Goal: Transaction & Acquisition: Purchase product/service

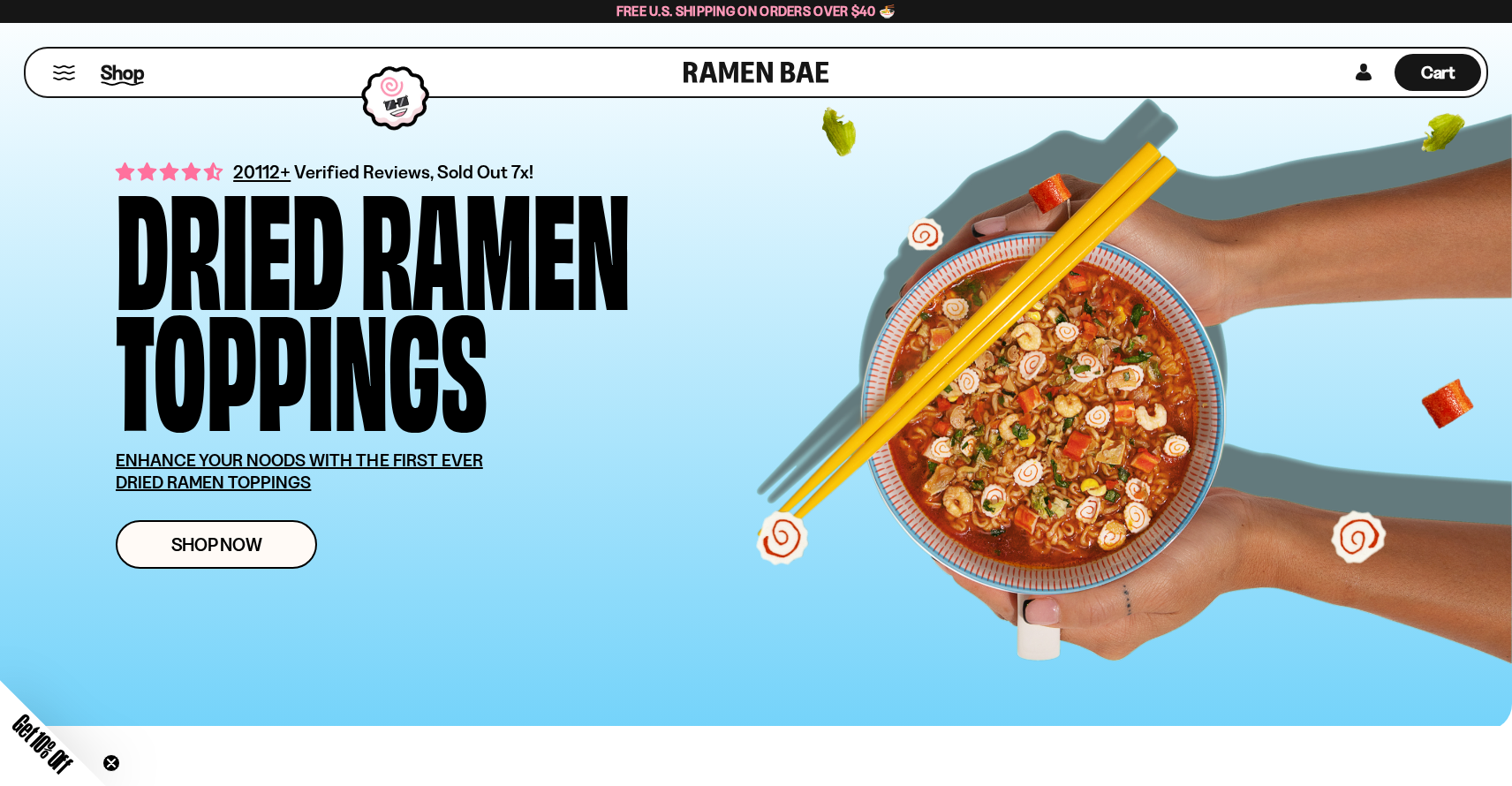
click at [115, 75] on span "Shop" at bounding box center [122, 72] width 43 height 26
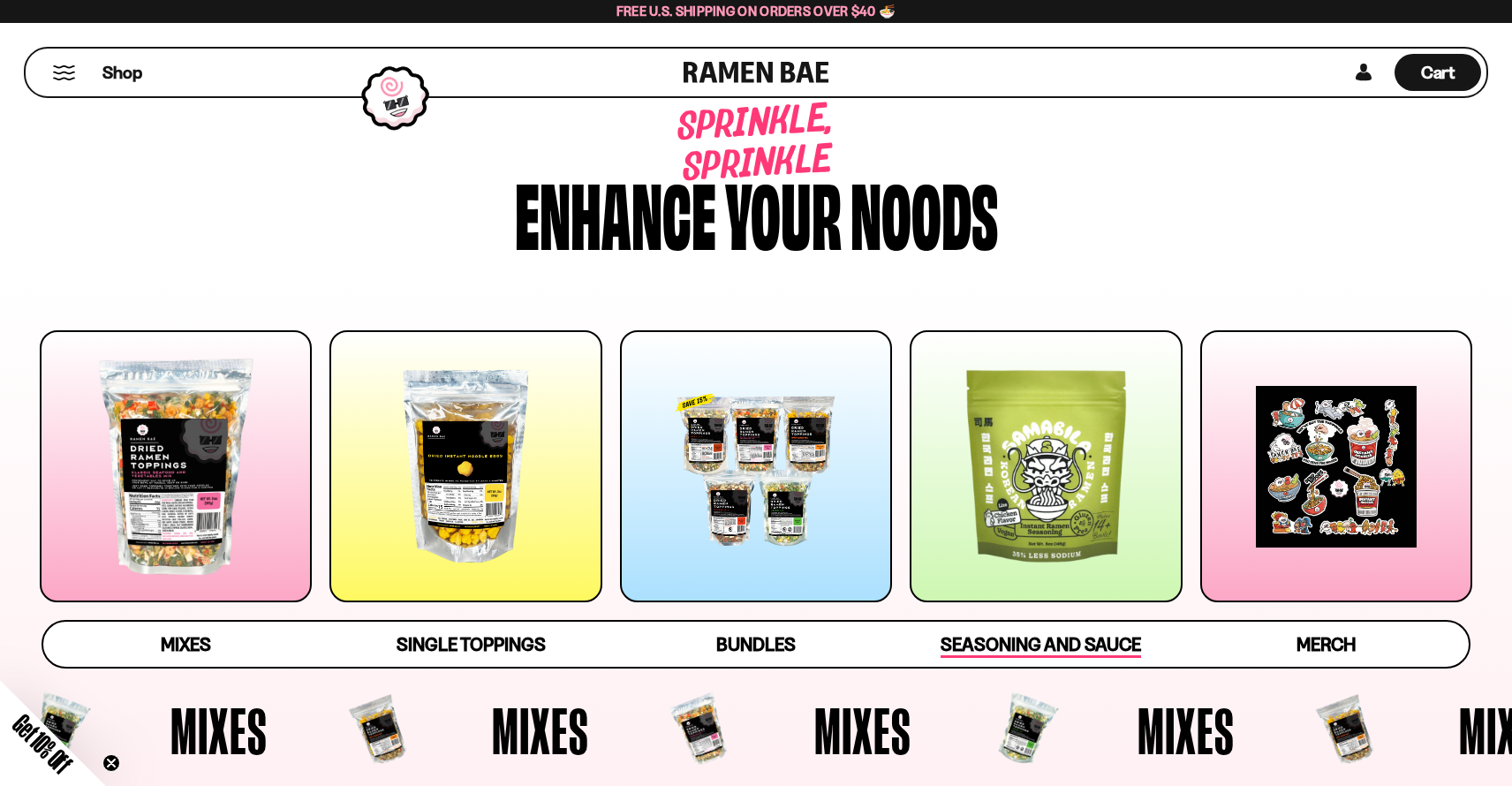
click at [1054, 643] on span "Seasoning and Sauce" at bounding box center [1041, 646] width 201 height 24
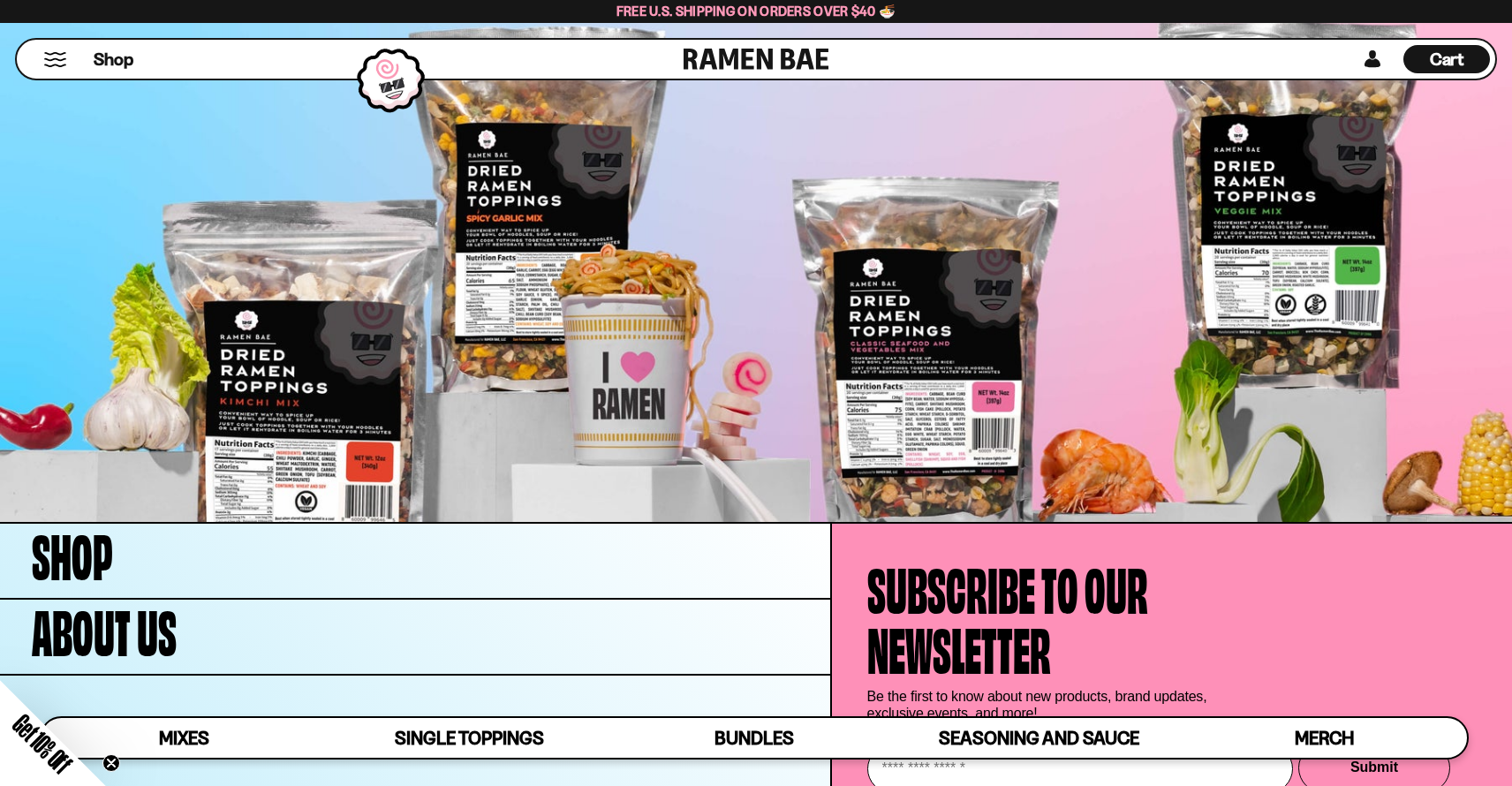
scroll to position [6438, 0]
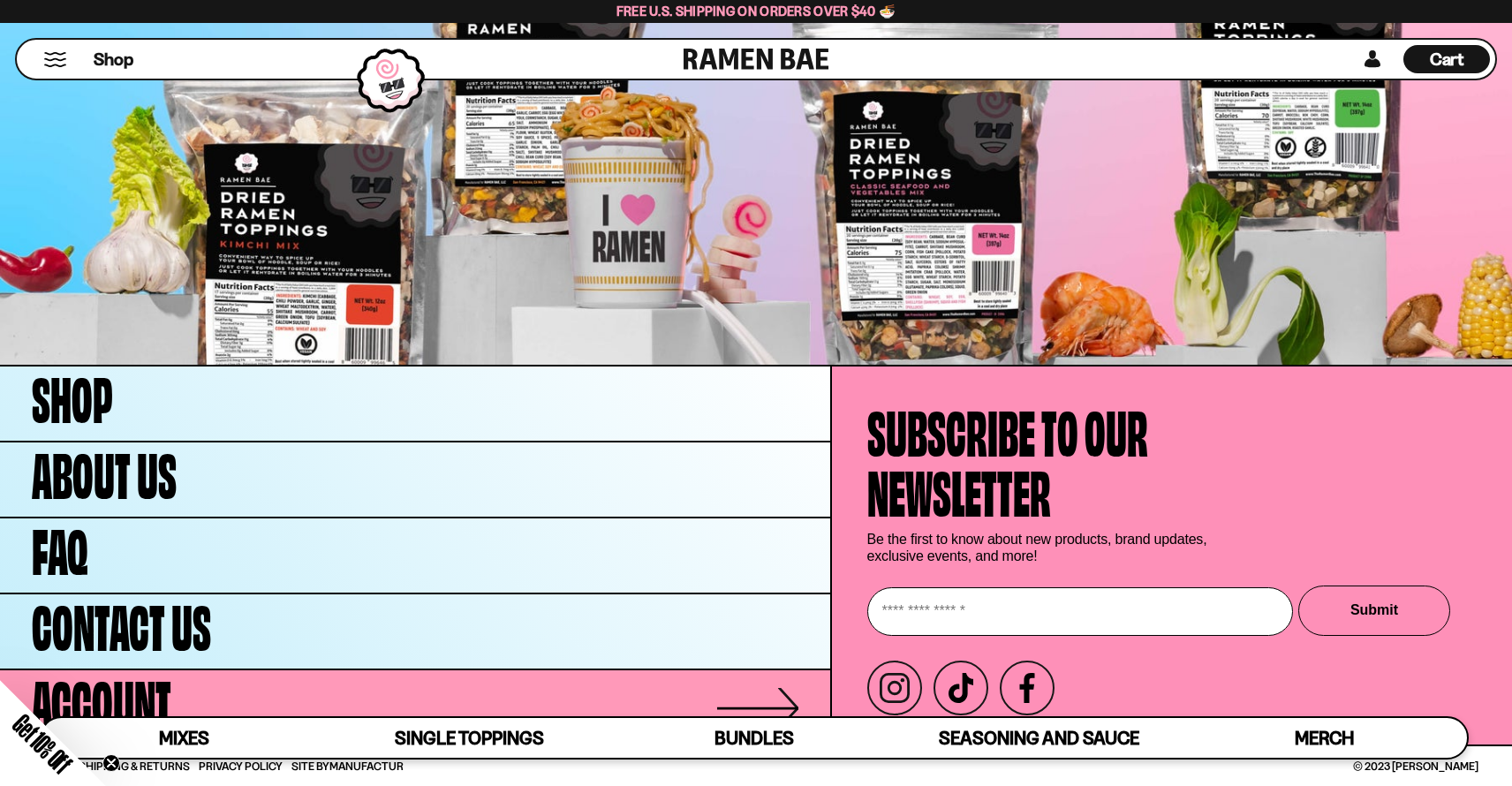
click at [197, 701] on link "Account" at bounding box center [415, 707] width 830 height 74
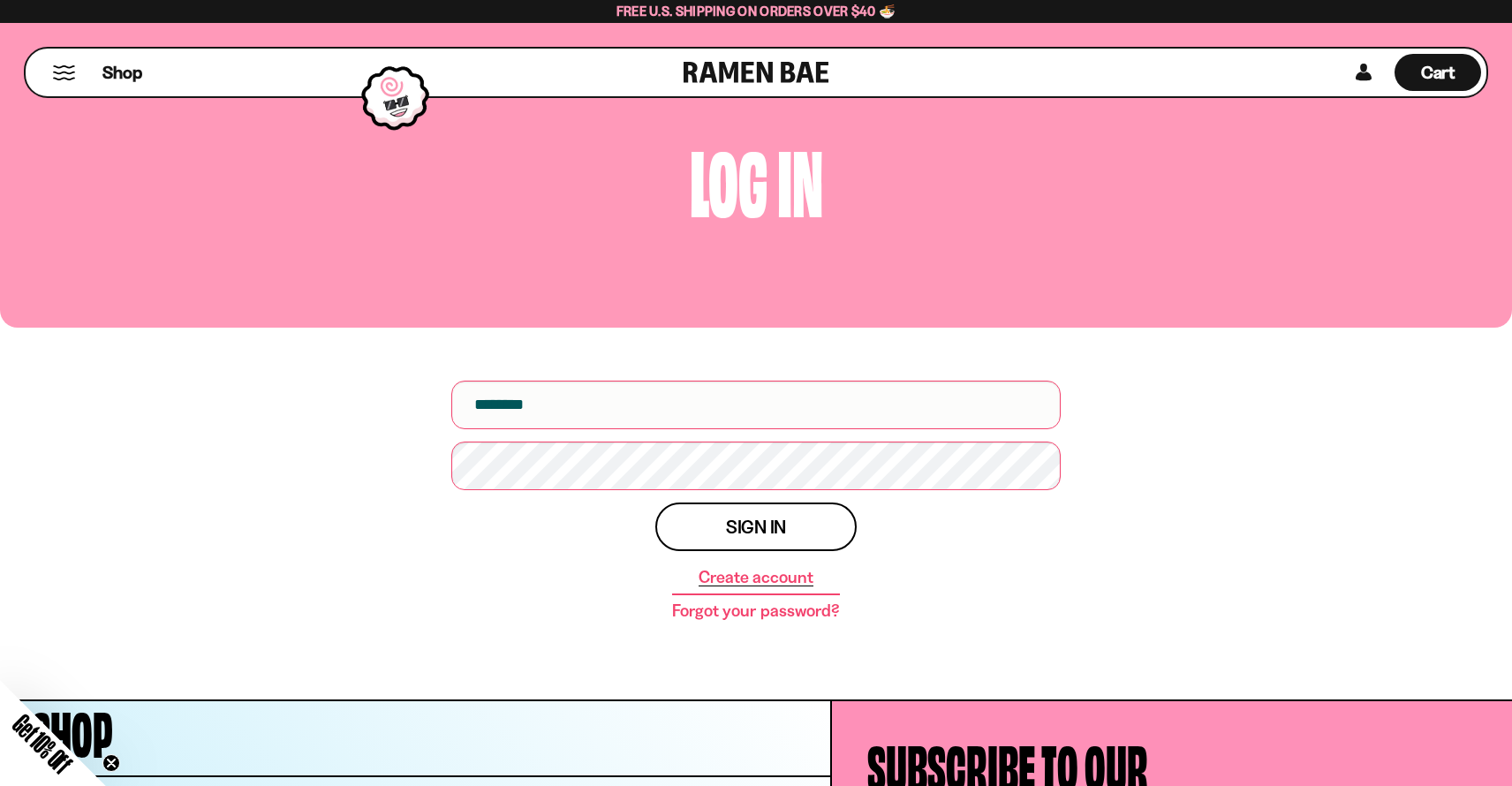
click at [767, 577] on link "Create account" at bounding box center [756, 578] width 115 height 18
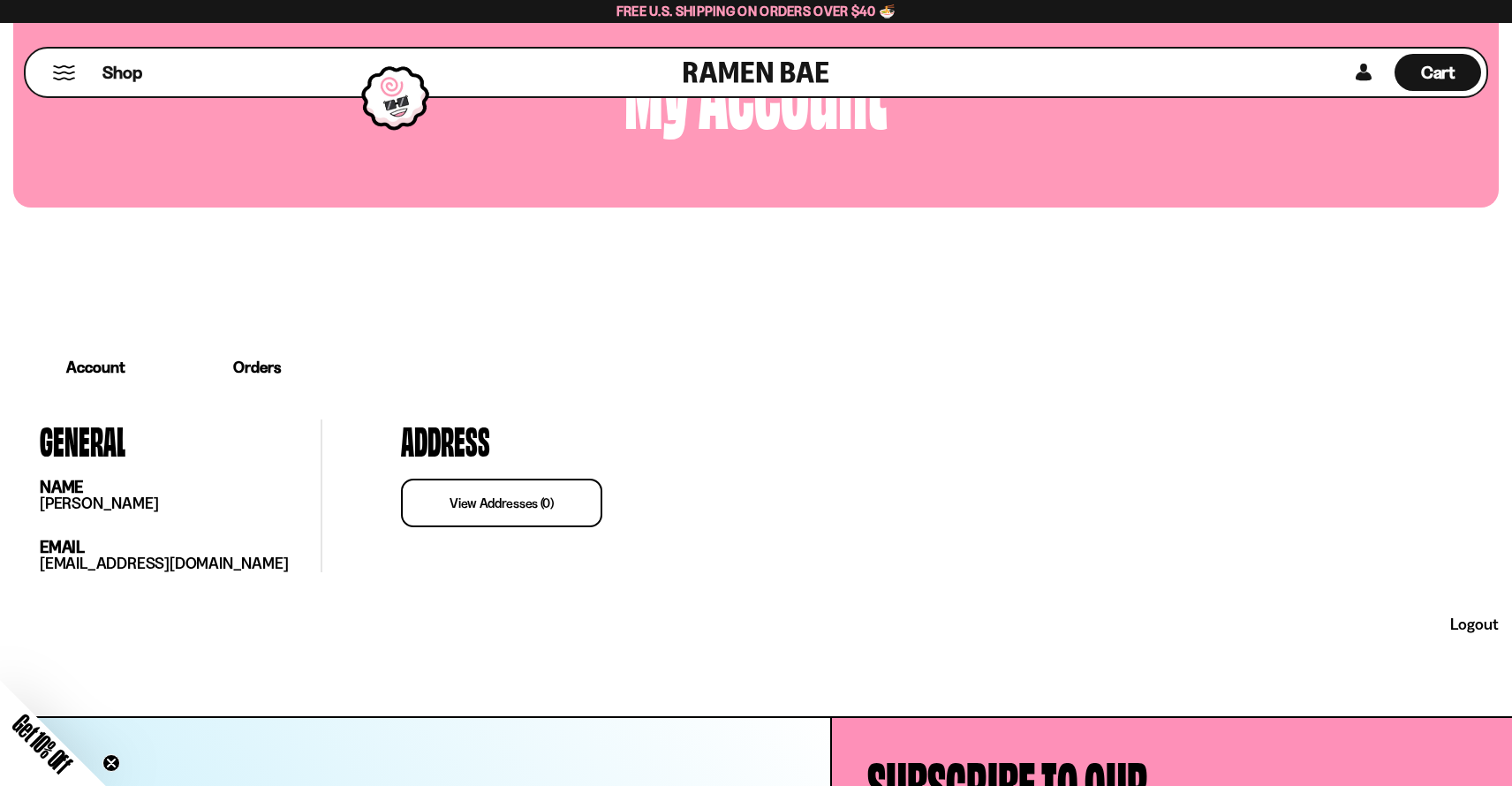
scroll to position [177, 0]
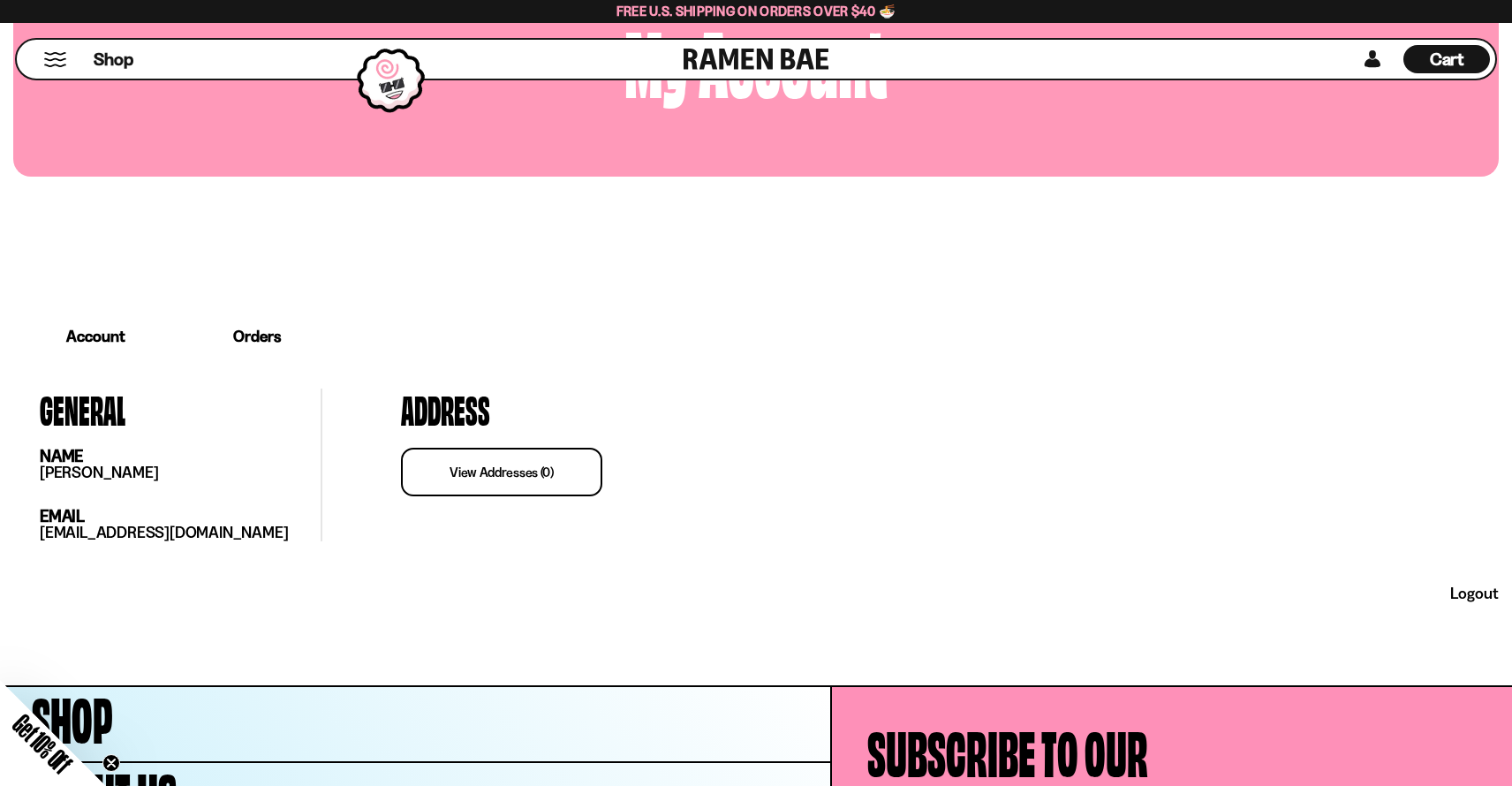
click at [477, 480] on link "view addresses (0)" at bounding box center [501, 472] width 202 height 49
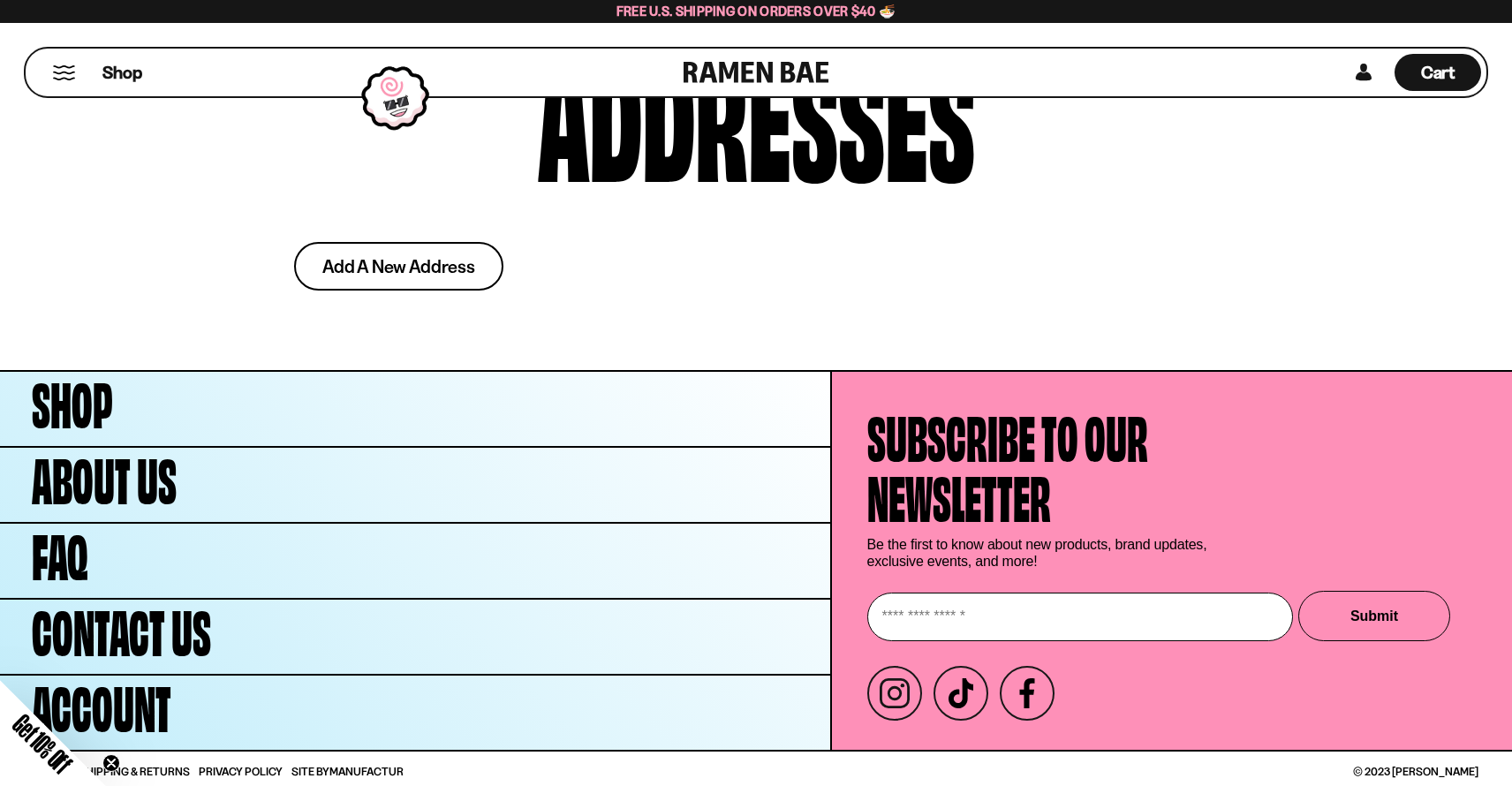
click at [434, 273] on span "Add a new address" at bounding box center [398, 267] width 153 height 19
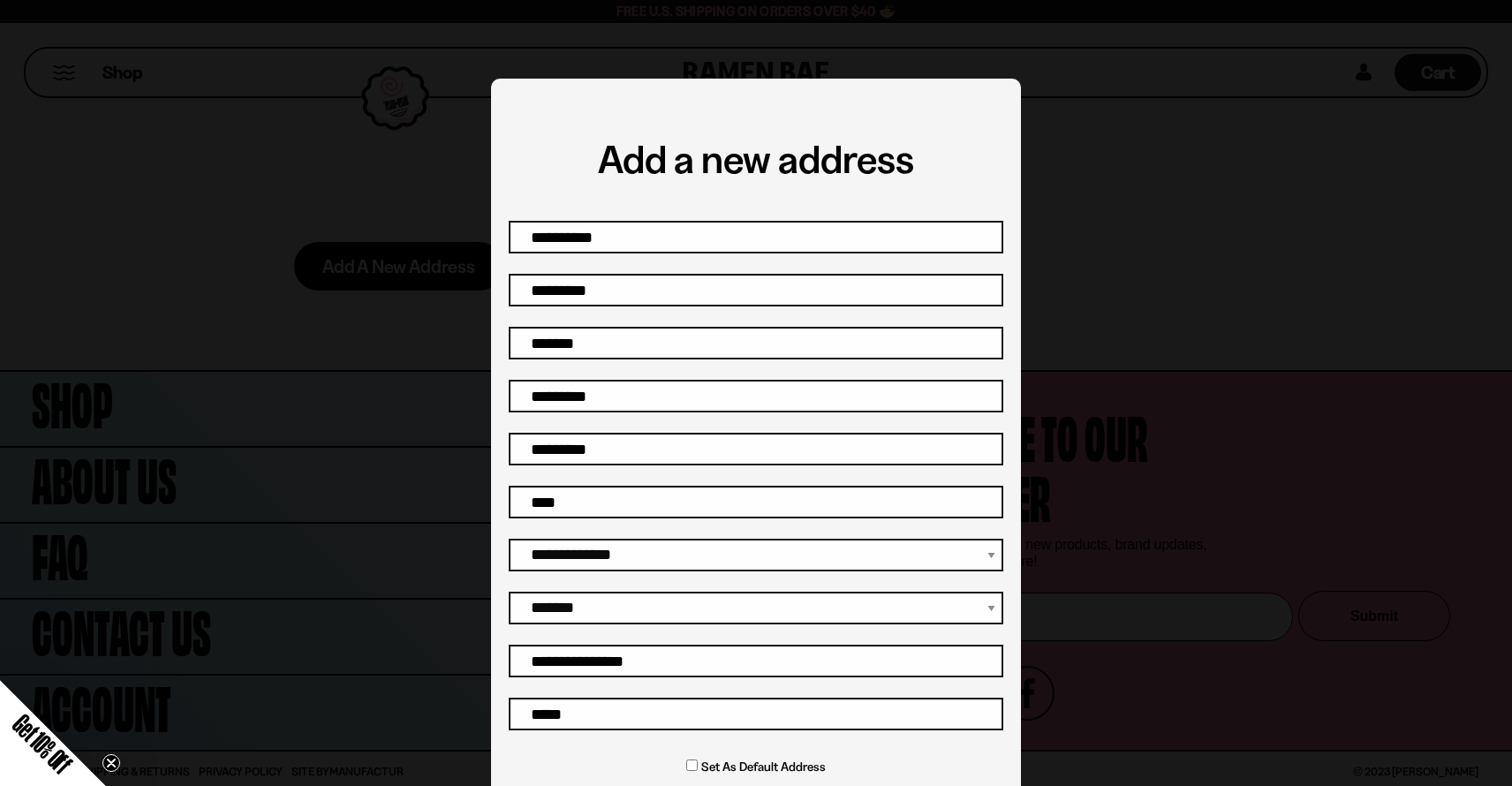
scroll to position [79, 0]
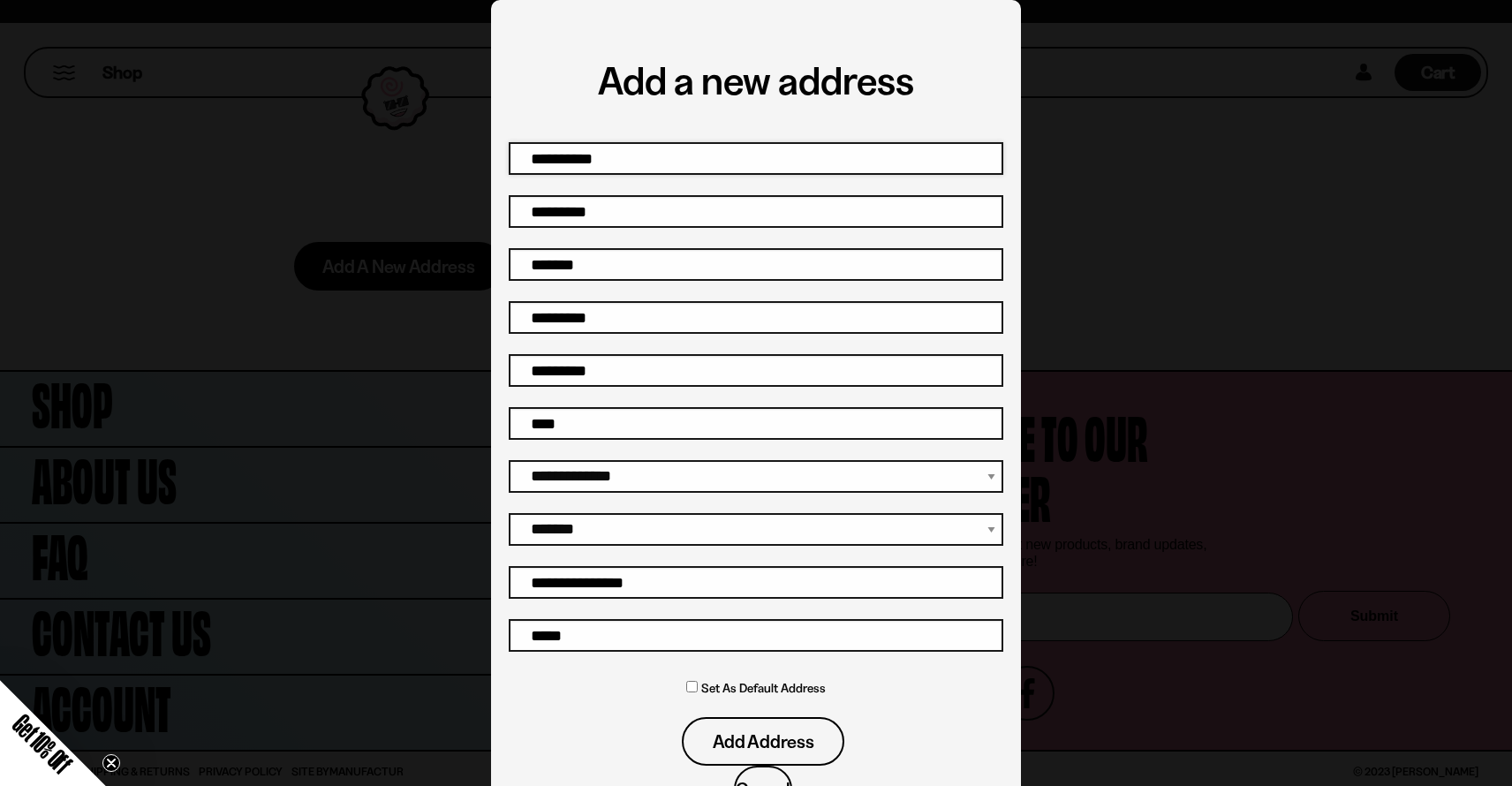
click at [646, 156] on input "First name" at bounding box center [756, 158] width 495 height 33
type input "*******"
type input "**********"
type input "*****"
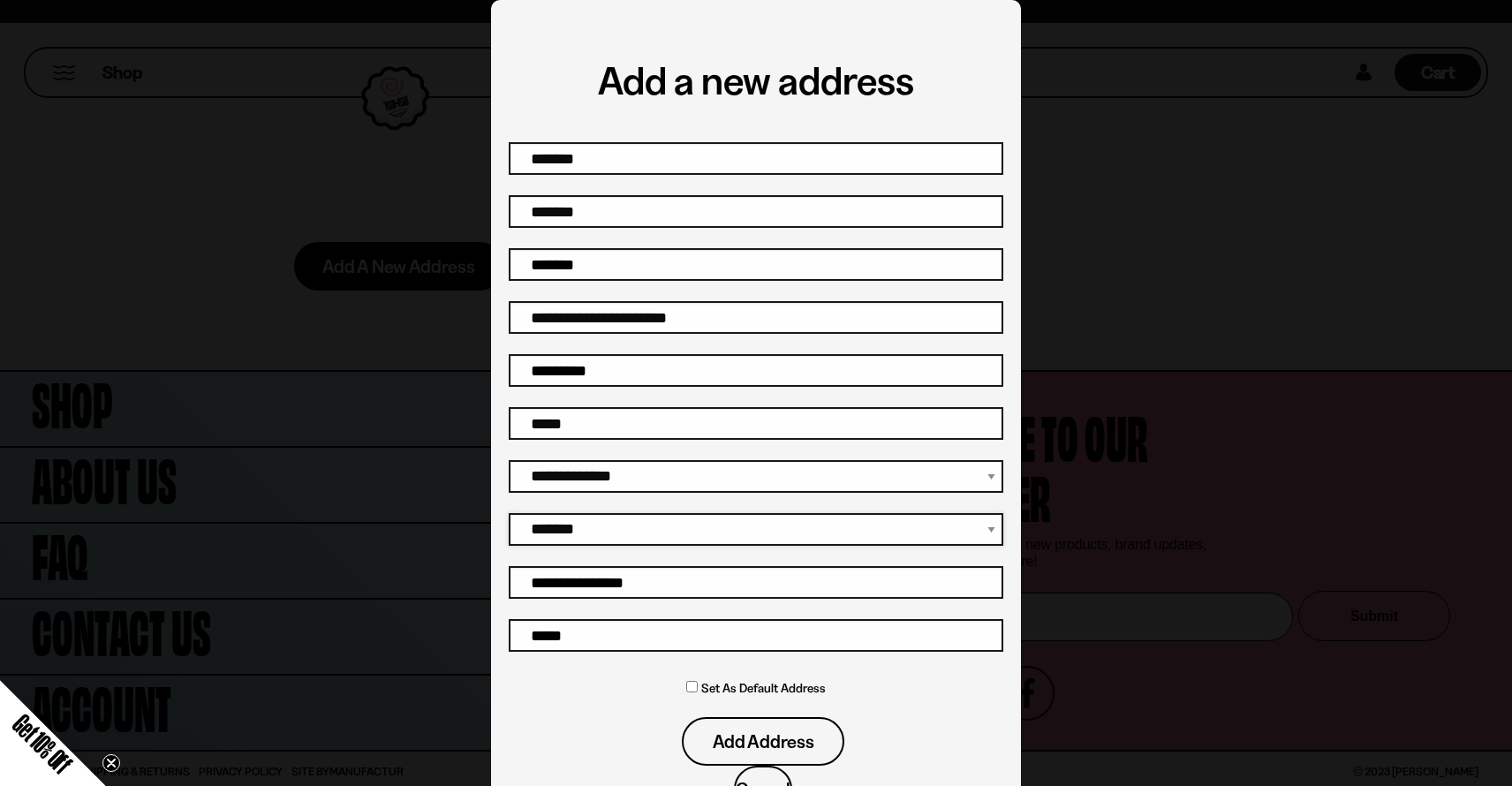
select select "*****"
type input "*****"
type input "**********"
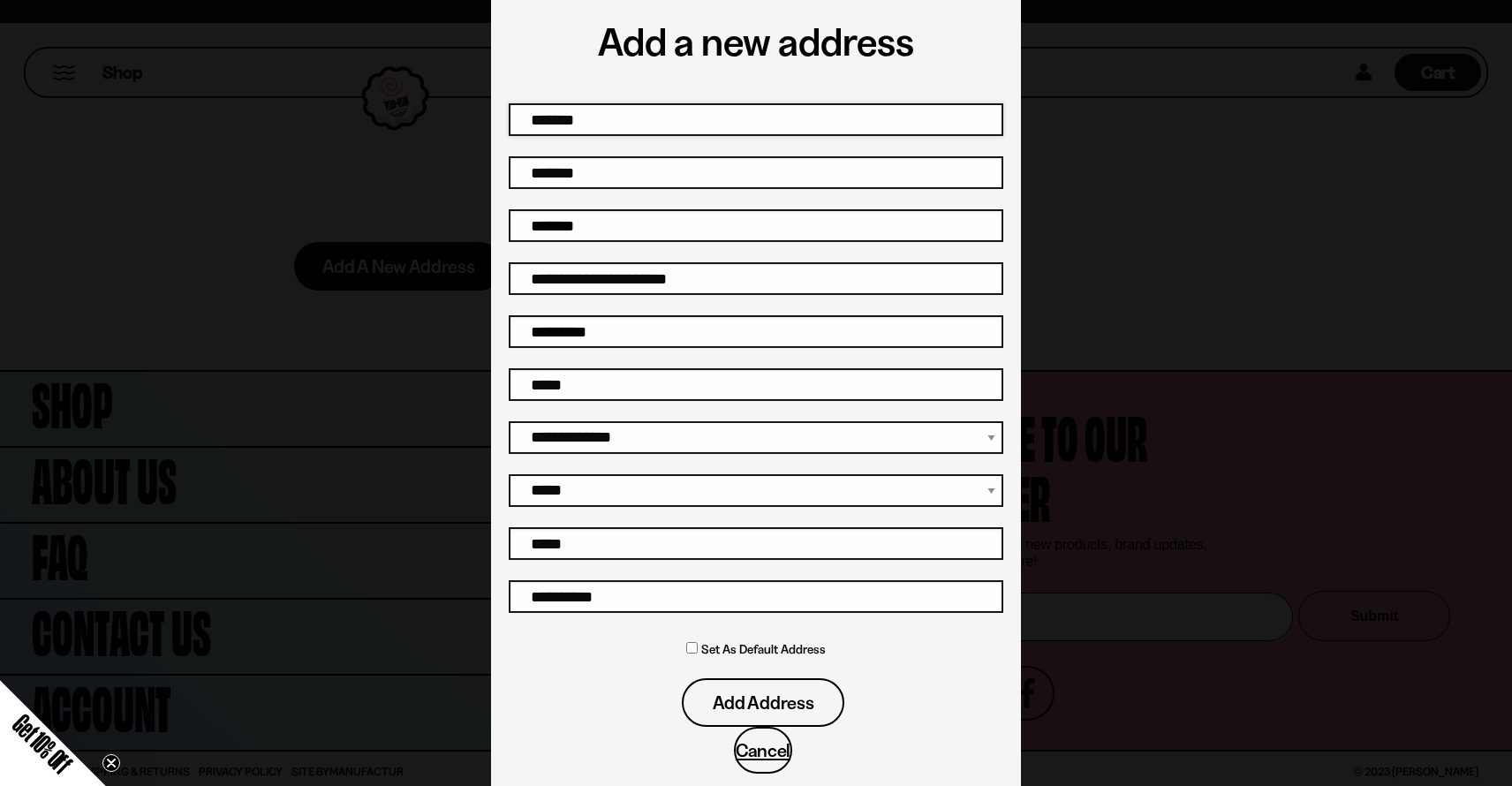
scroll to position [149, 0]
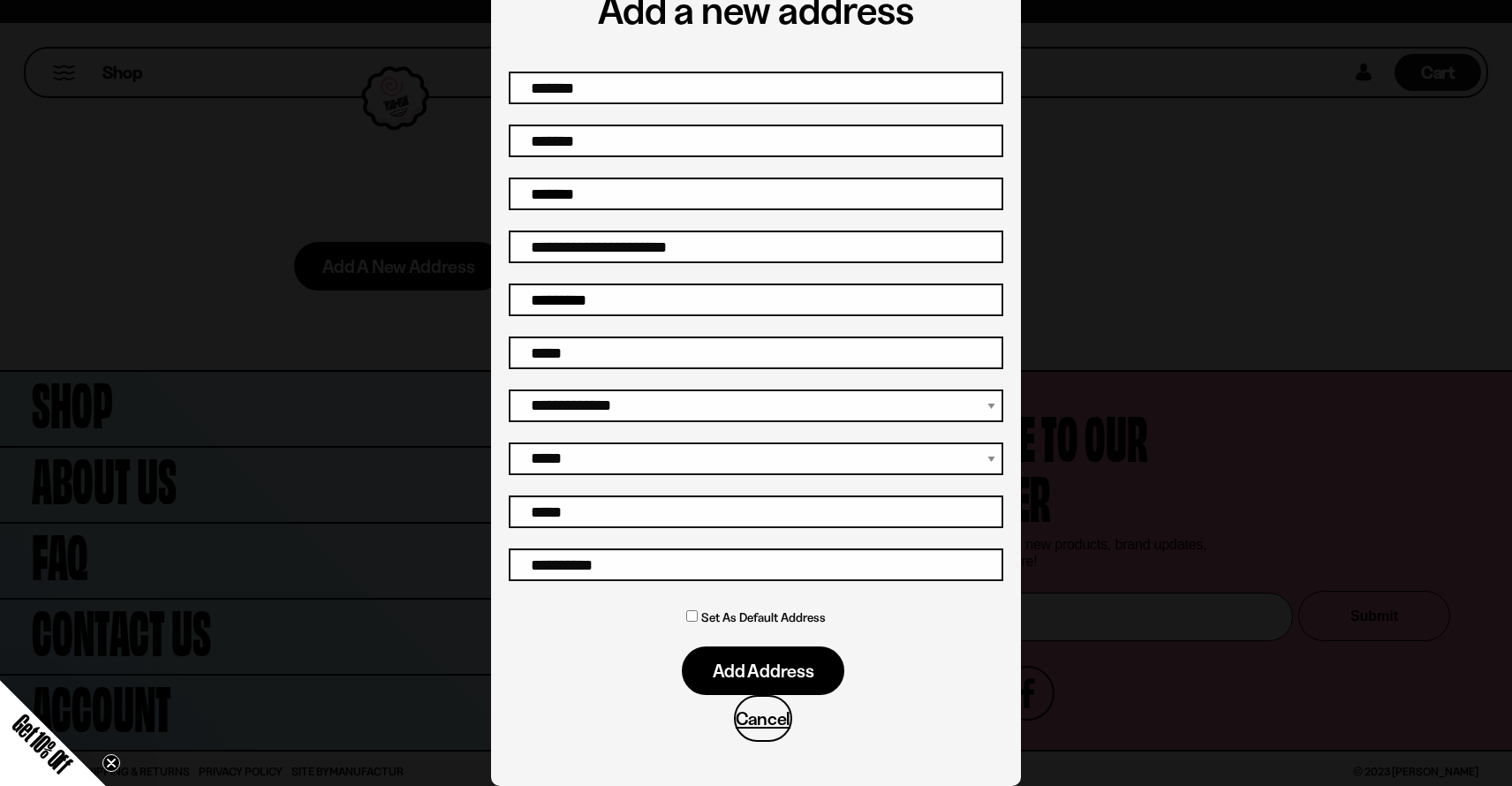
click at [770, 676] on span "Add address" at bounding box center [763, 671] width 101 height 19
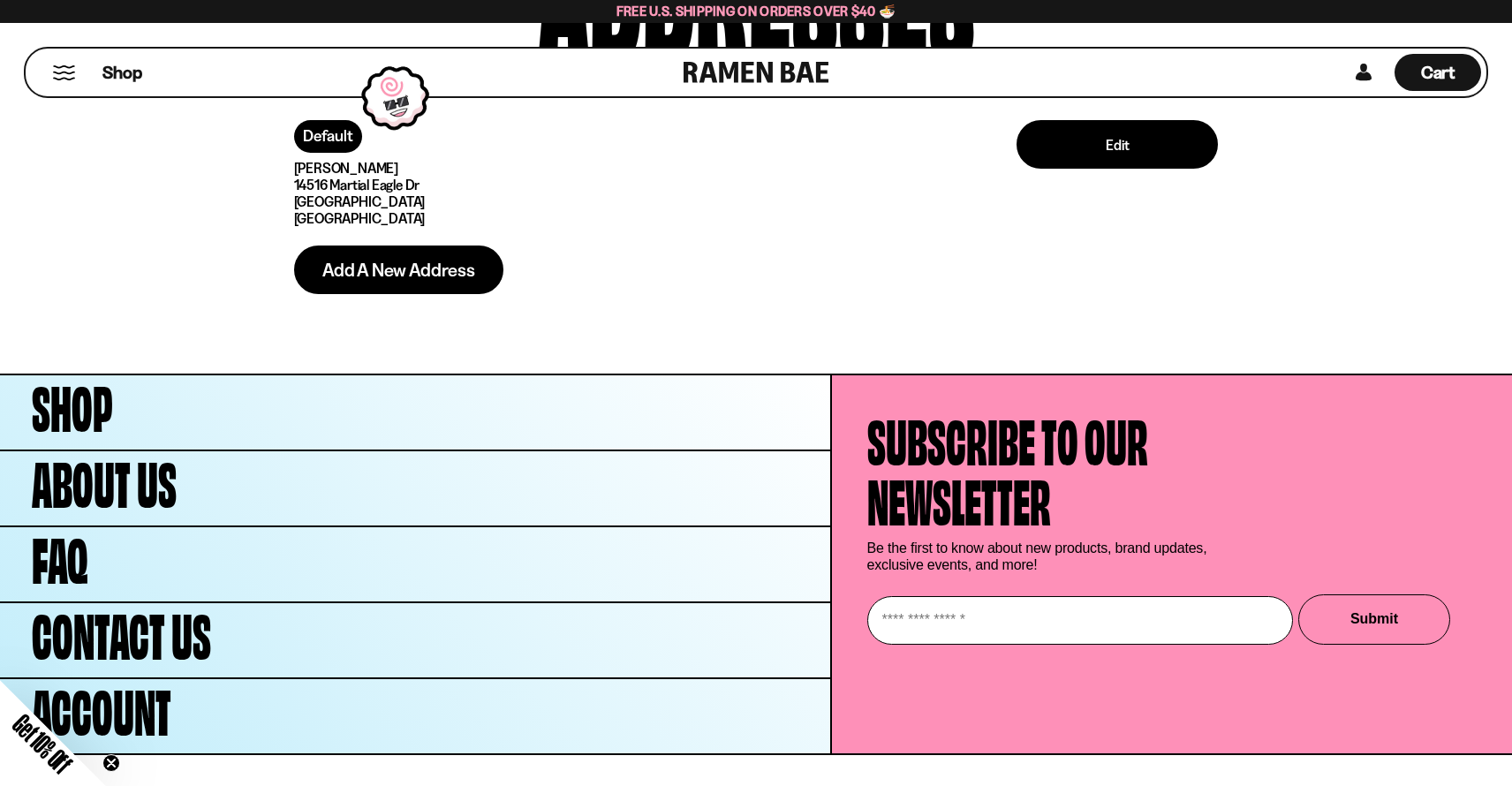
scroll to position [131, 0]
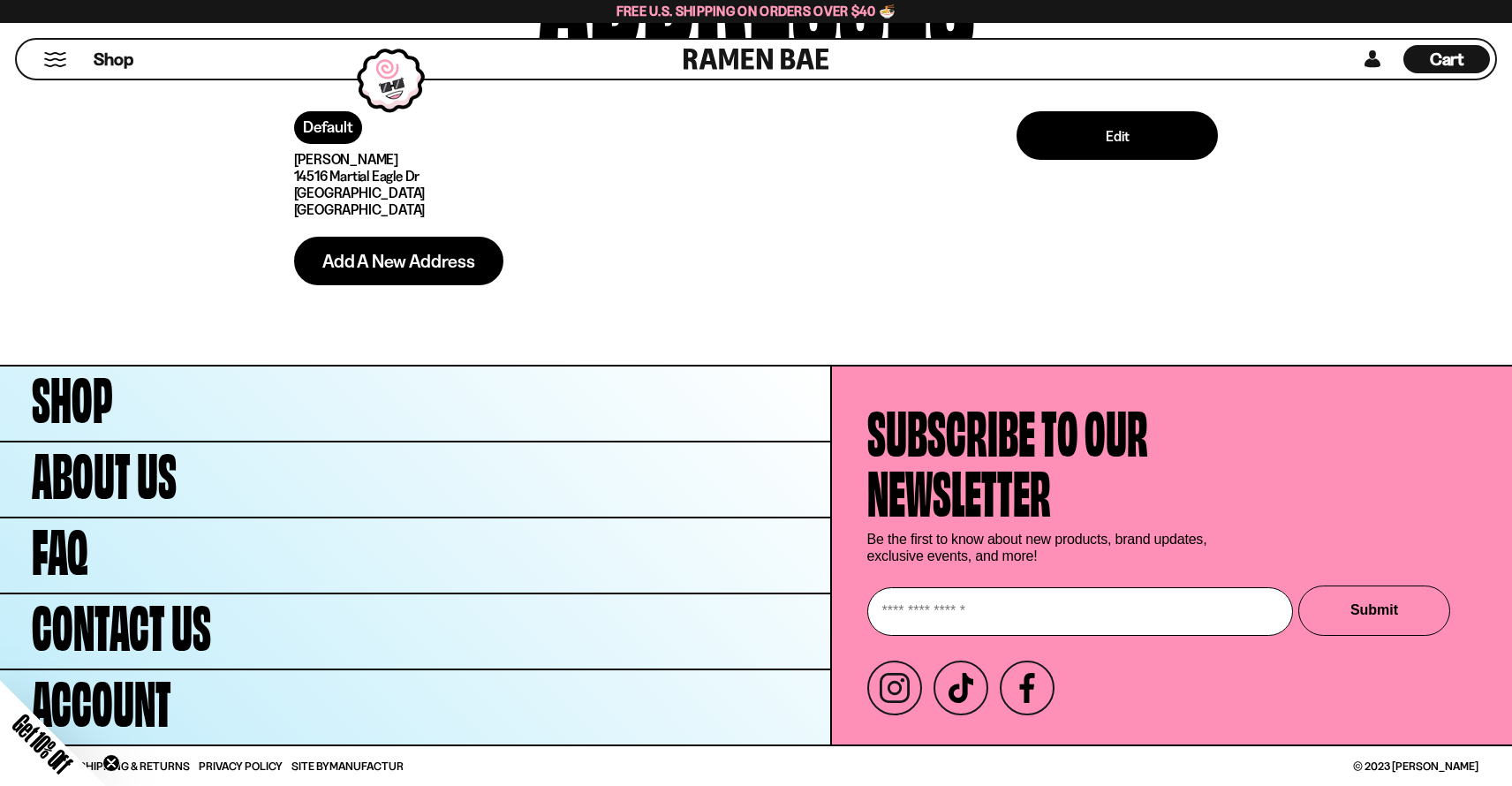
click at [27, 757] on div "Get 10% Off" at bounding box center [39, 747] width 132 height 132
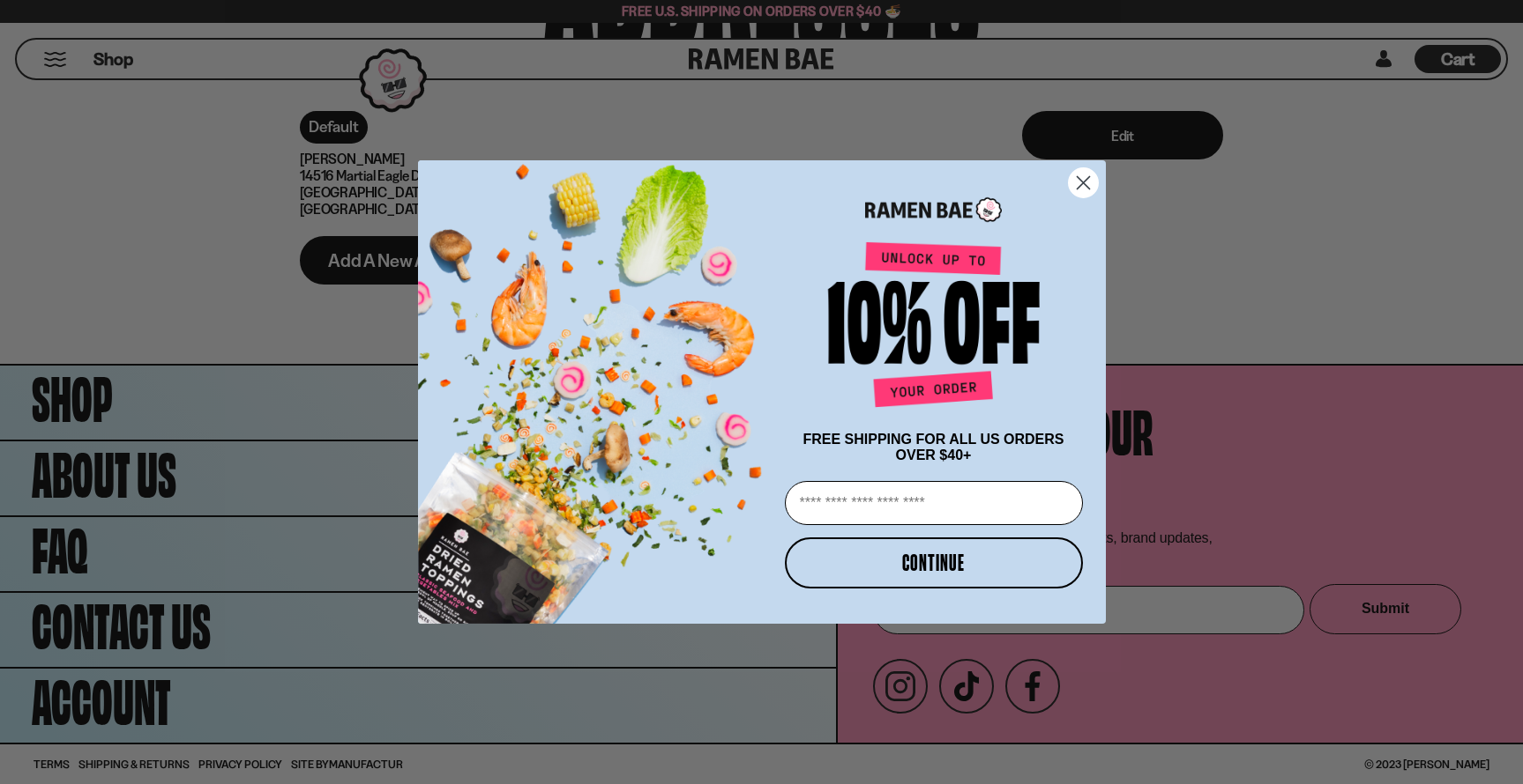
click at [899, 509] on input "Email" at bounding box center [933, 503] width 298 height 44
type input "**********"
click at [938, 569] on button "CONTINUE" at bounding box center [933, 563] width 298 height 52
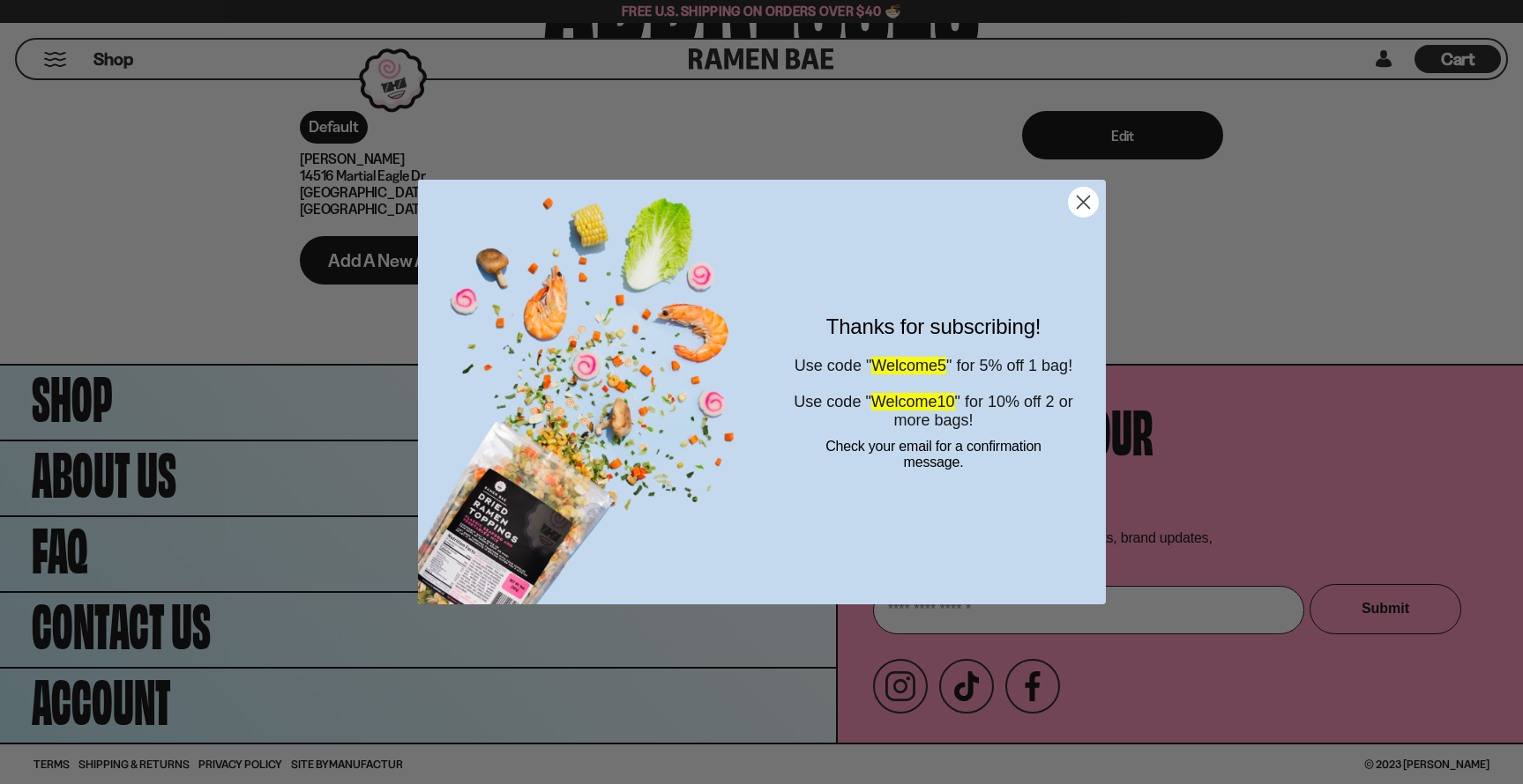
click at [1080, 201] on circle "Close dialog" at bounding box center [1082, 201] width 29 height 29
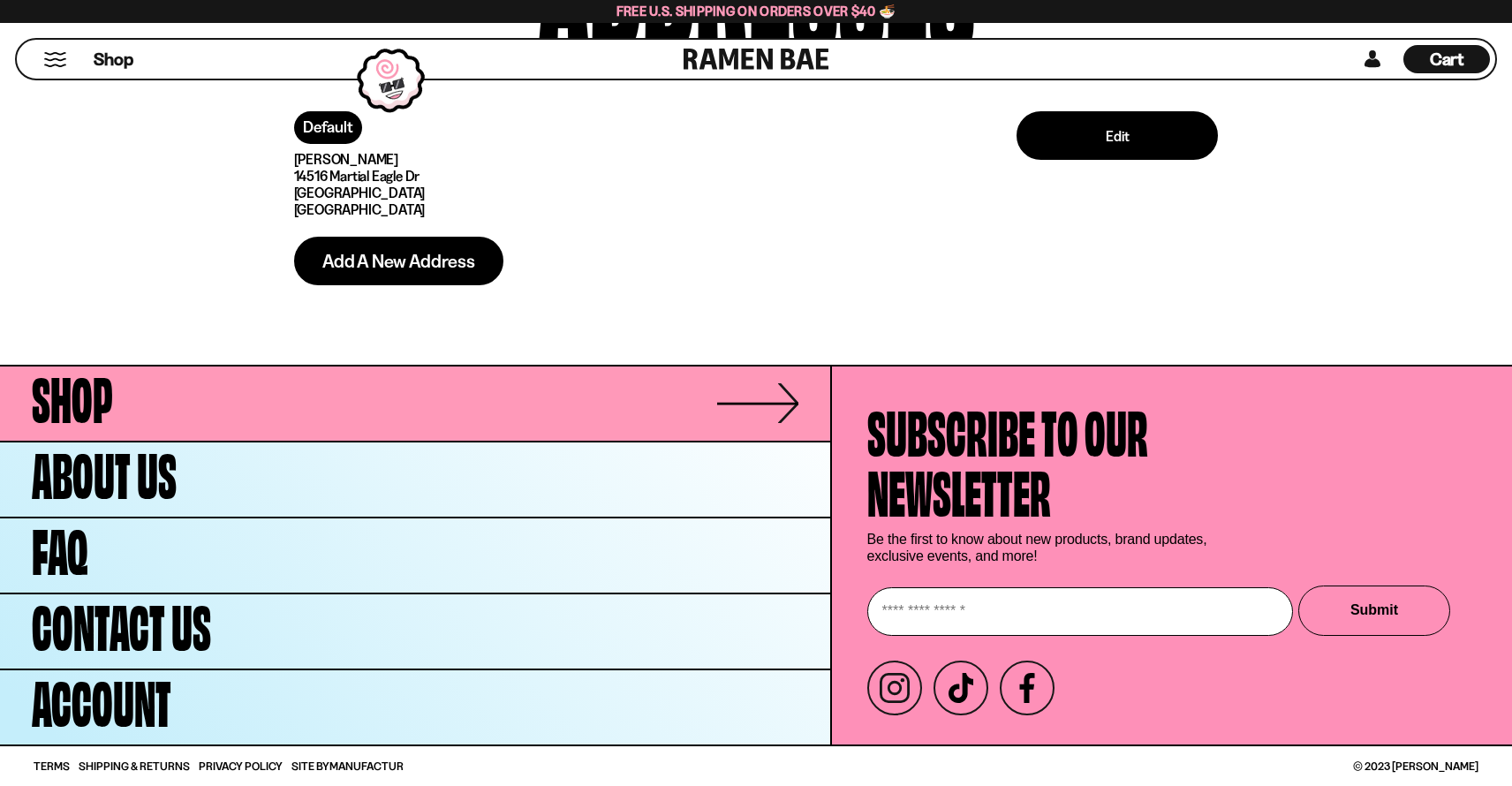
click at [275, 402] on link "Shop" at bounding box center [415, 403] width 830 height 74
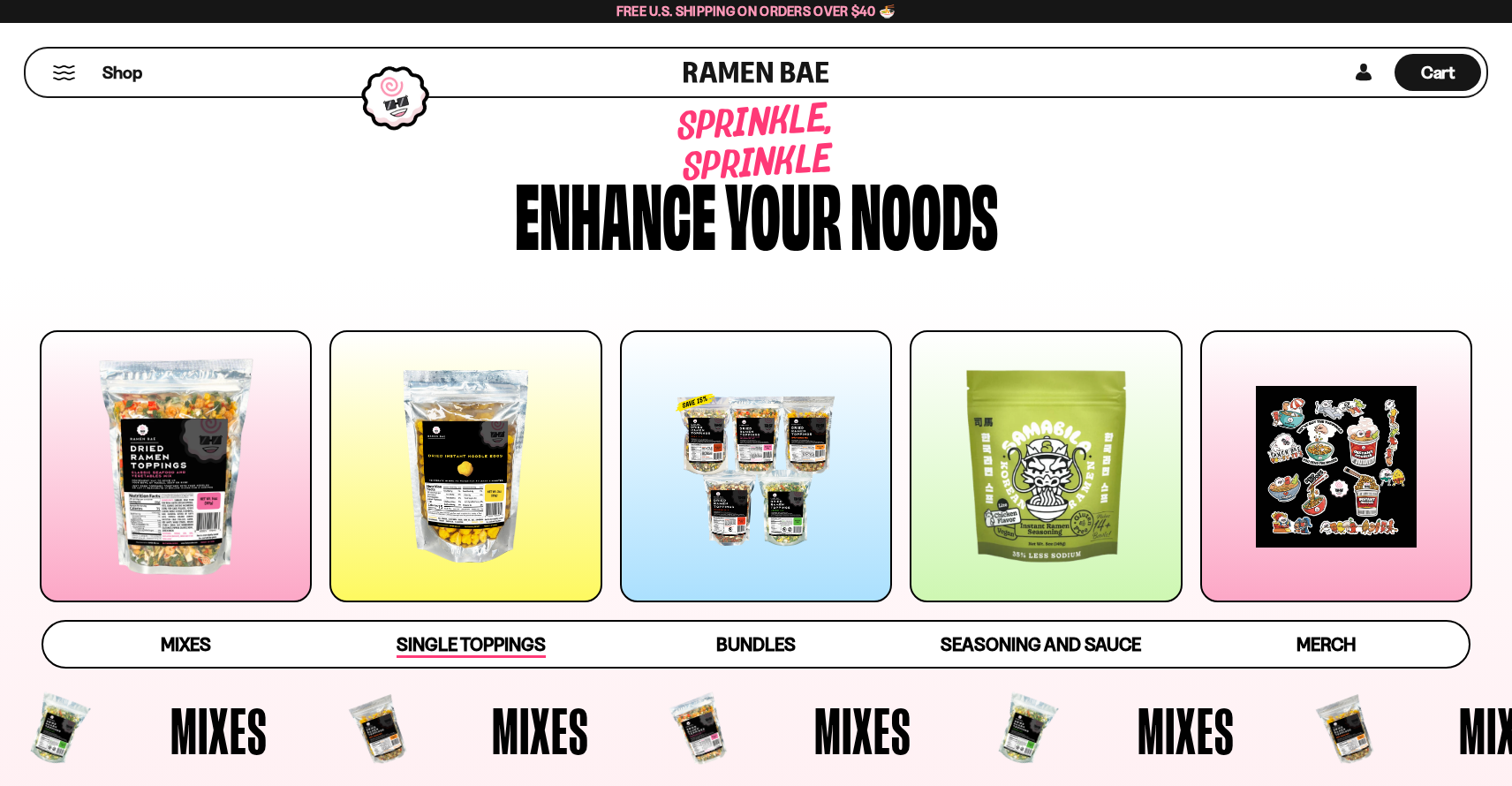
click at [467, 640] on span "Single Toppings" at bounding box center [470, 646] width 149 height 24
click at [459, 455] on div at bounding box center [466, 467] width 272 height 272
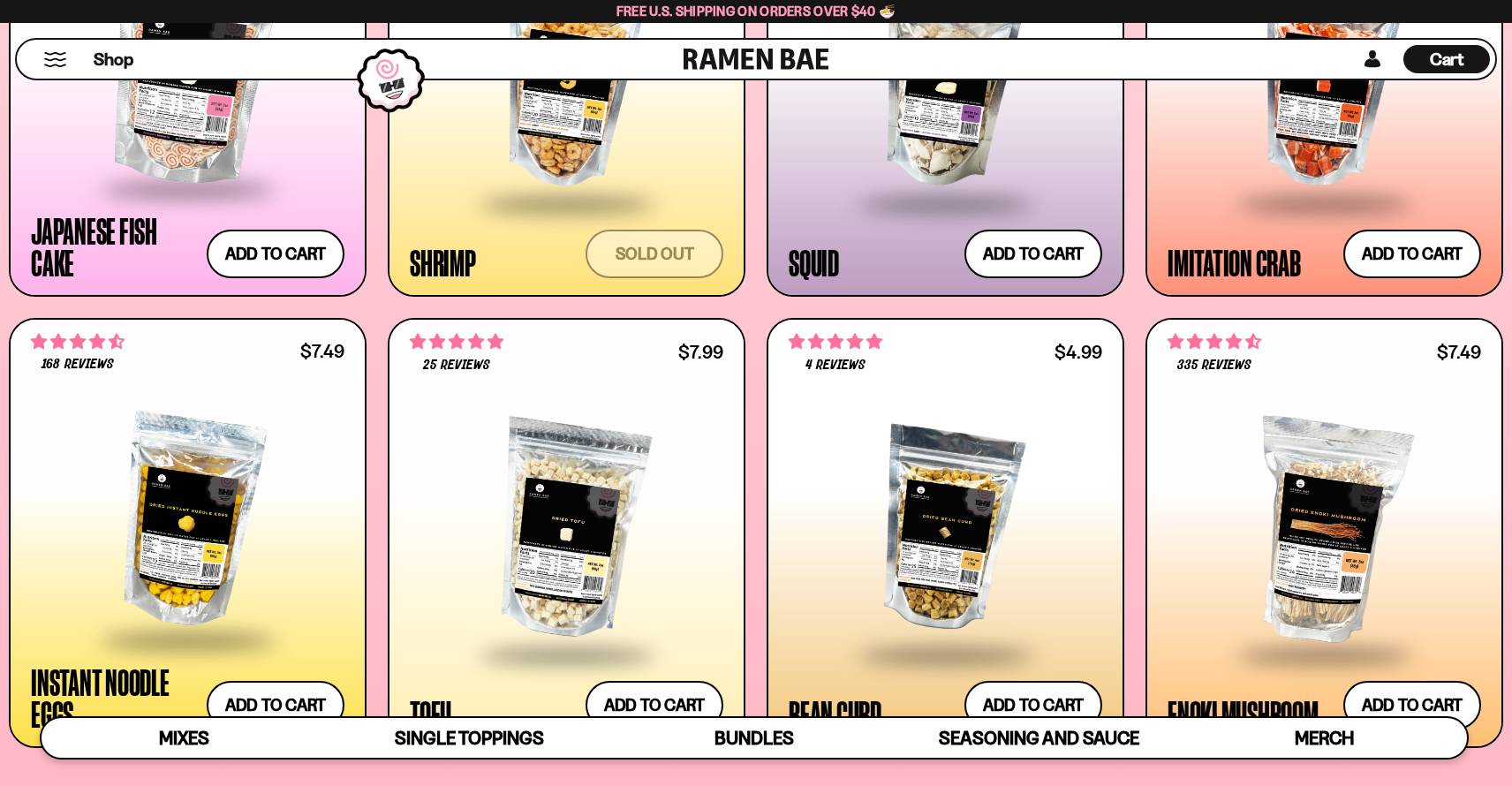
scroll to position [2250, 0]
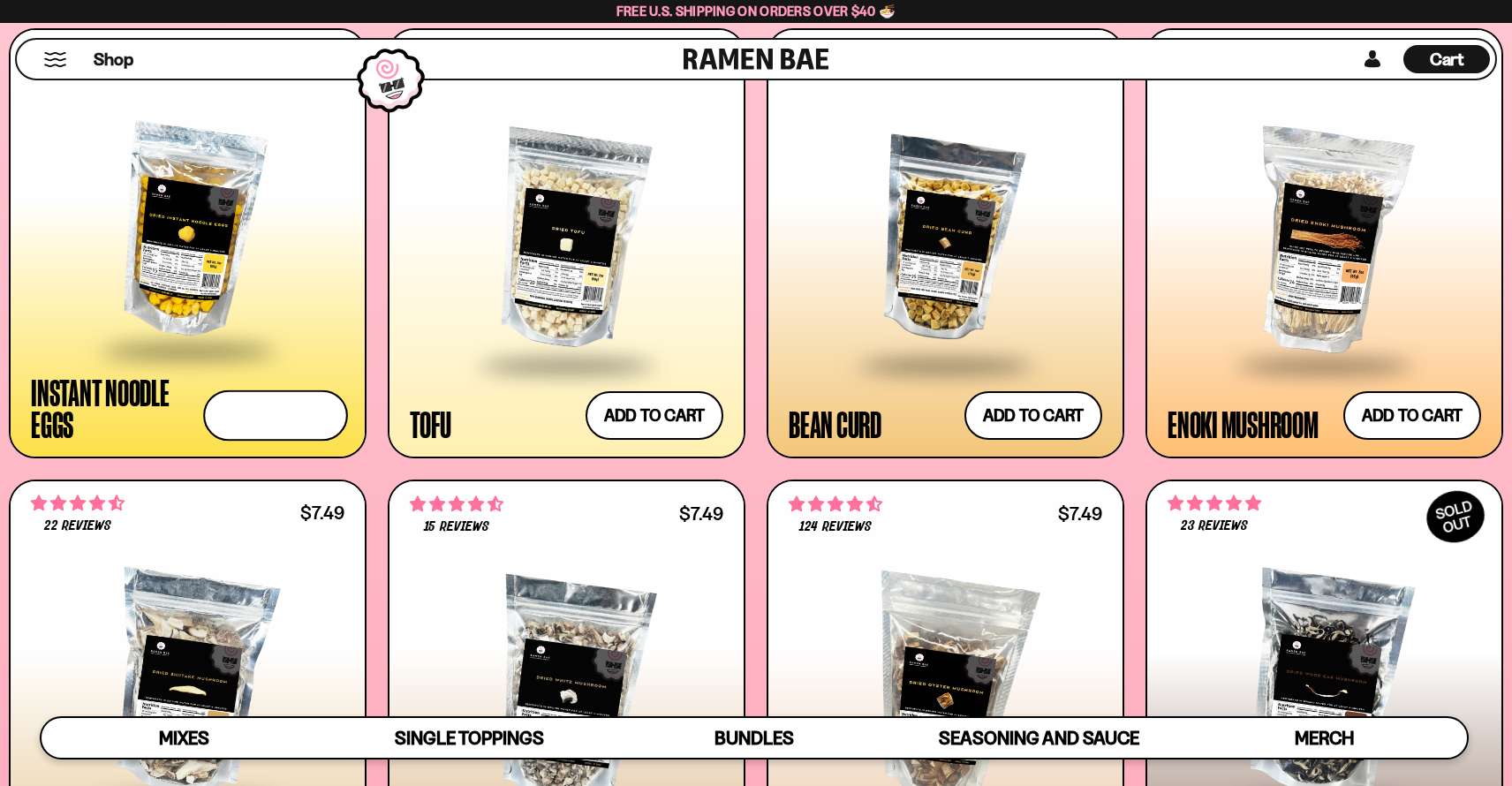
click at [258, 421] on button "Add to cart Add — Regular price $7.49 Regular price Sale price $7.49 Unit price…" at bounding box center [275, 416] width 145 height 52
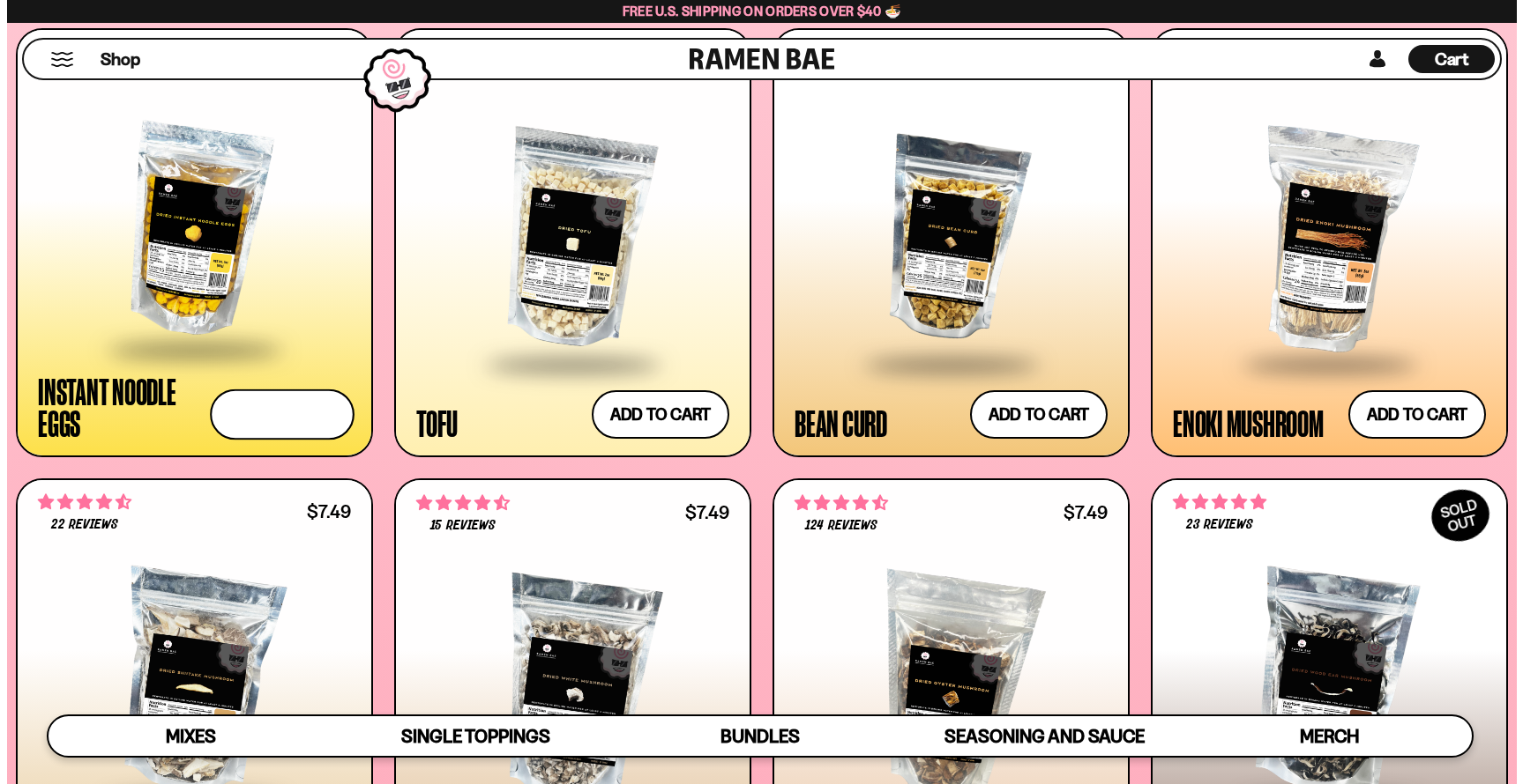
scroll to position [2255, 0]
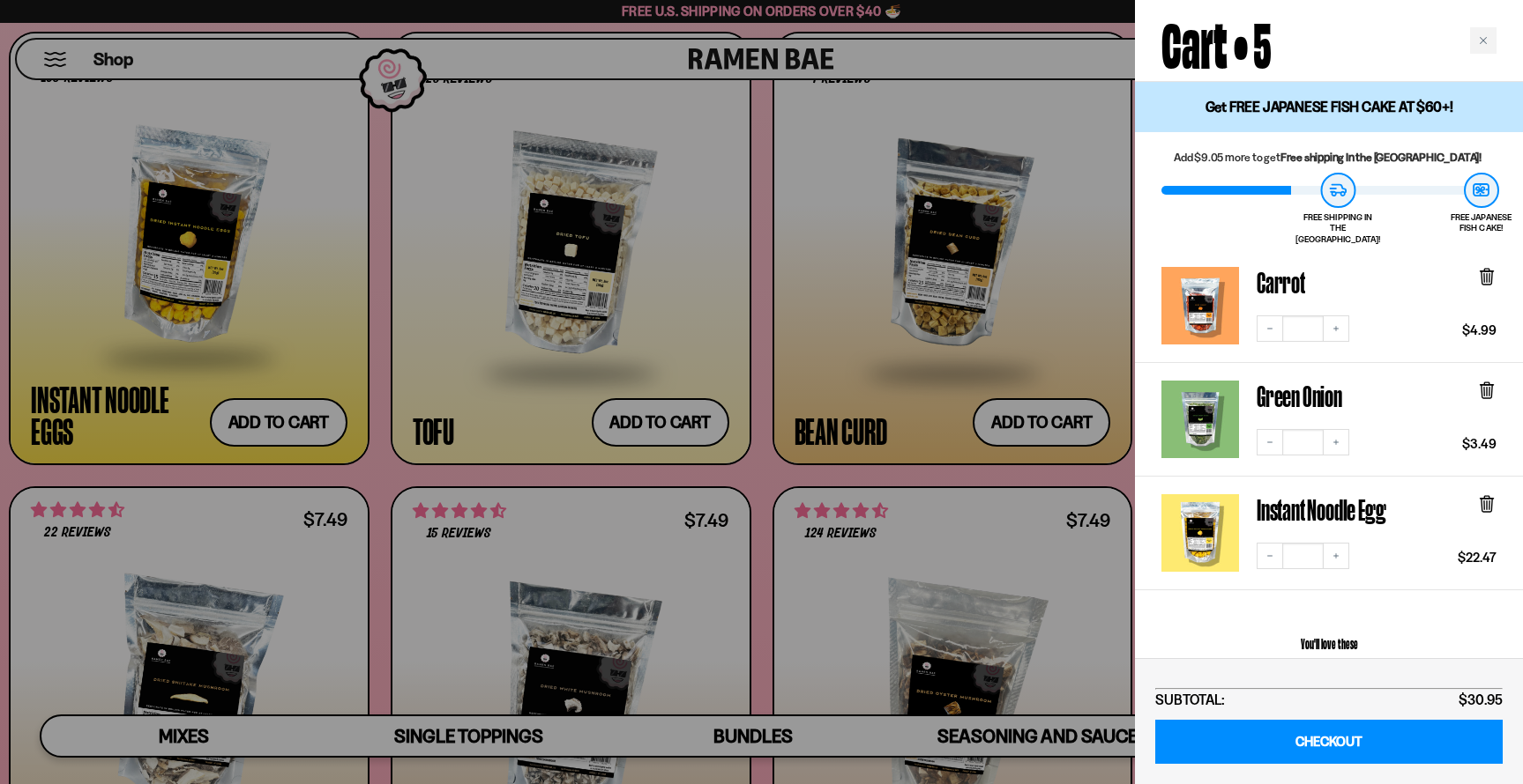
click at [1187, 518] on link "Instant Noodle Egg" at bounding box center [1200, 533] width 78 height 78
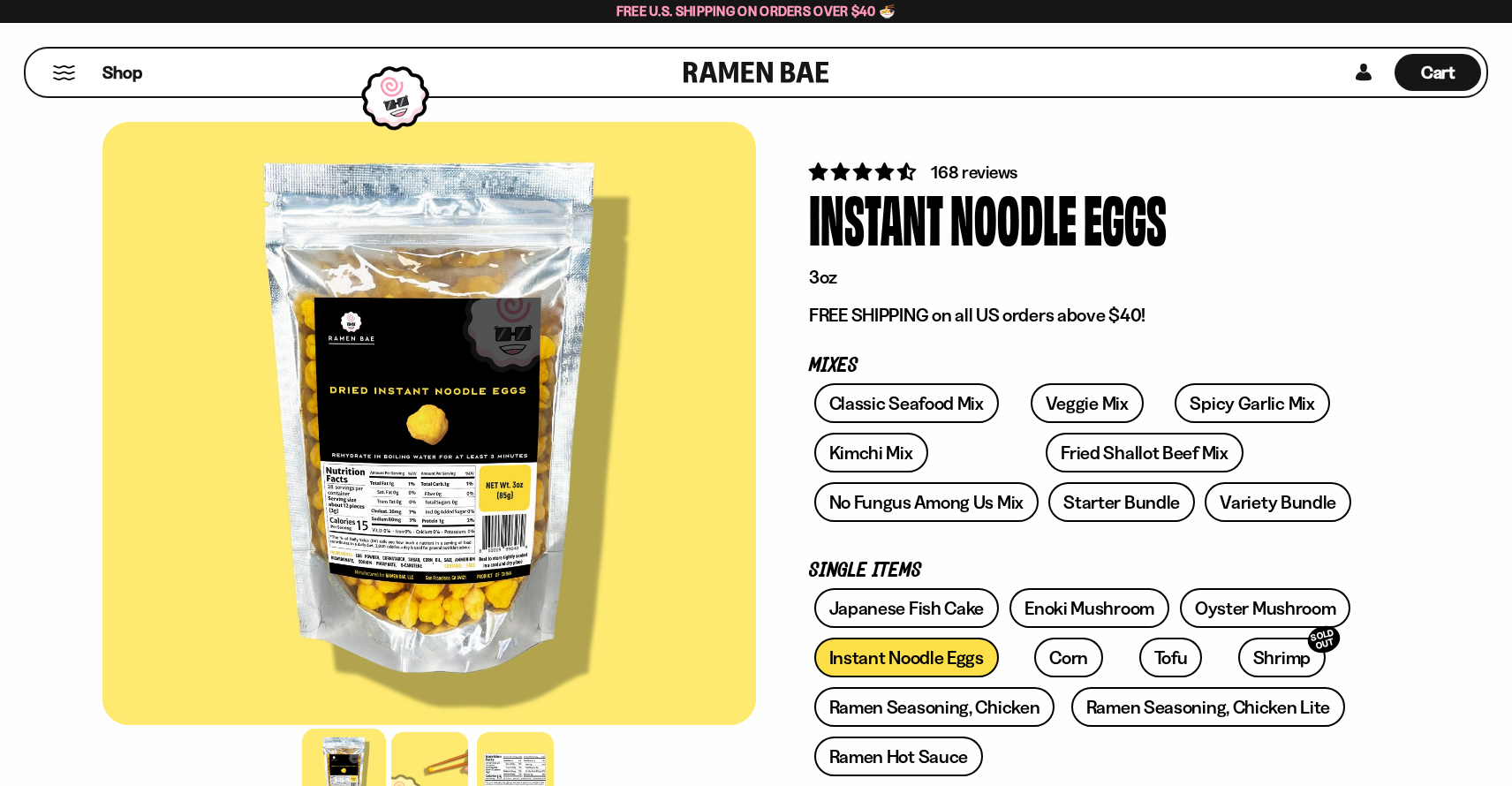
click at [440, 515] on div at bounding box center [429, 424] width 653 height 604
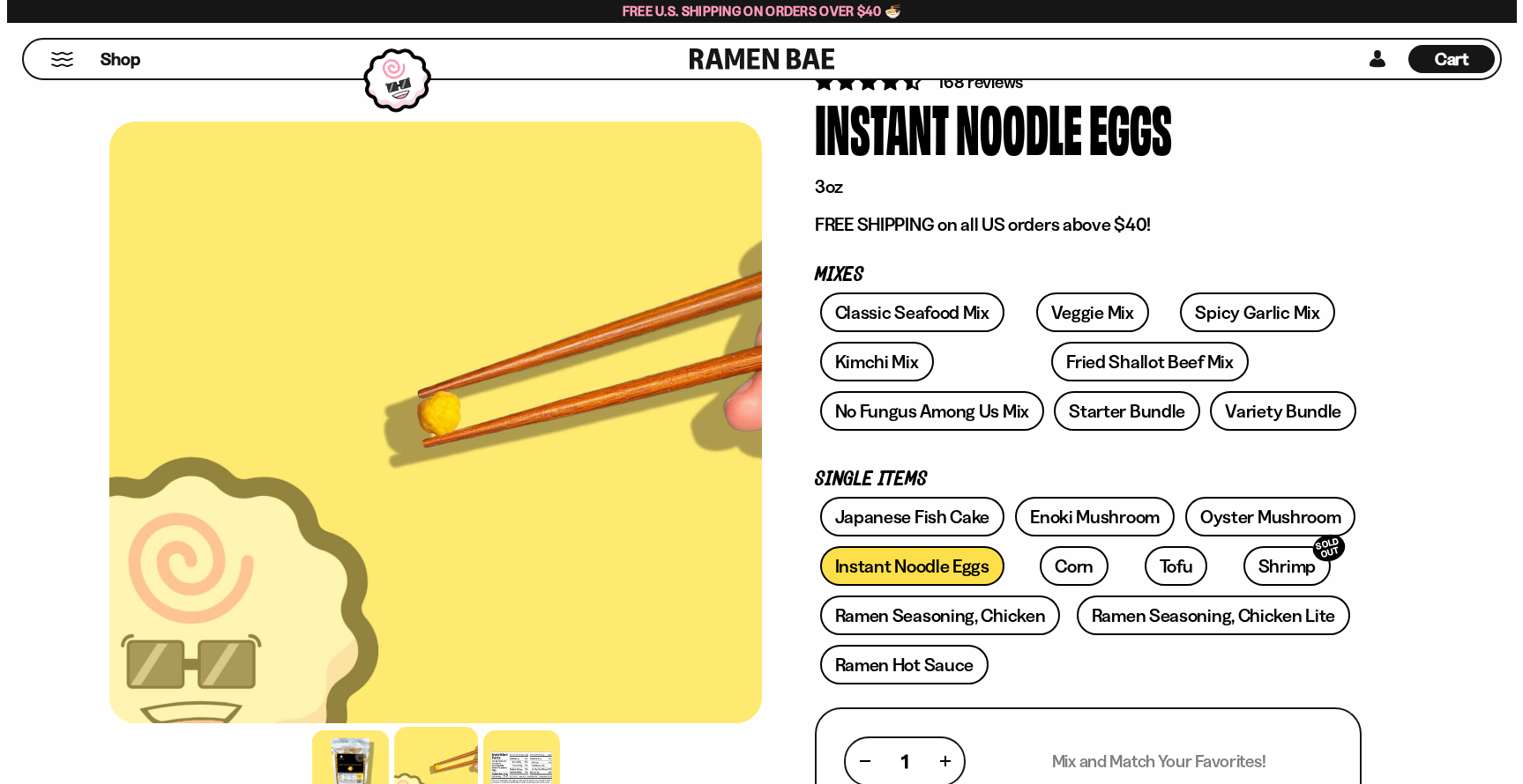
scroll to position [176, 0]
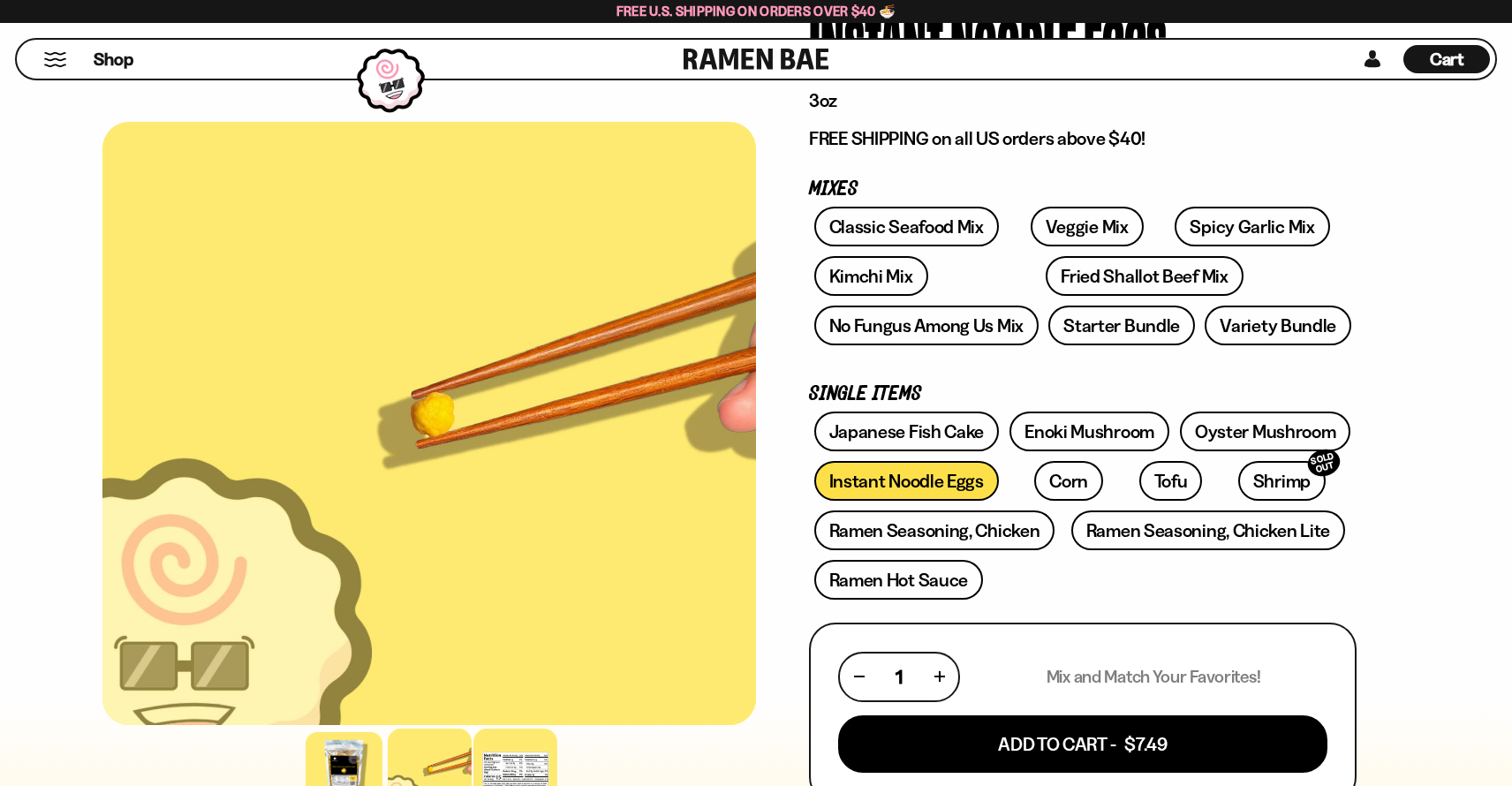
click at [539, 753] on div at bounding box center [514, 770] width 84 height 84
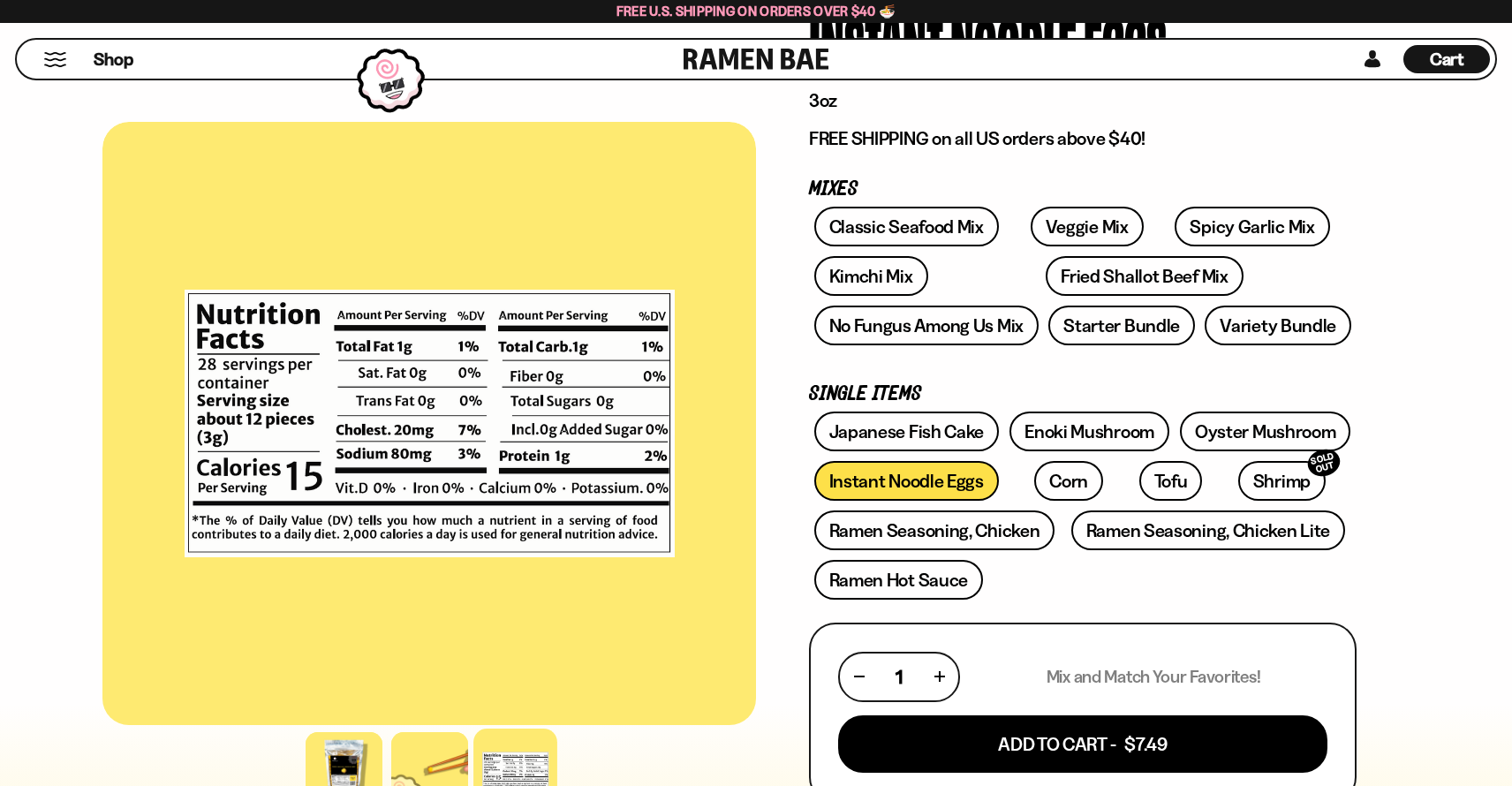
click at [1459, 69] on span "Cart" at bounding box center [1446, 59] width 35 height 22
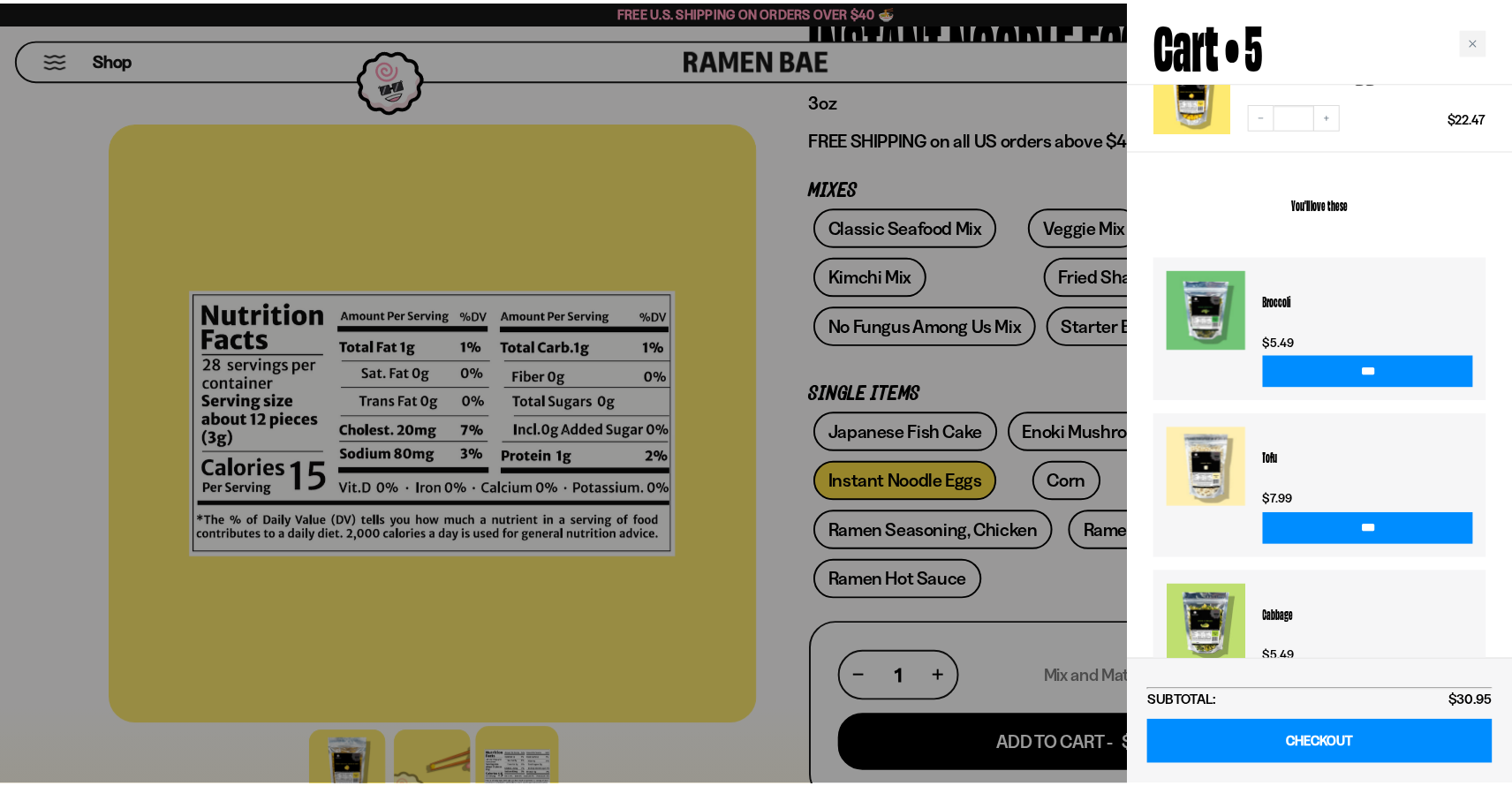
scroll to position [497, 0]
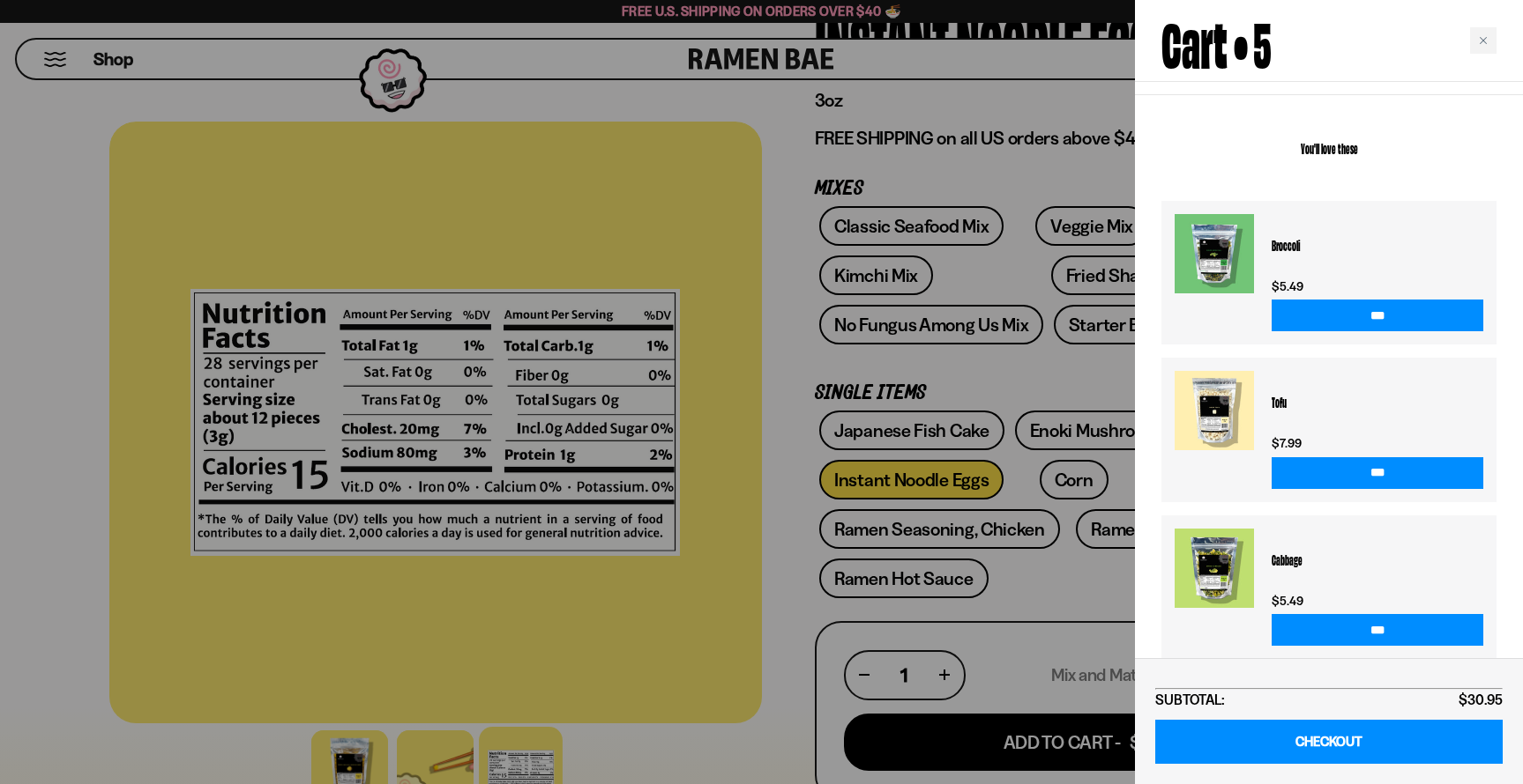
click at [82, 165] on div at bounding box center [761, 392] width 1523 height 784
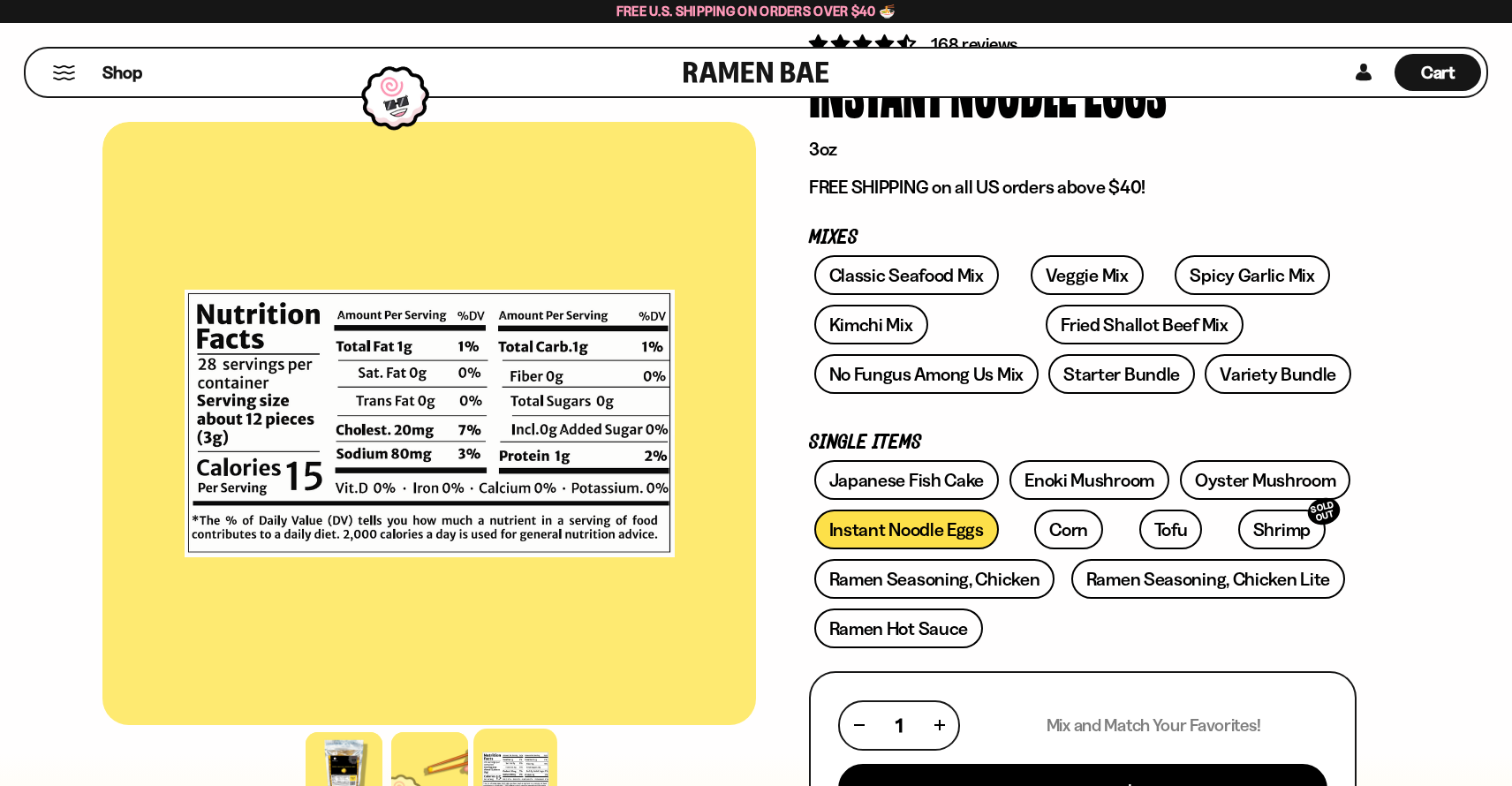
scroll to position [88, 0]
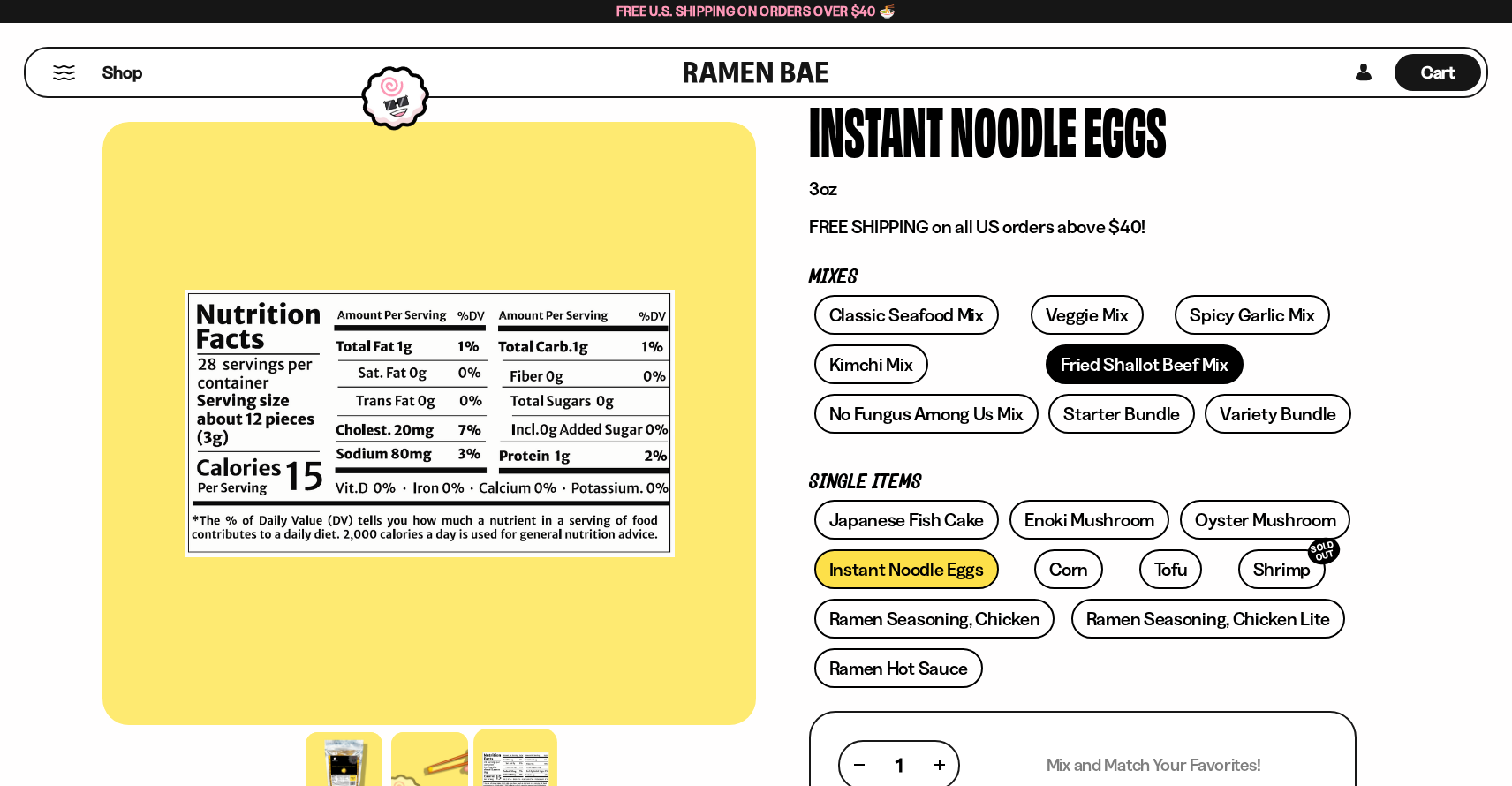
click at [1071, 371] on link "Fried Shallot Beef Mix" at bounding box center [1144, 364] width 197 height 39
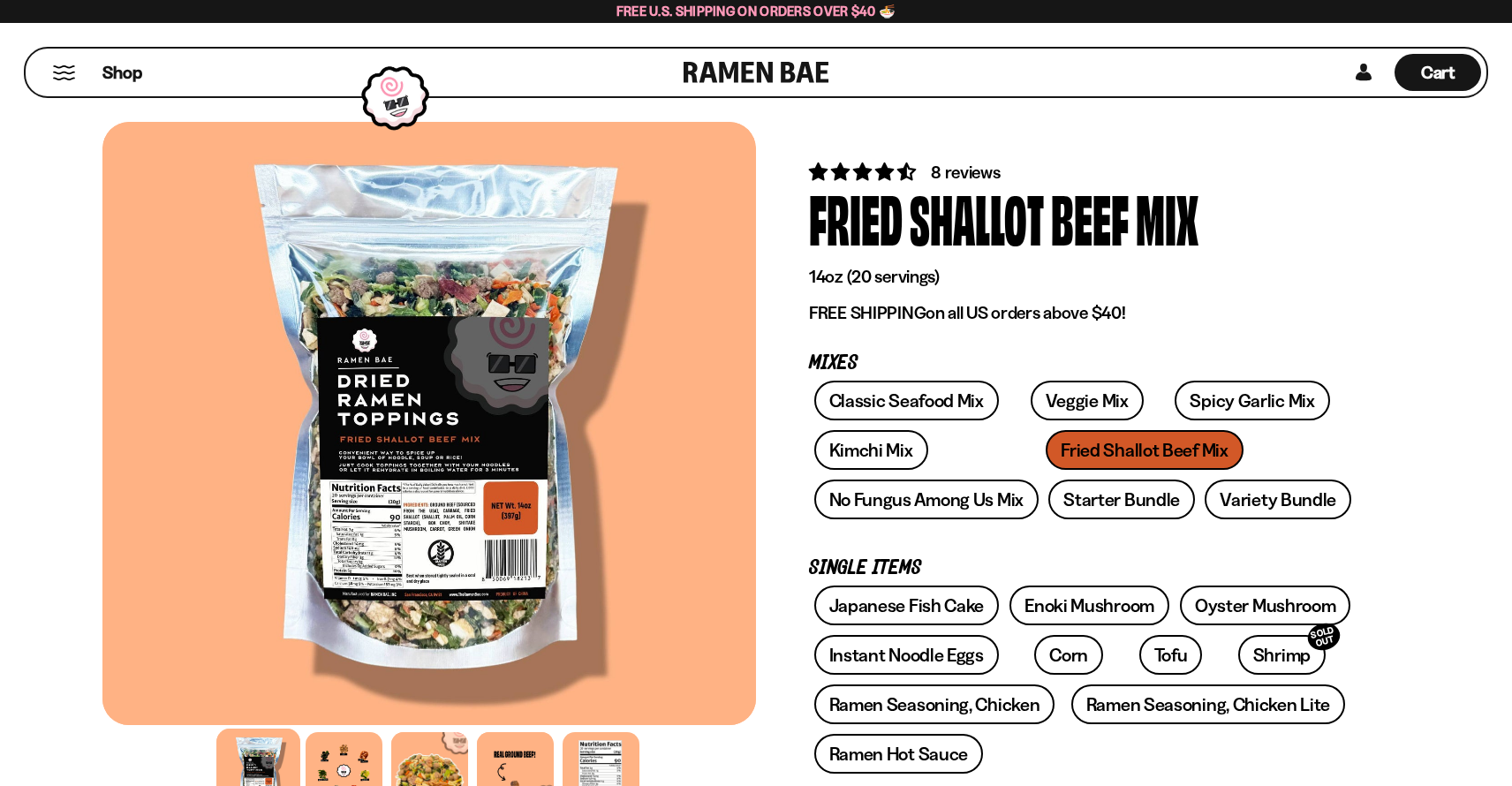
click at [68, 68] on button "Mobile Menu Trigger" at bounding box center [64, 73] width 23 height 15
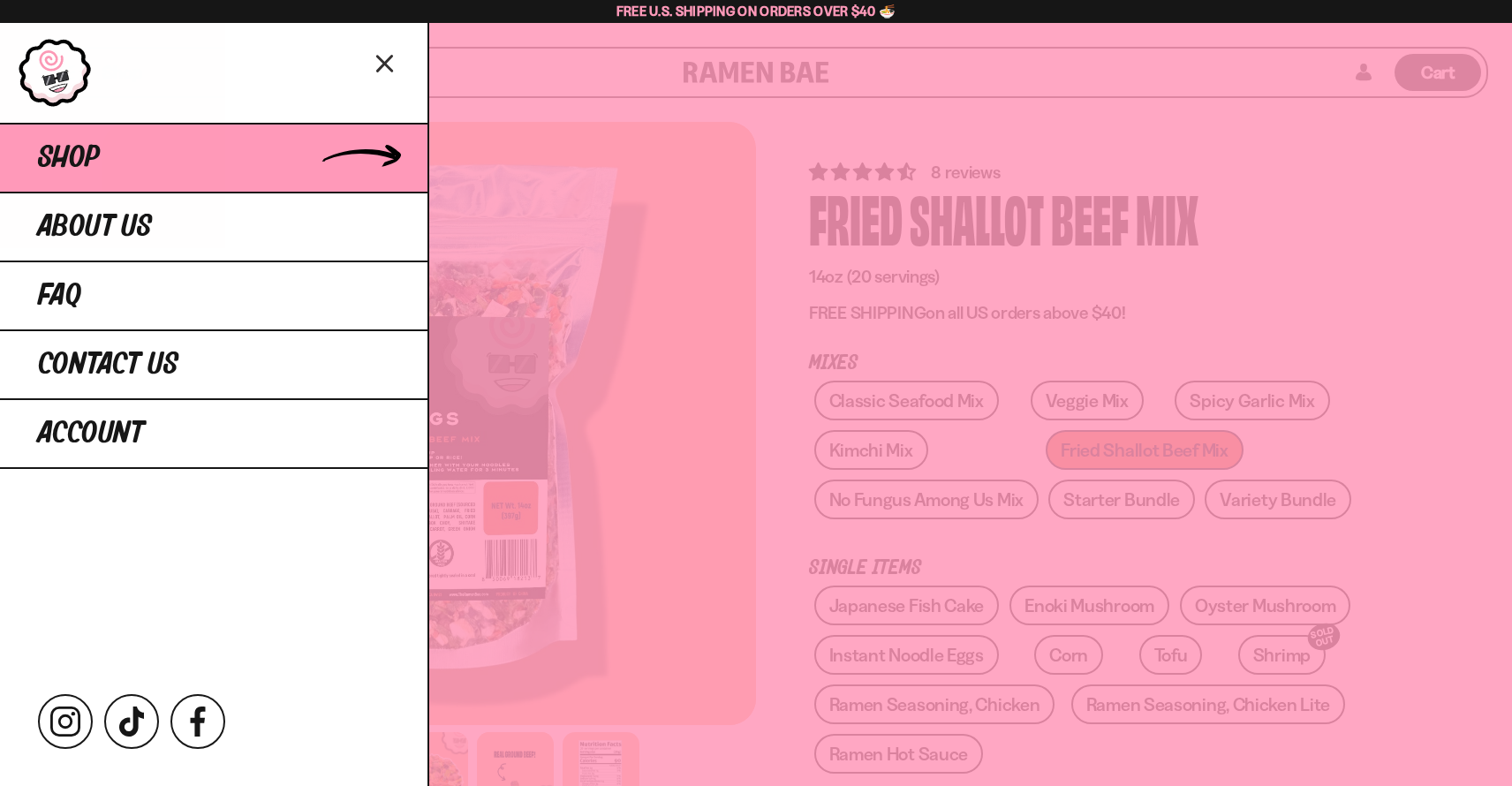
click at [215, 162] on link "Shop" at bounding box center [213, 157] width 427 height 69
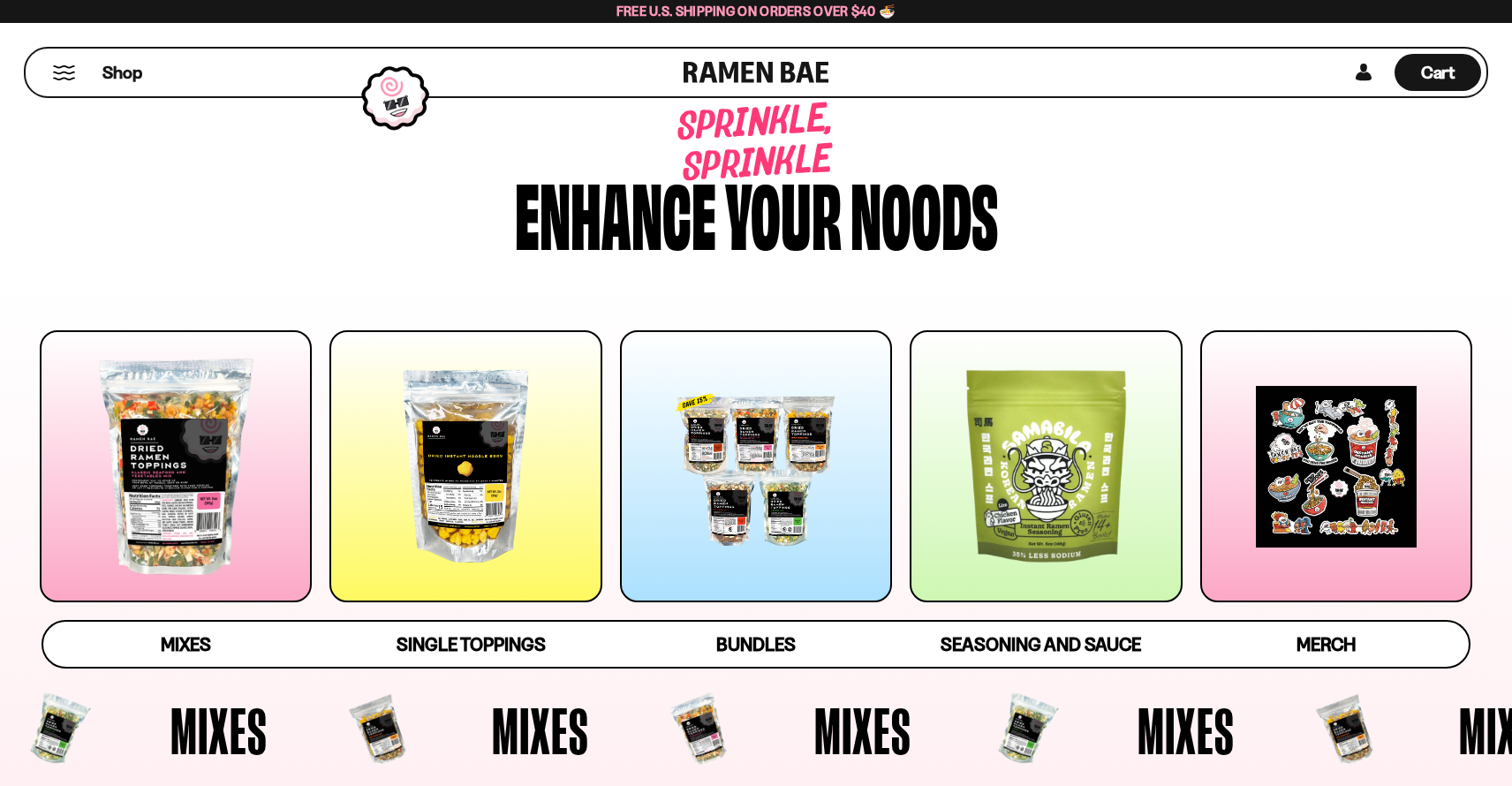
click at [196, 473] on div at bounding box center [176, 467] width 272 height 272
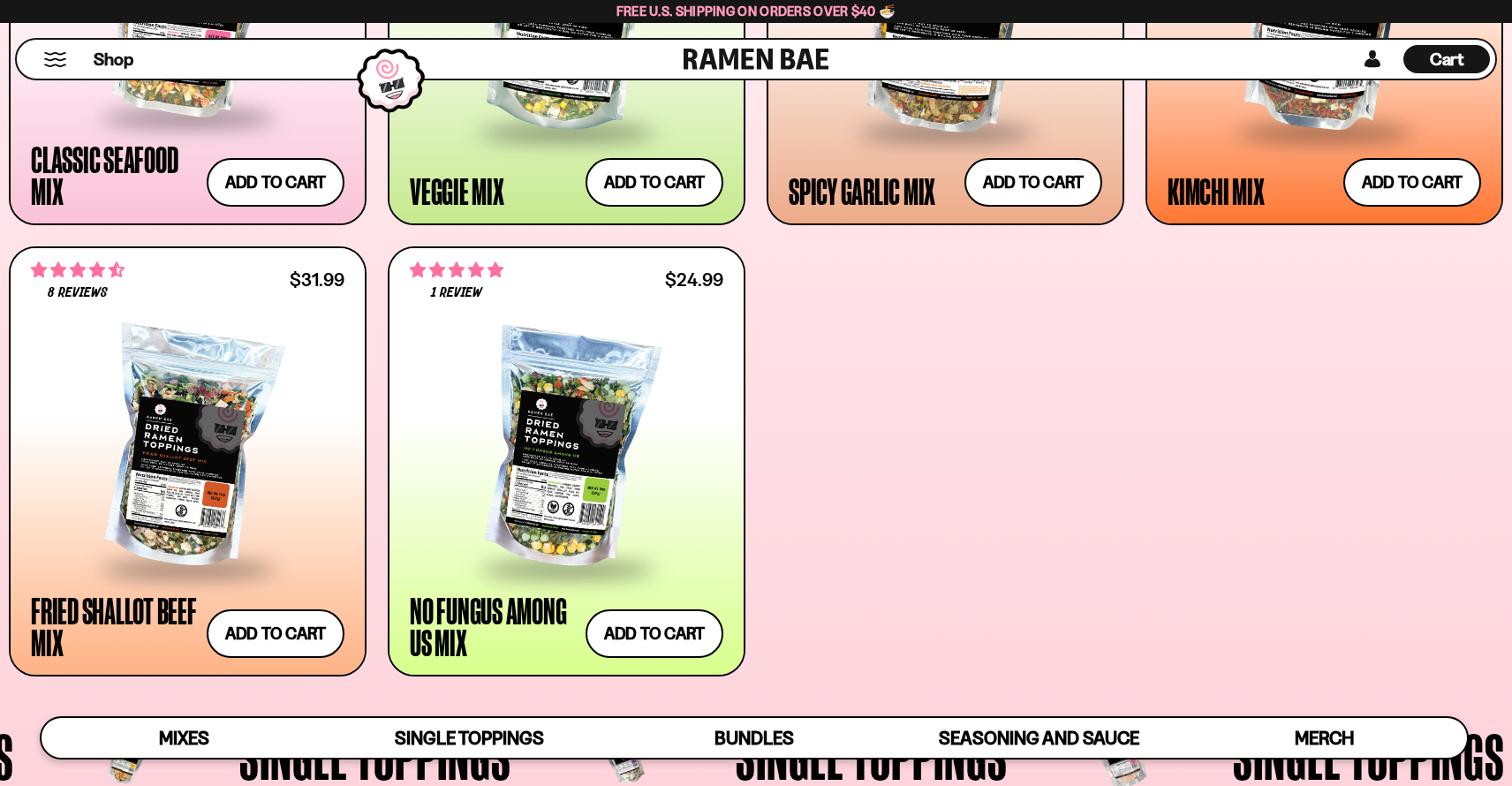
scroll to position [1041, 0]
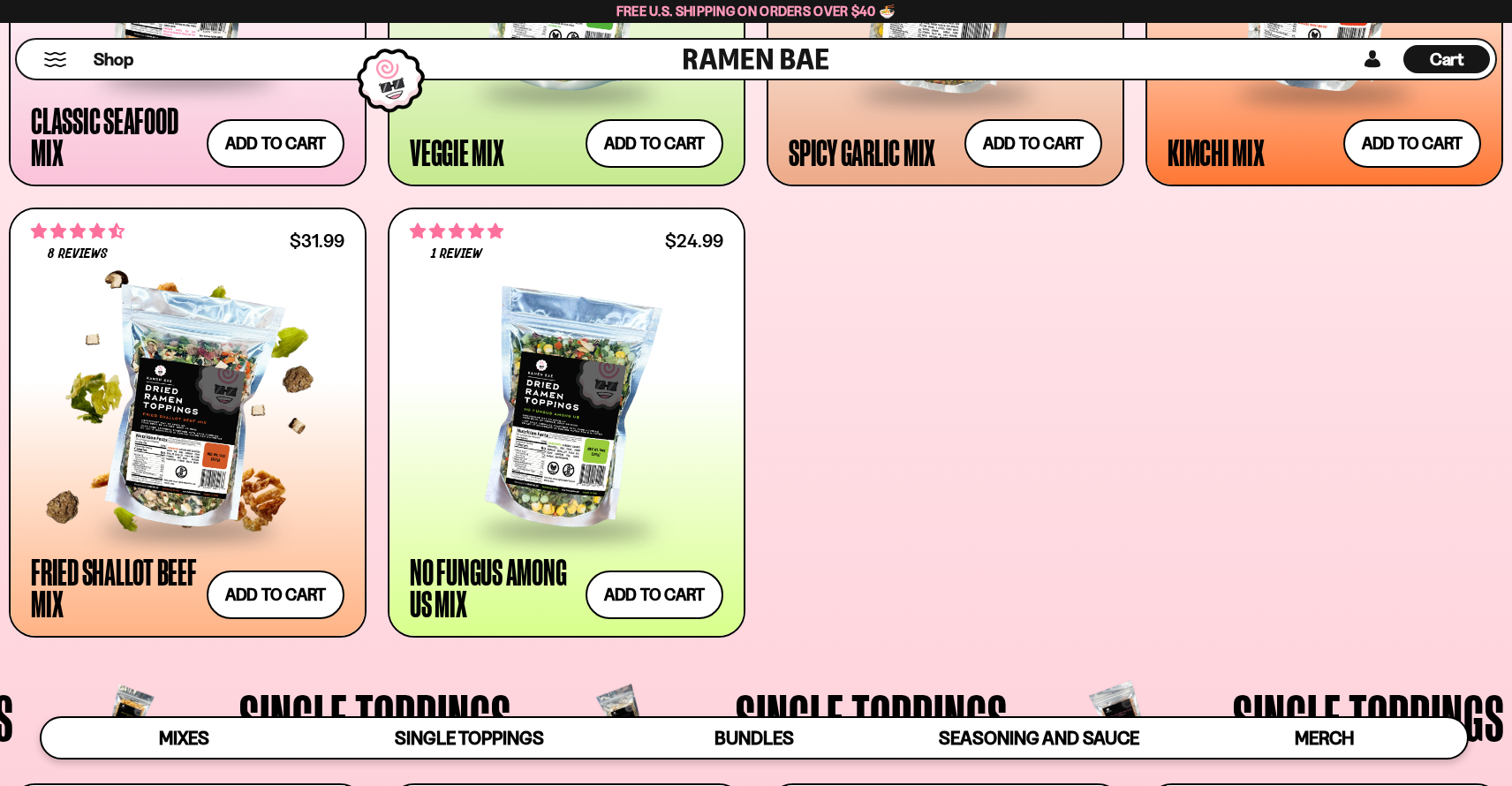
click at [213, 532] on span at bounding box center [189, 532] width 216 height 62
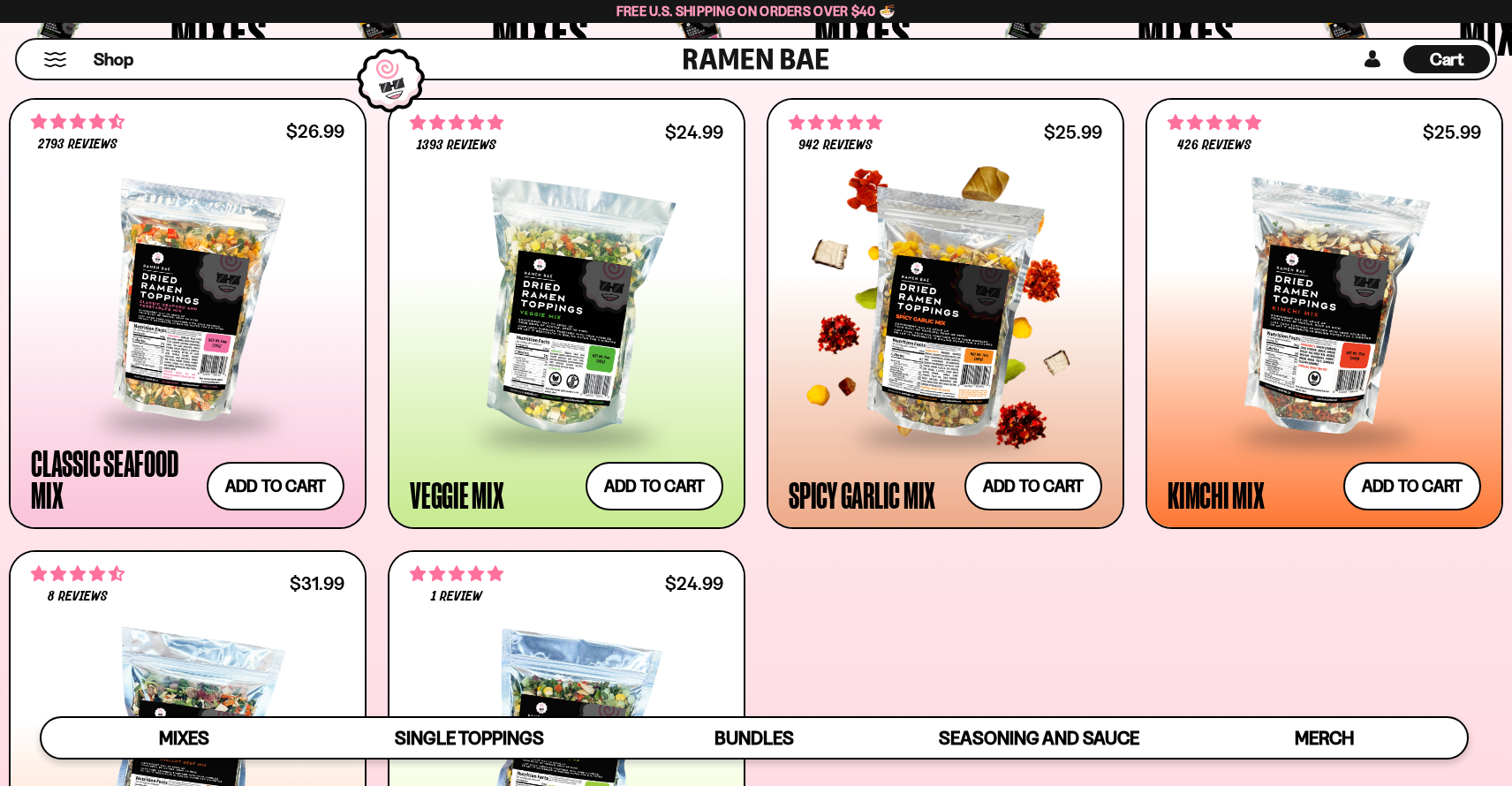
scroll to position [686, 0]
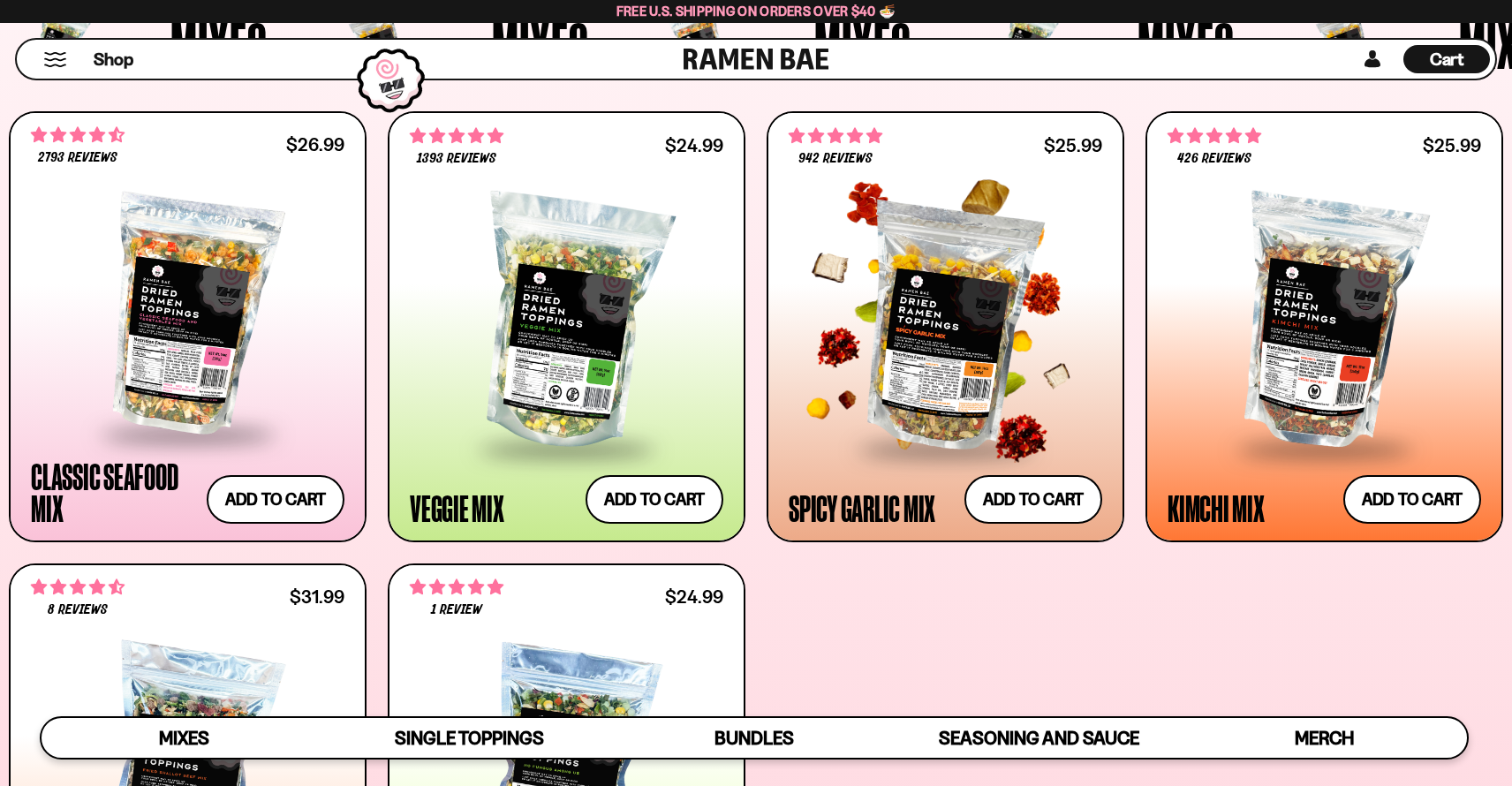
click at [929, 339] on div at bounding box center [945, 324] width 313 height 247
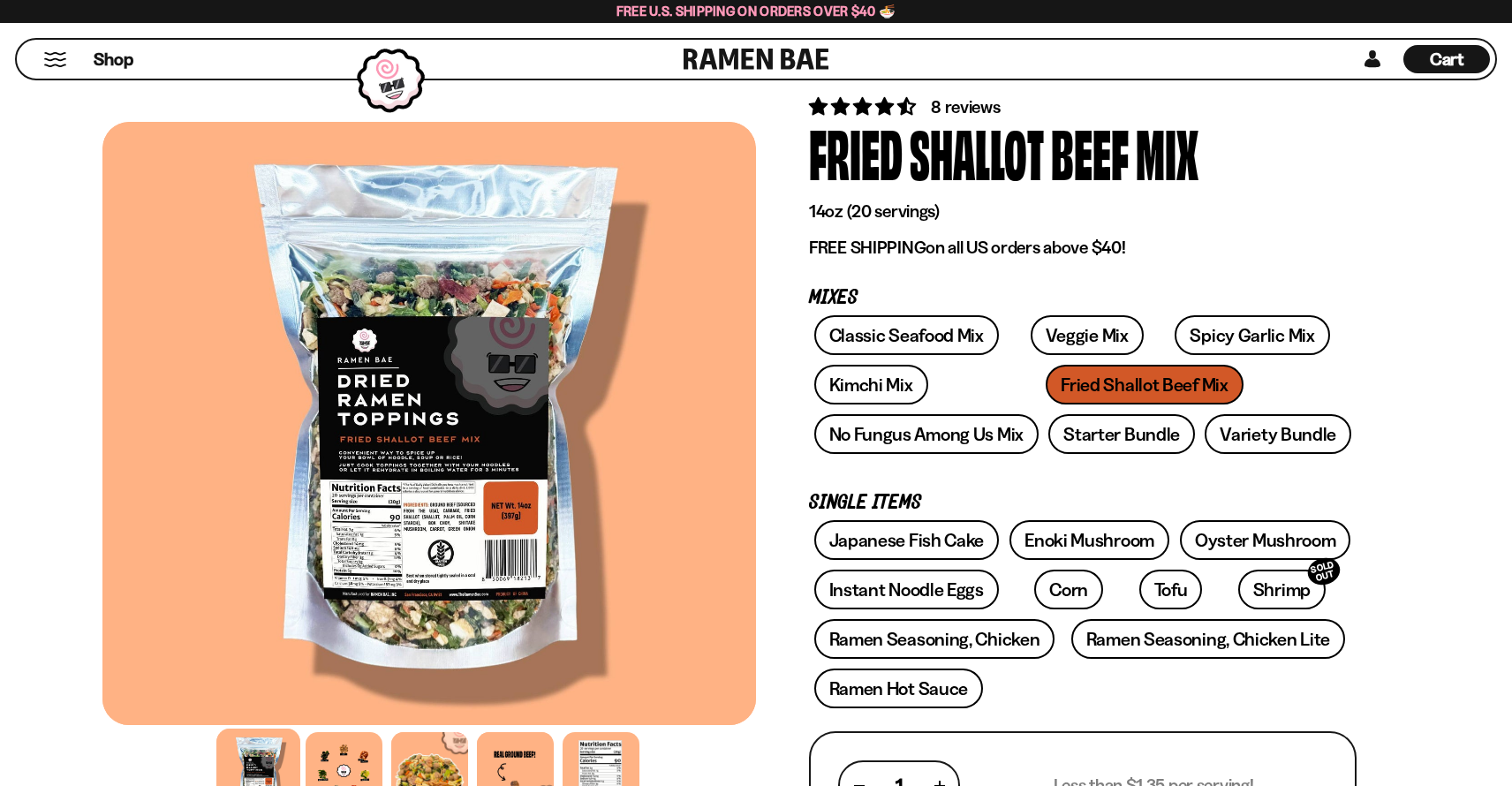
scroll to position [265, 0]
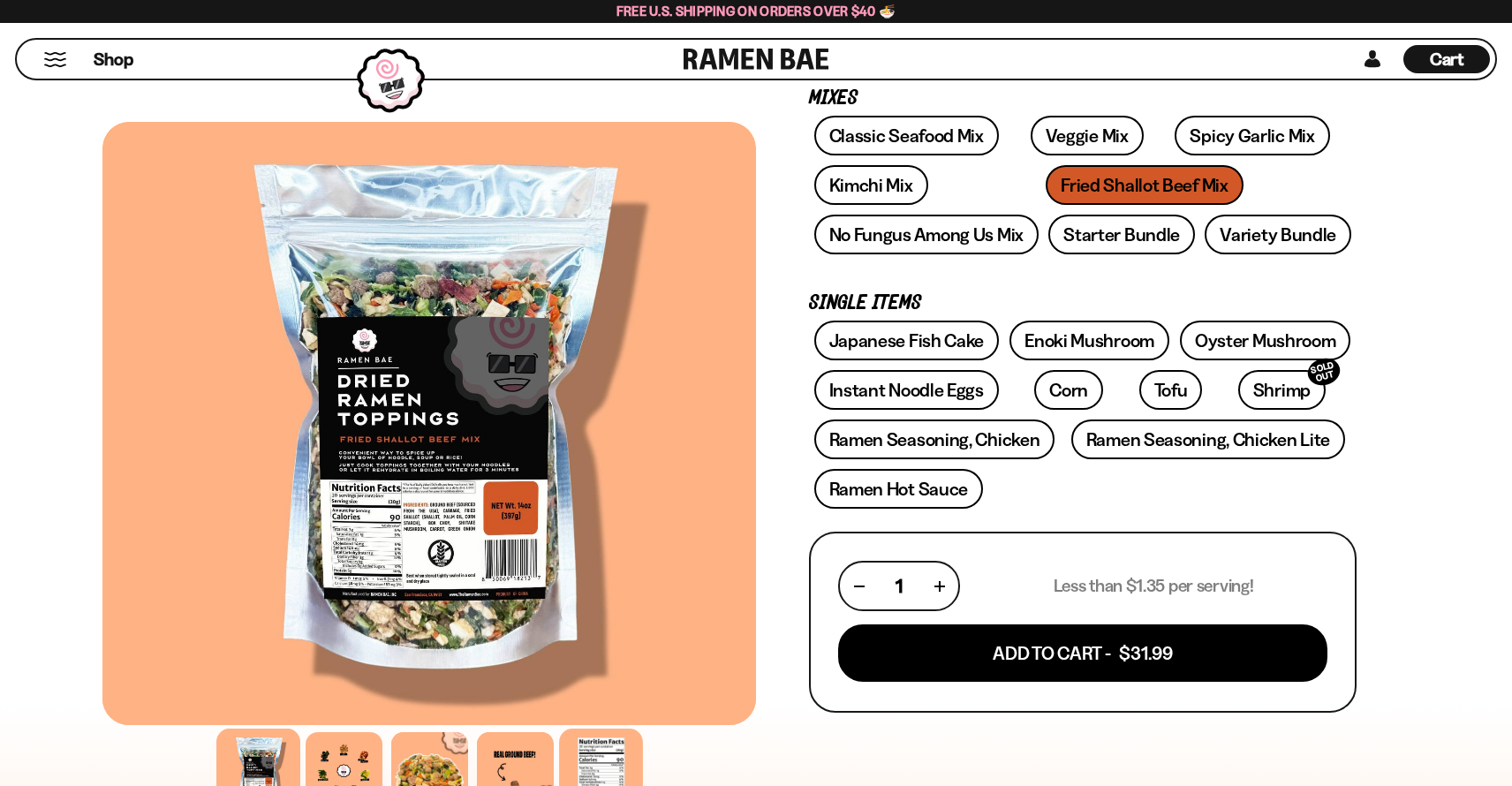
click at [600, 756] on div at bounding box center [601, 770] width 84 height 84
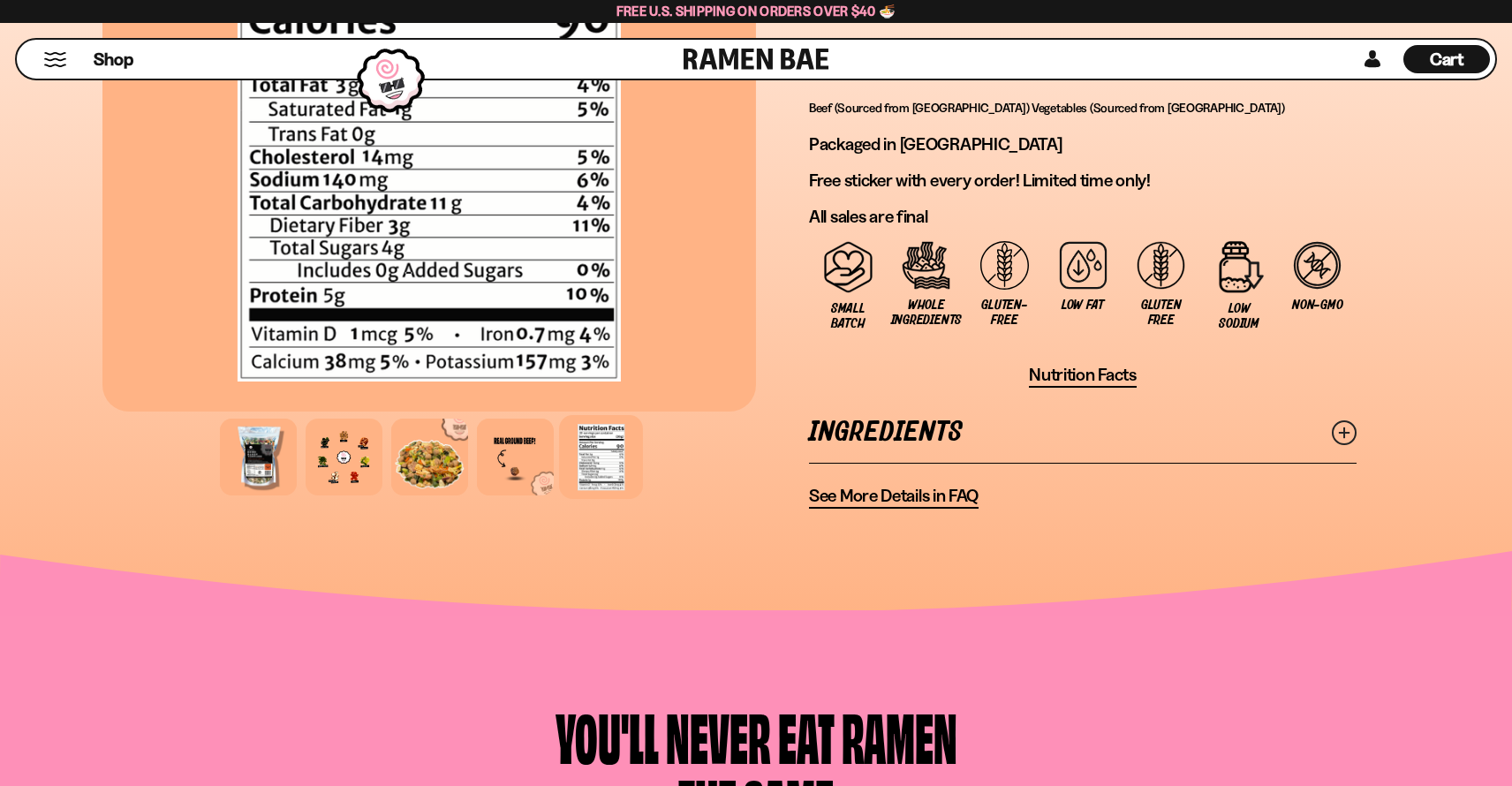
scroll to position [1325, 0]
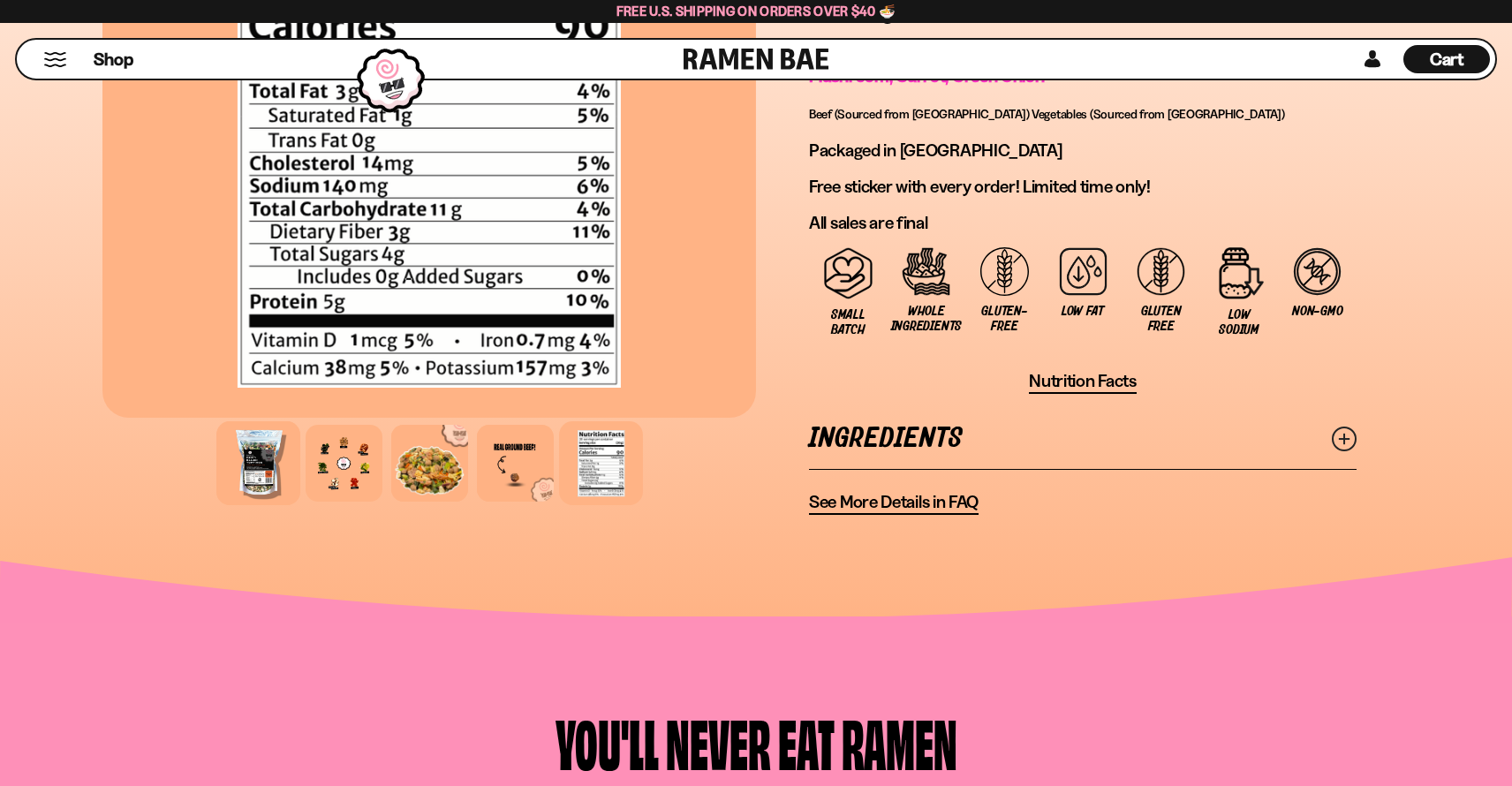
click at [253, 461] on div at bounding box center [258, 463] width 84 height 84
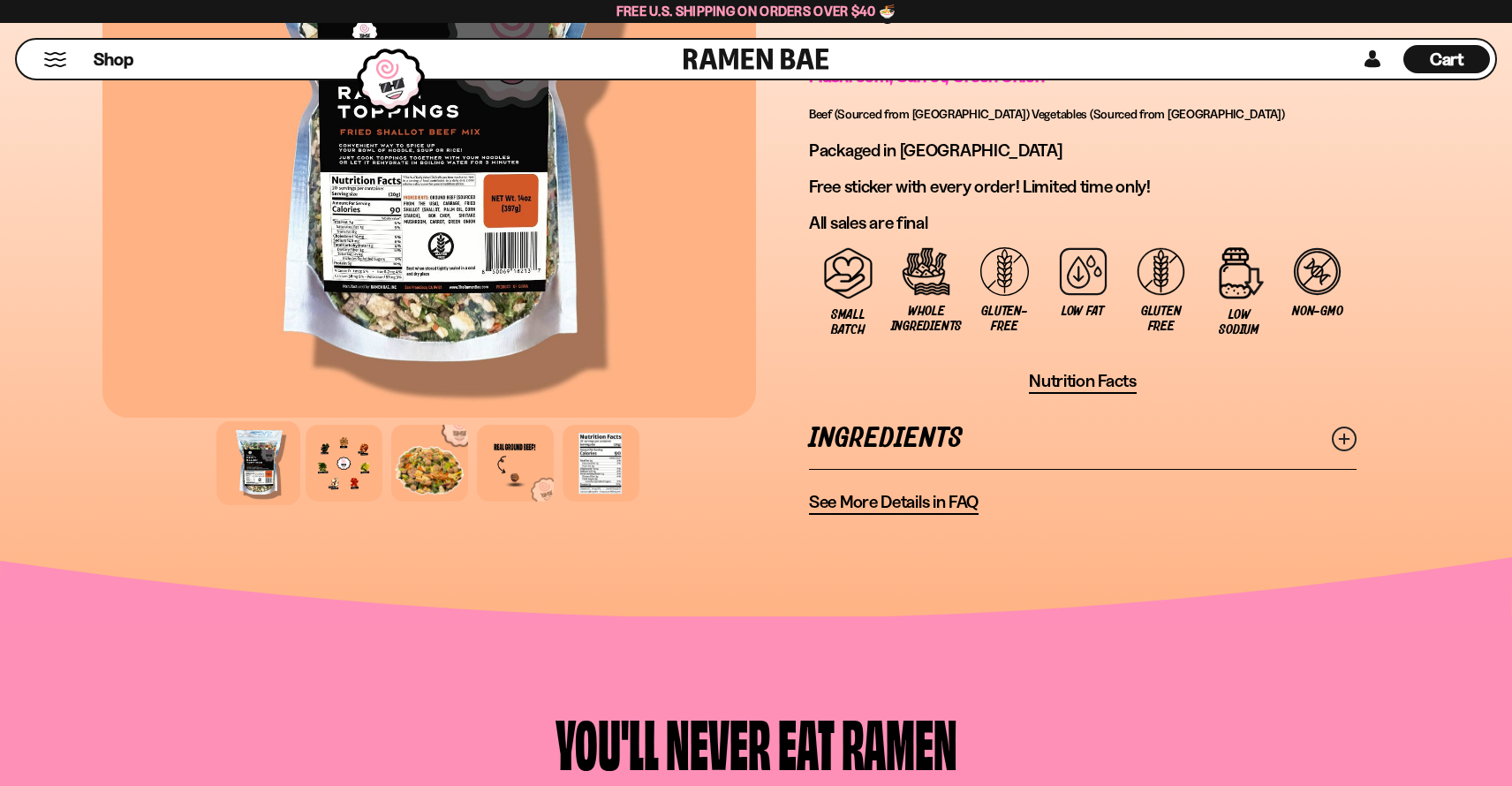
click at [431, 205] on div at bounding box center [429, 116] width 653 height 604
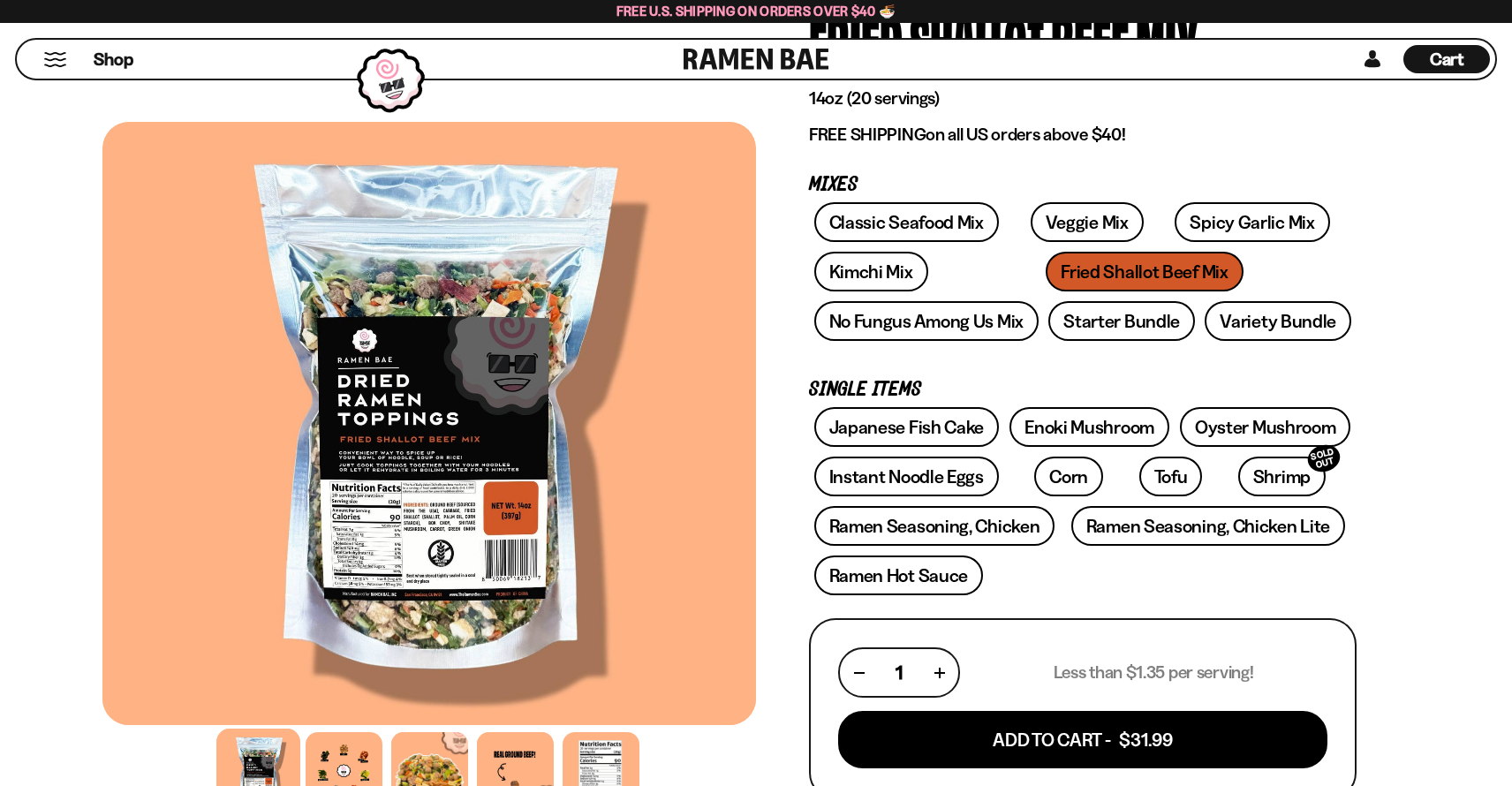
scroll to position [177, 0]
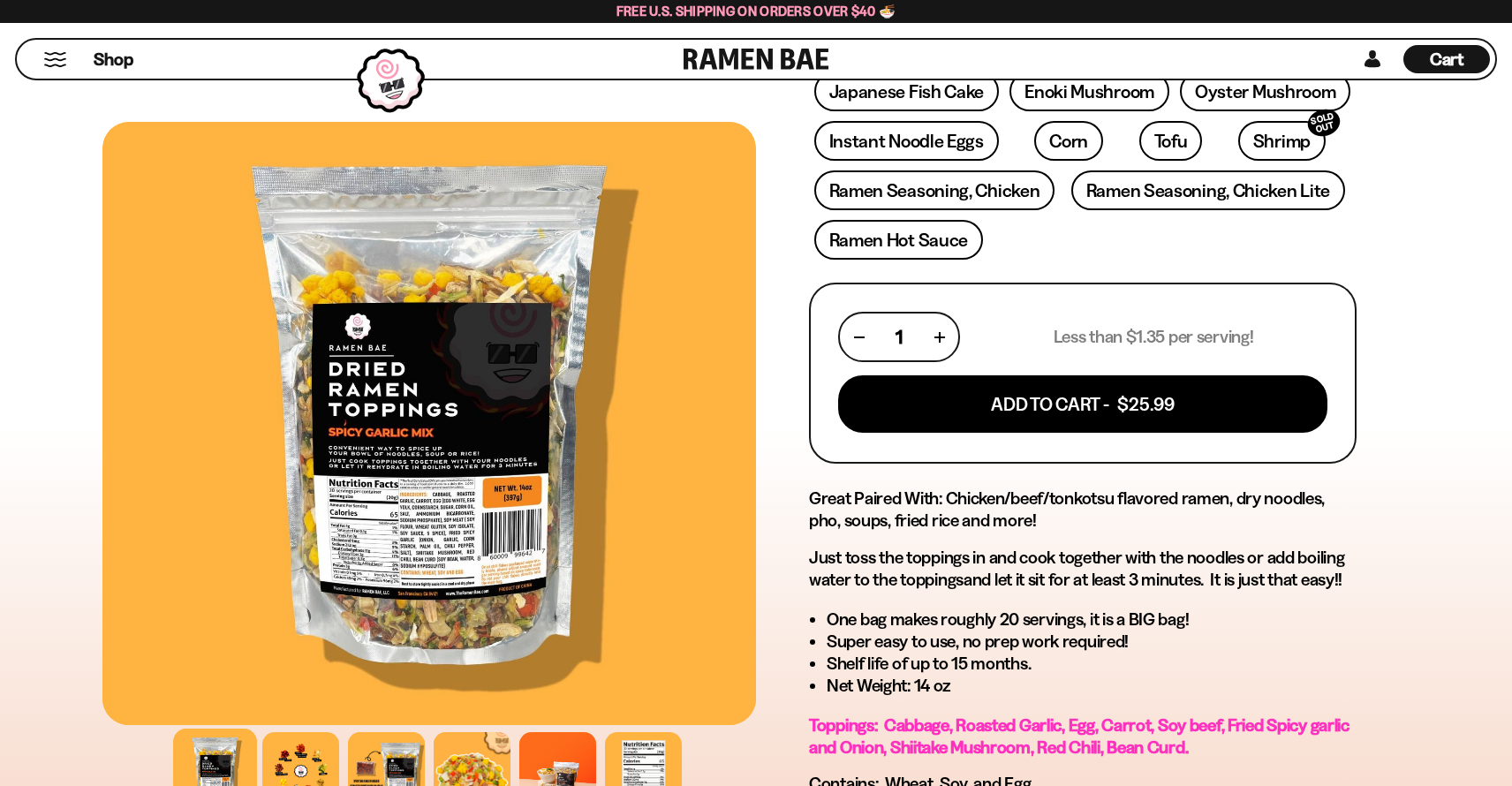
scroll to position [531, 0]
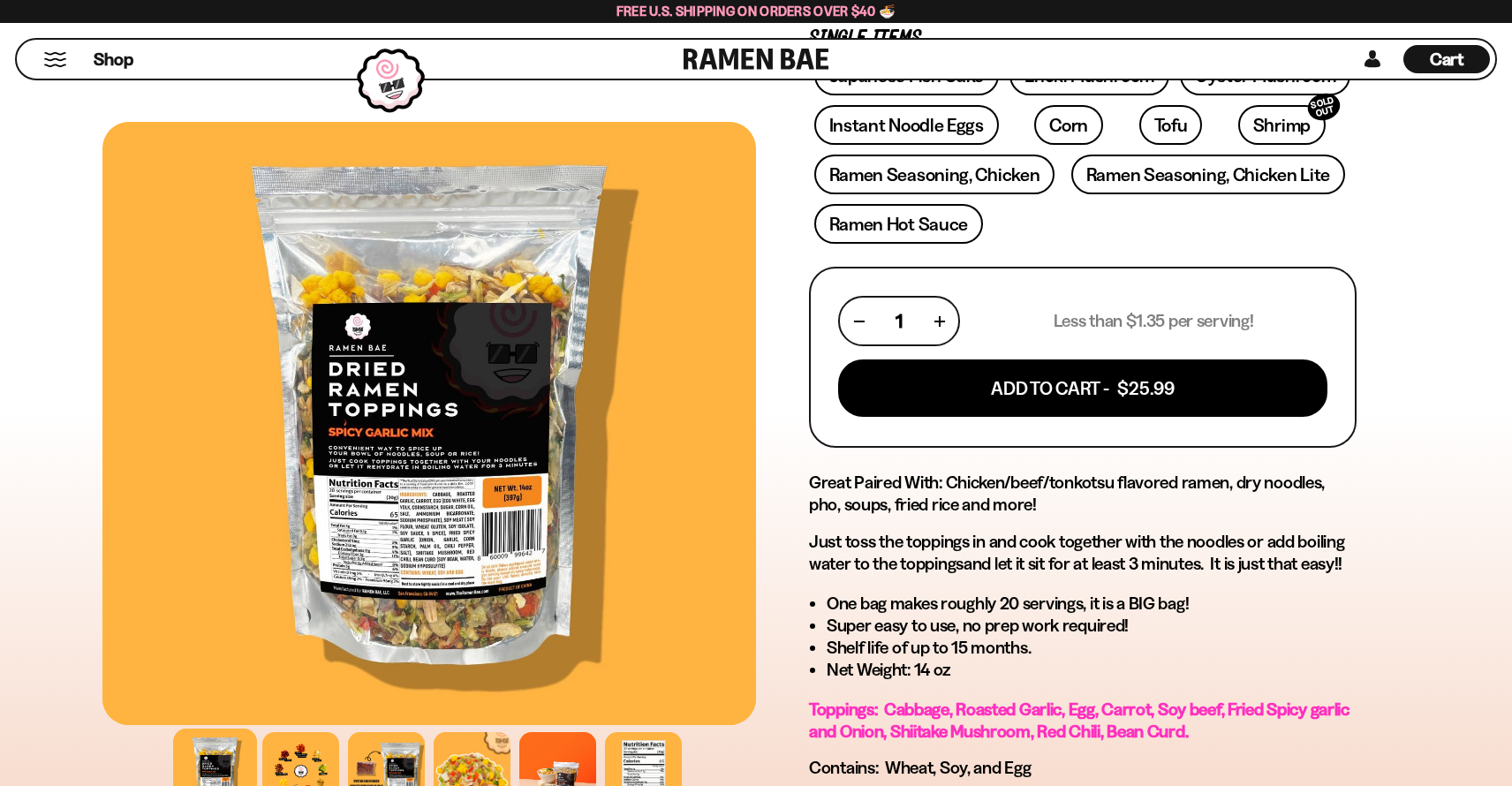
click at [479, 545] on div at bounding box center [429, 424] width 653 height 604
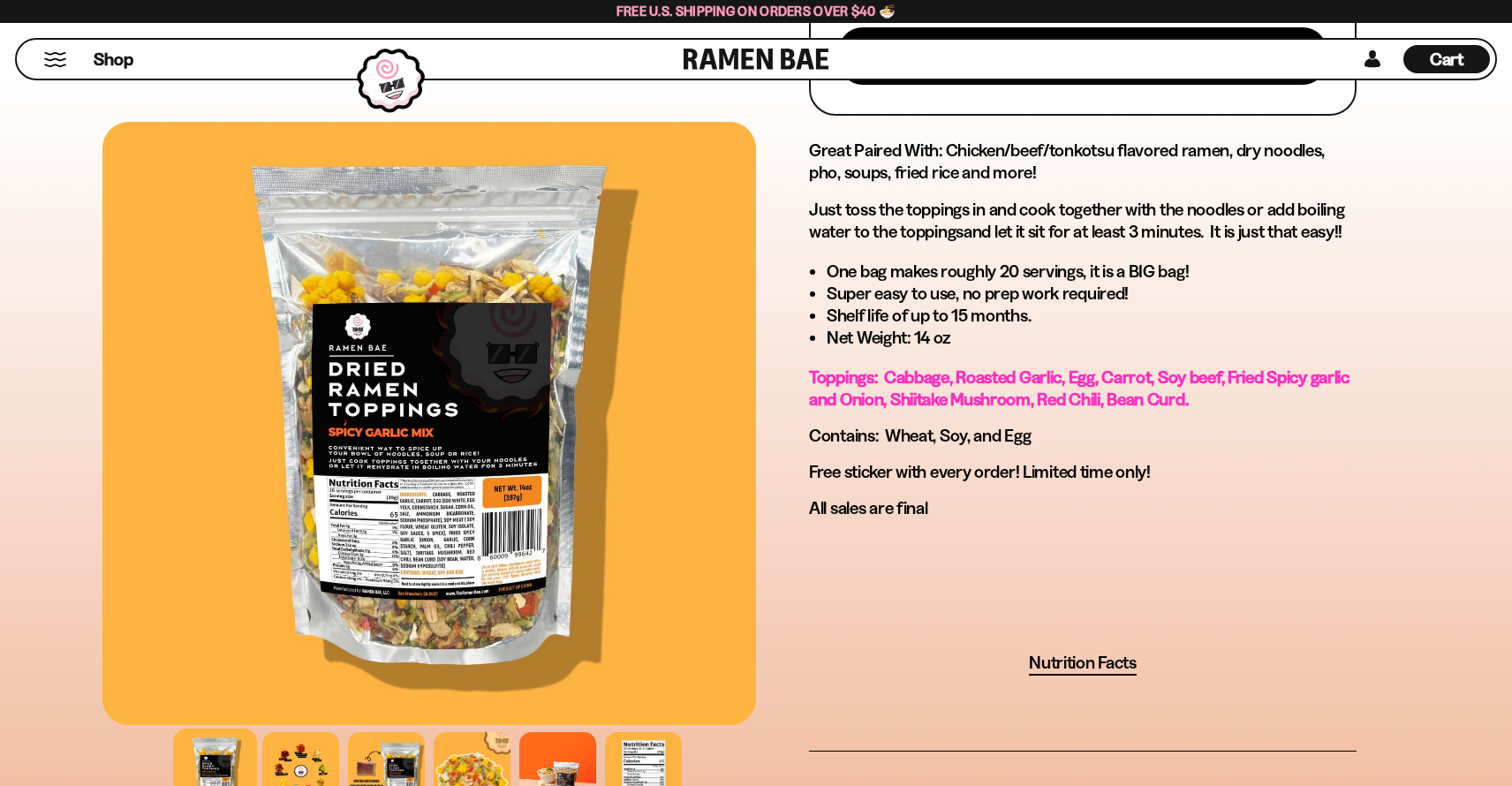
scroll to position [884, 0]
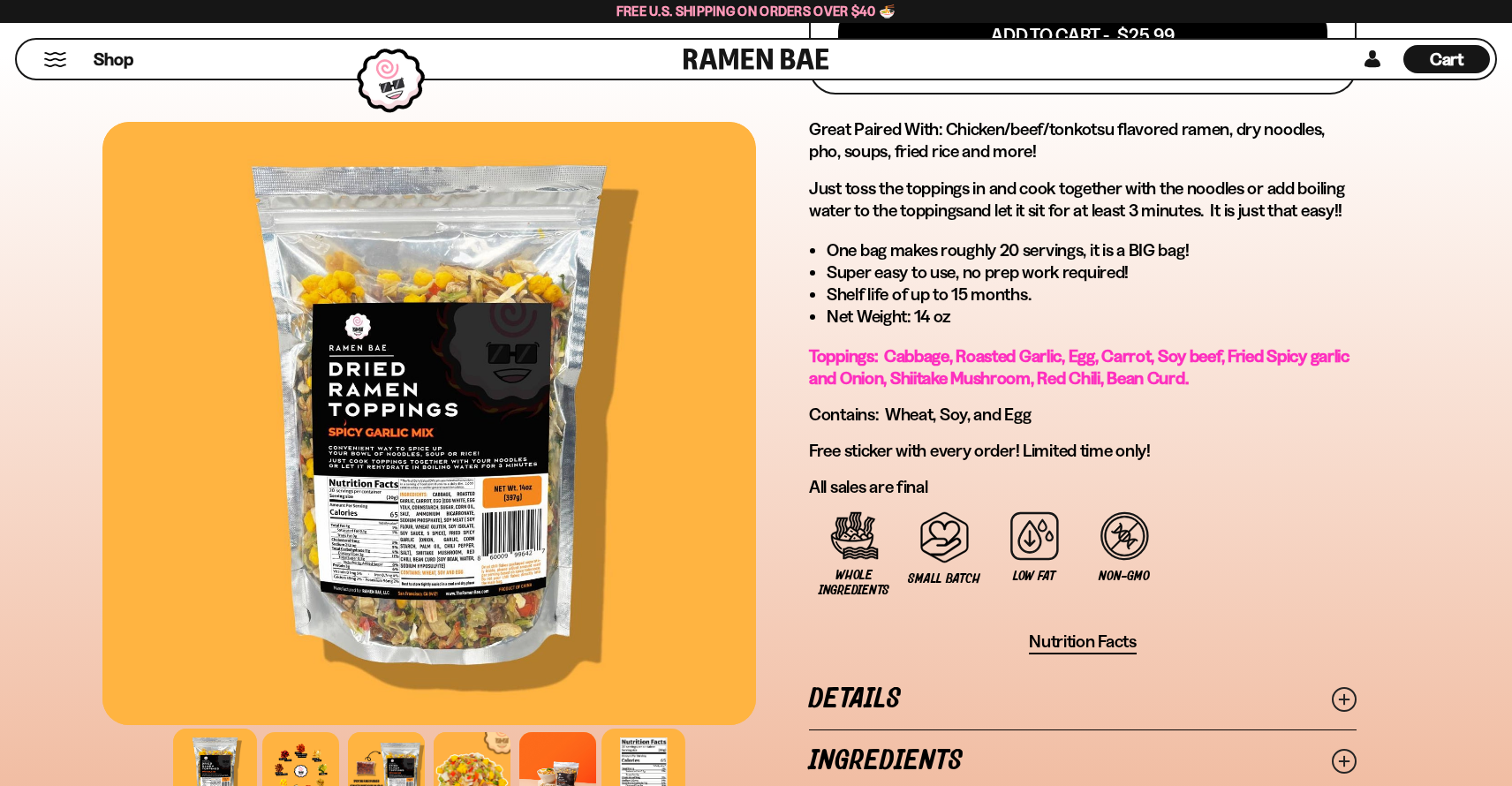
click at [635, 757] on div at bounding box center [643, 770] width 84 height 84
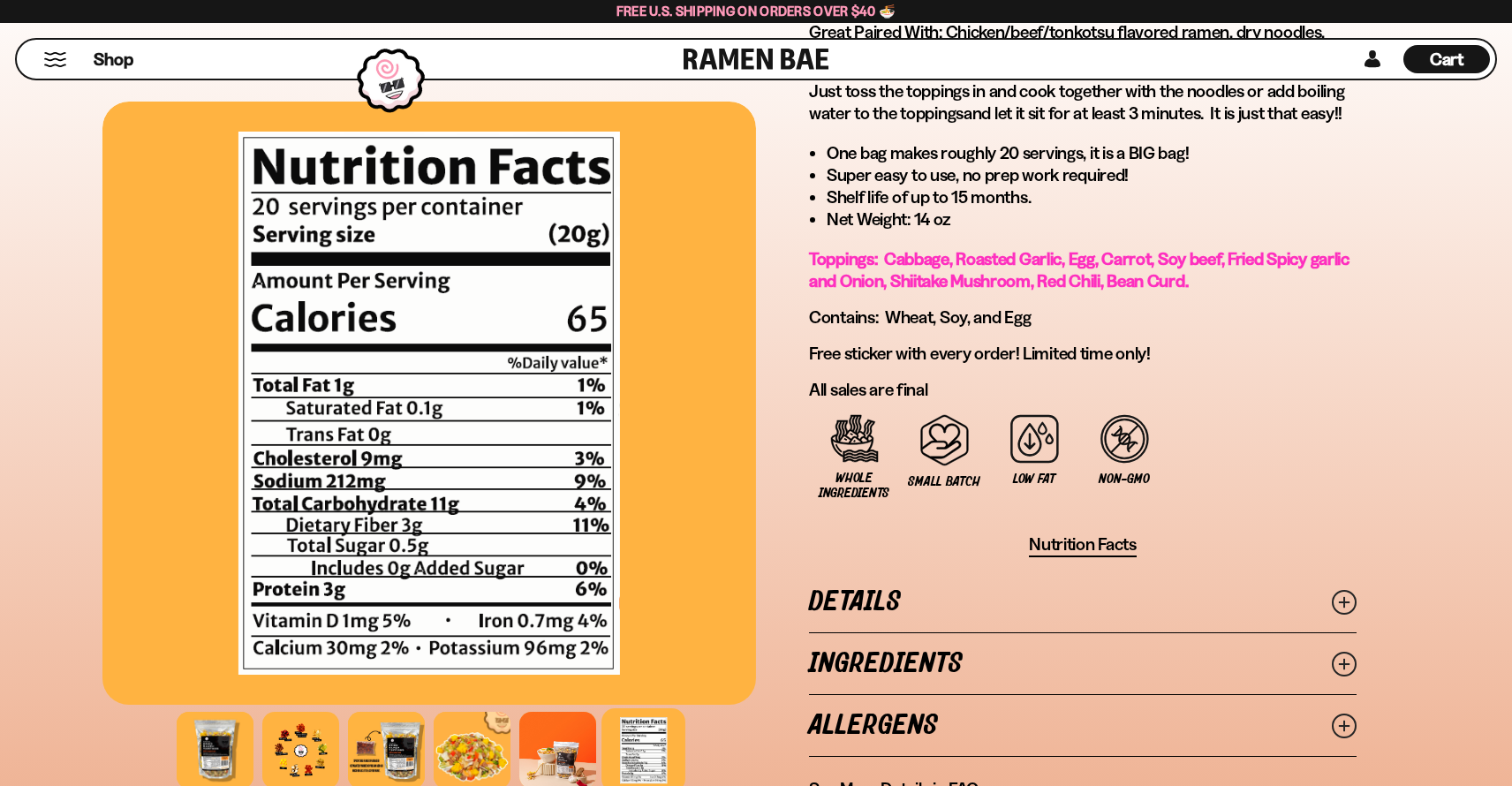
scroll to position [1148, 0]
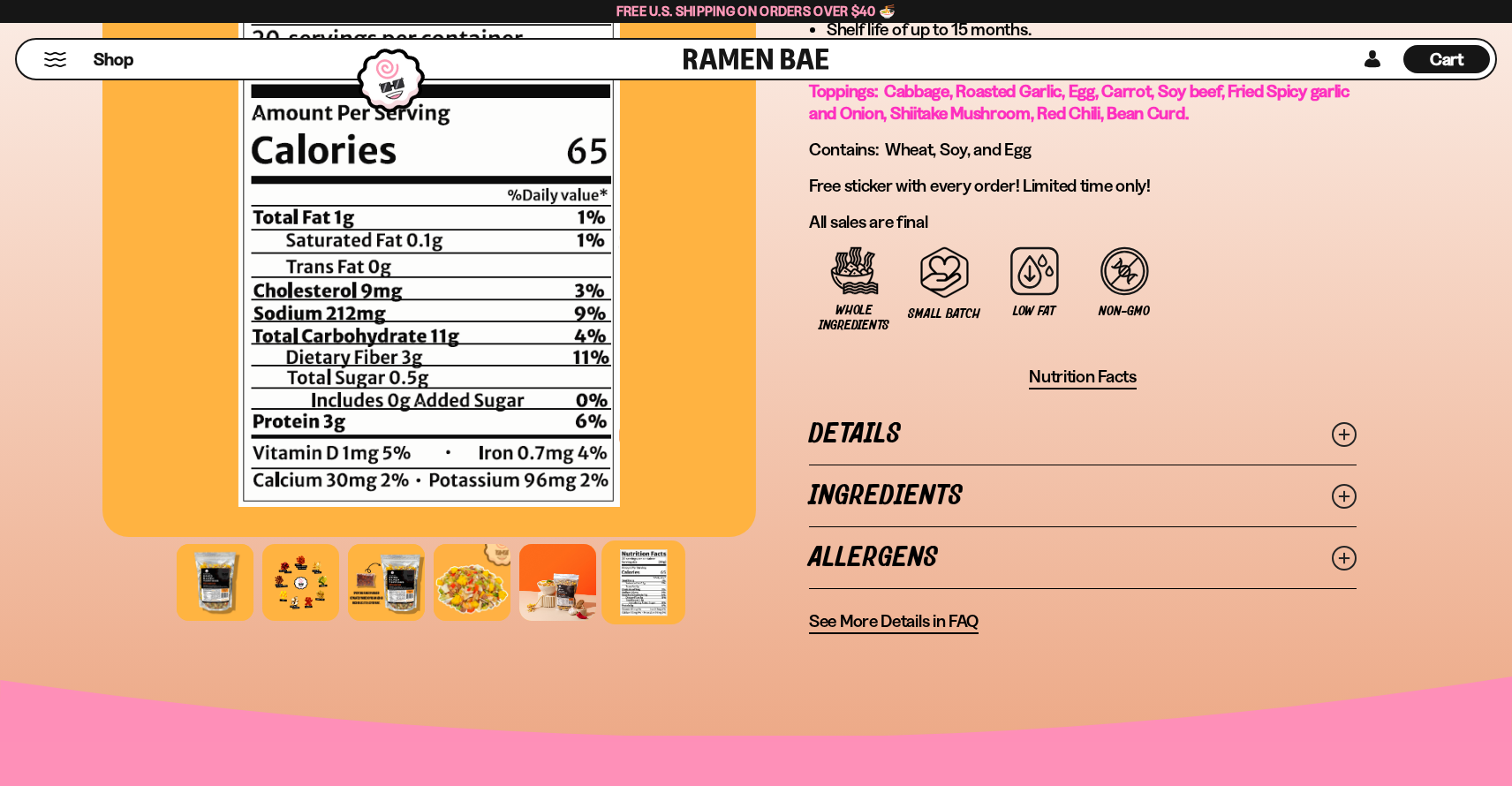
click at [1347, 498] on icon at bounding box center [1344, 497] width 24 height 24
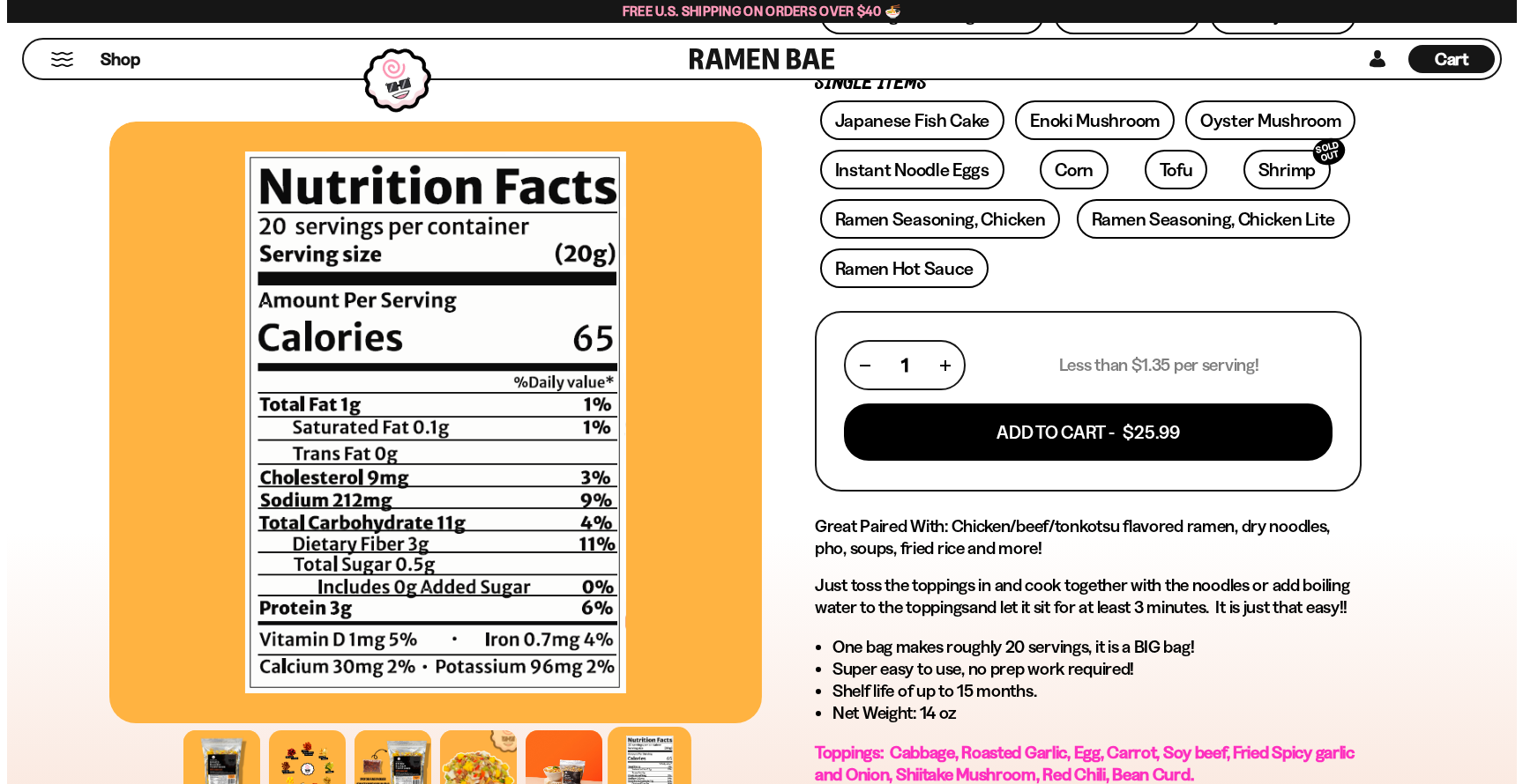
scroll to position [440, 0]
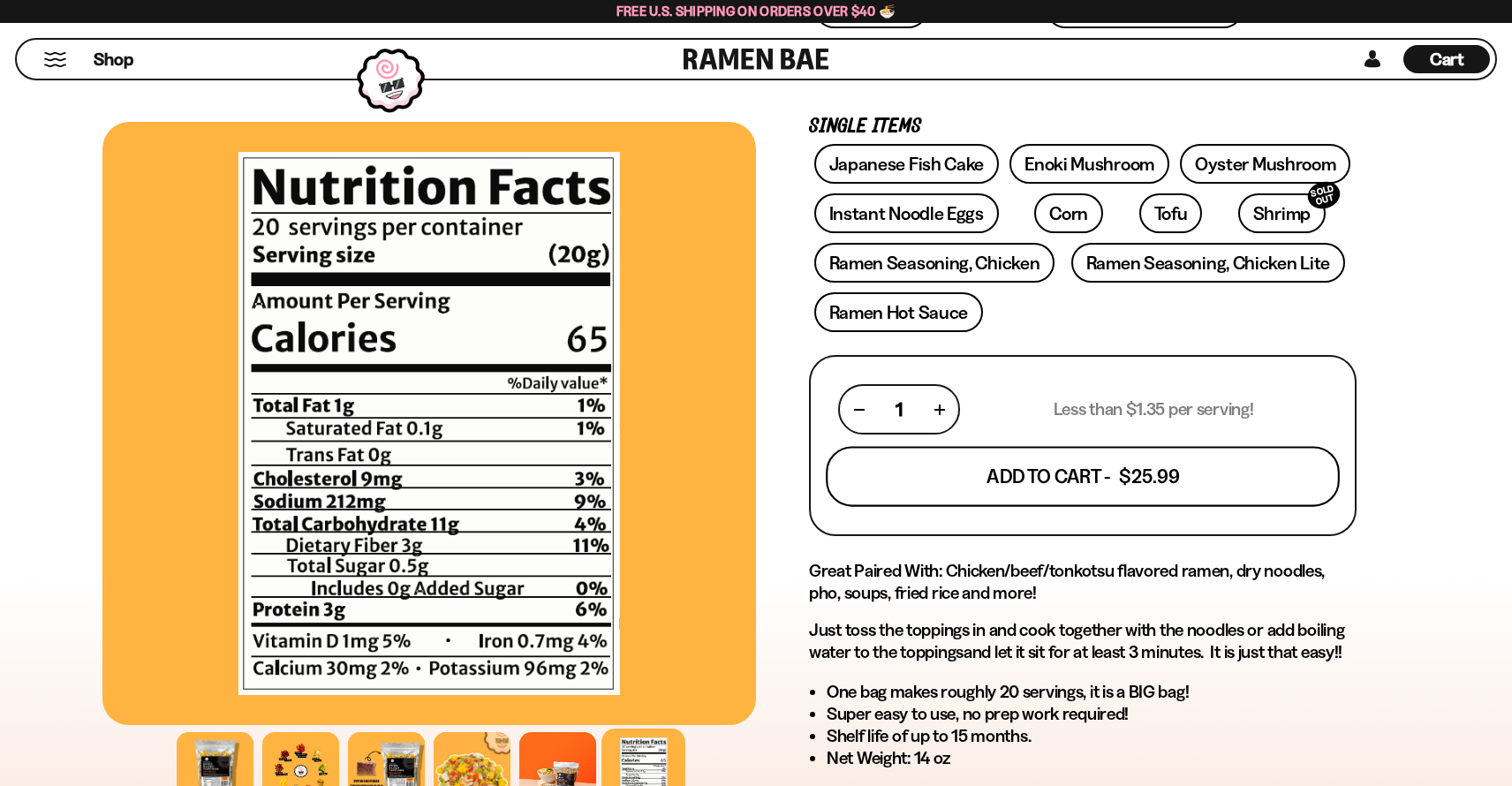
click at [1077, 490] on button "Add To Cart - $25.99" at bounding box center [1083, 477] width 514 height 60
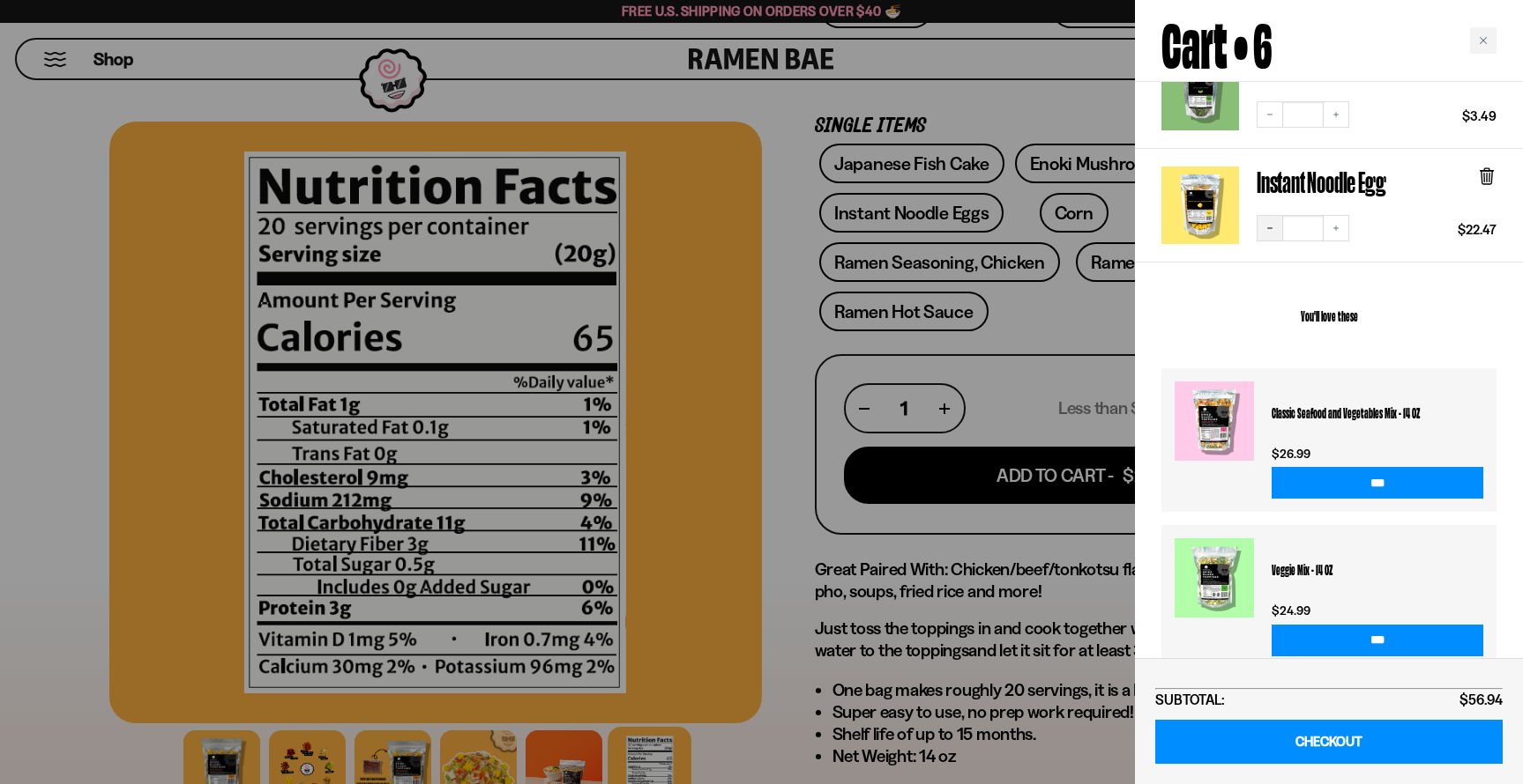
click at [1270, 222] on button "Decrease quantity" at bounding box center [1270, 229] width 26 height 26
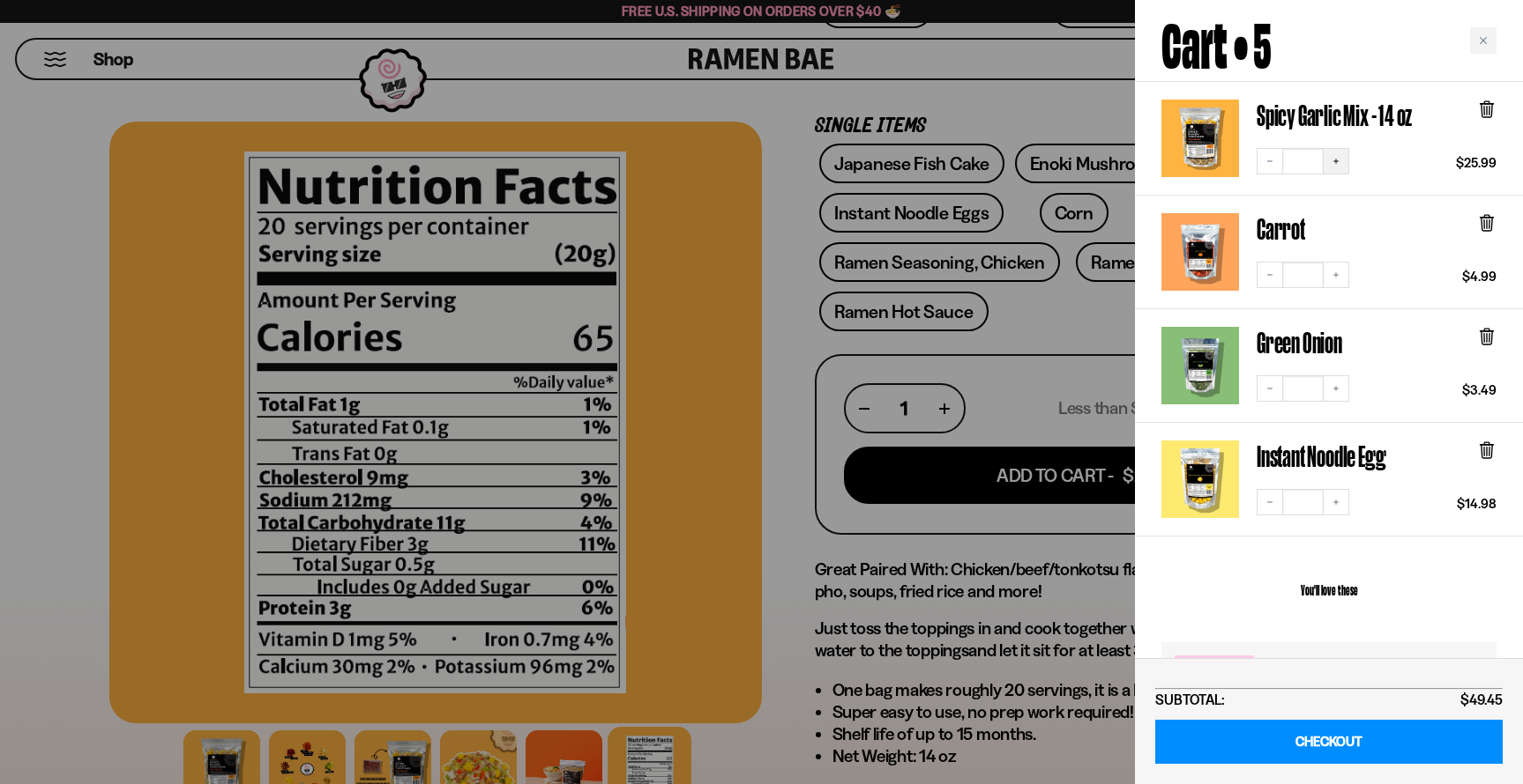
scroll to position [176, 0]
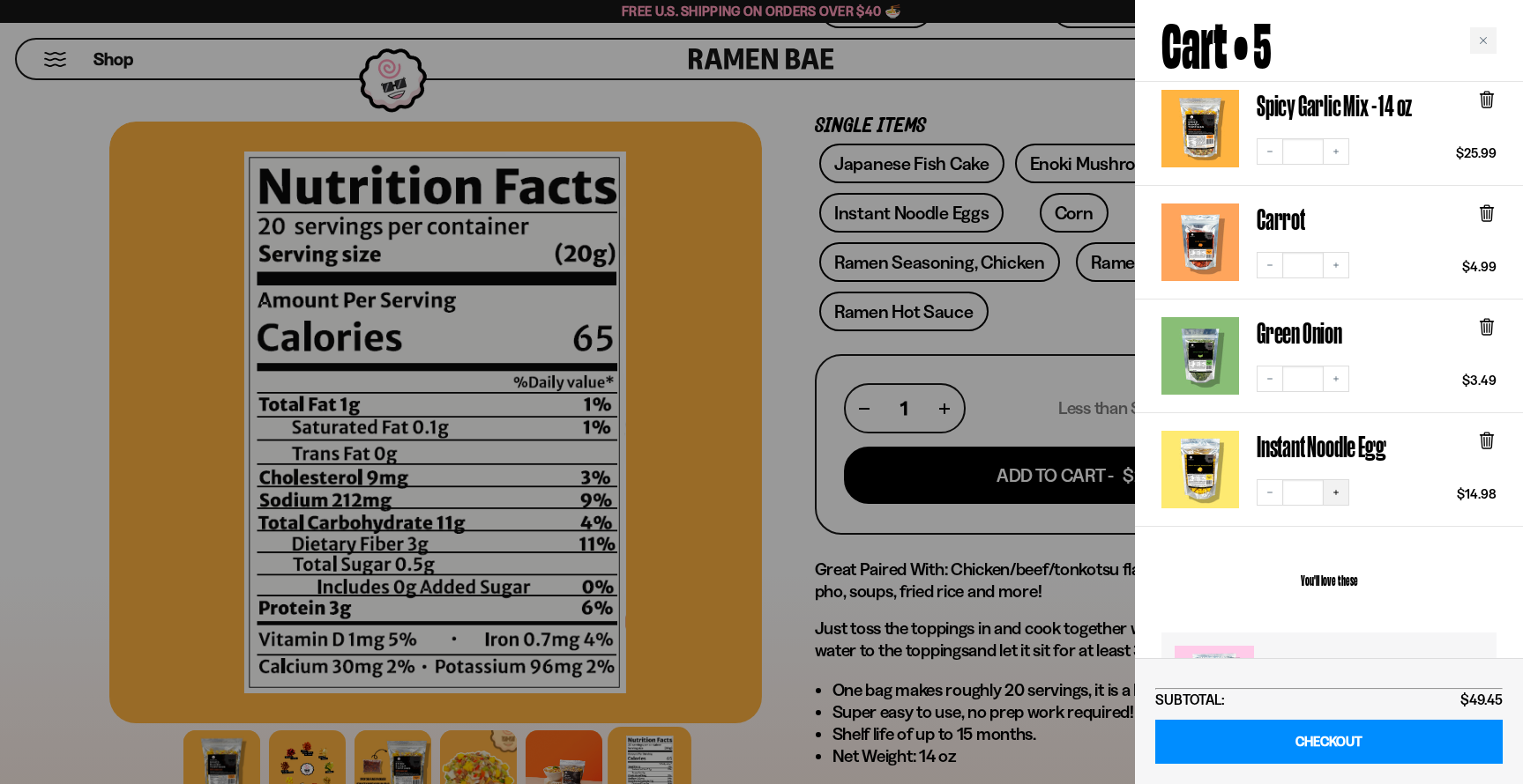
click at [1338, 487] on icon "Increase quantity" at bounding box center [1336, 492] width 10 height 10
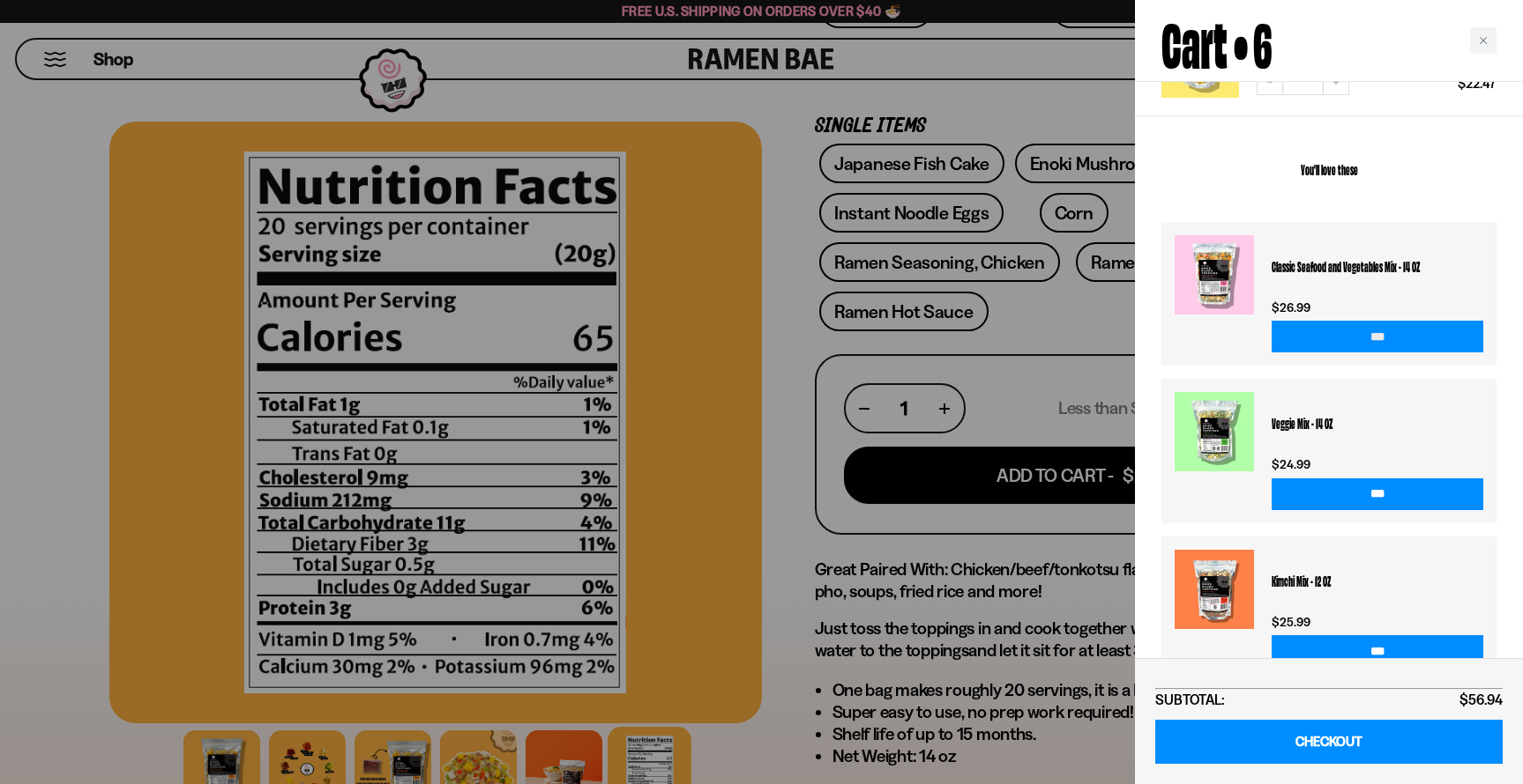
scroll to position [608, 0]
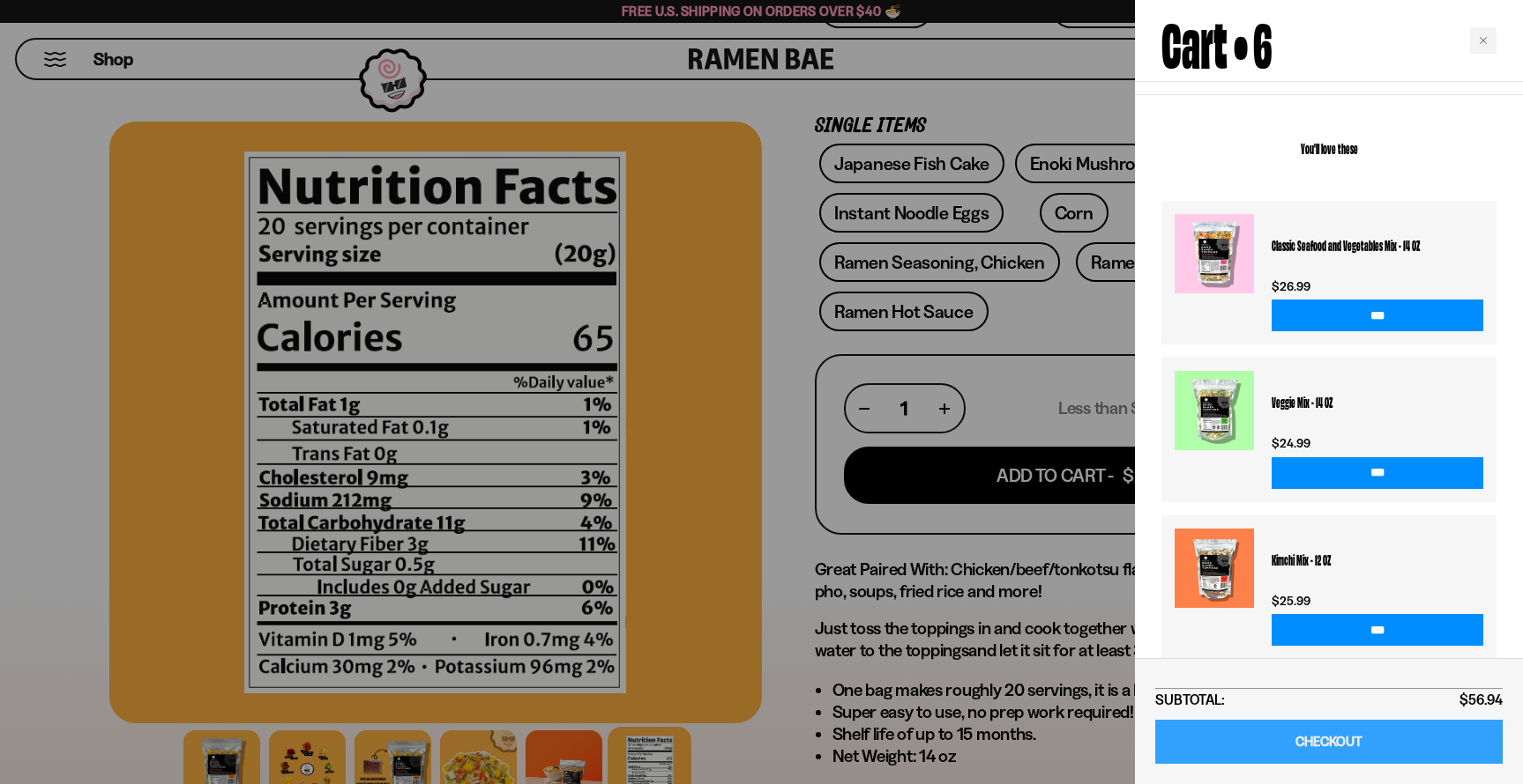
click at [1329, 744] on link "CHECKOUT" at bounding box center [1329, 743] width 348 height 45
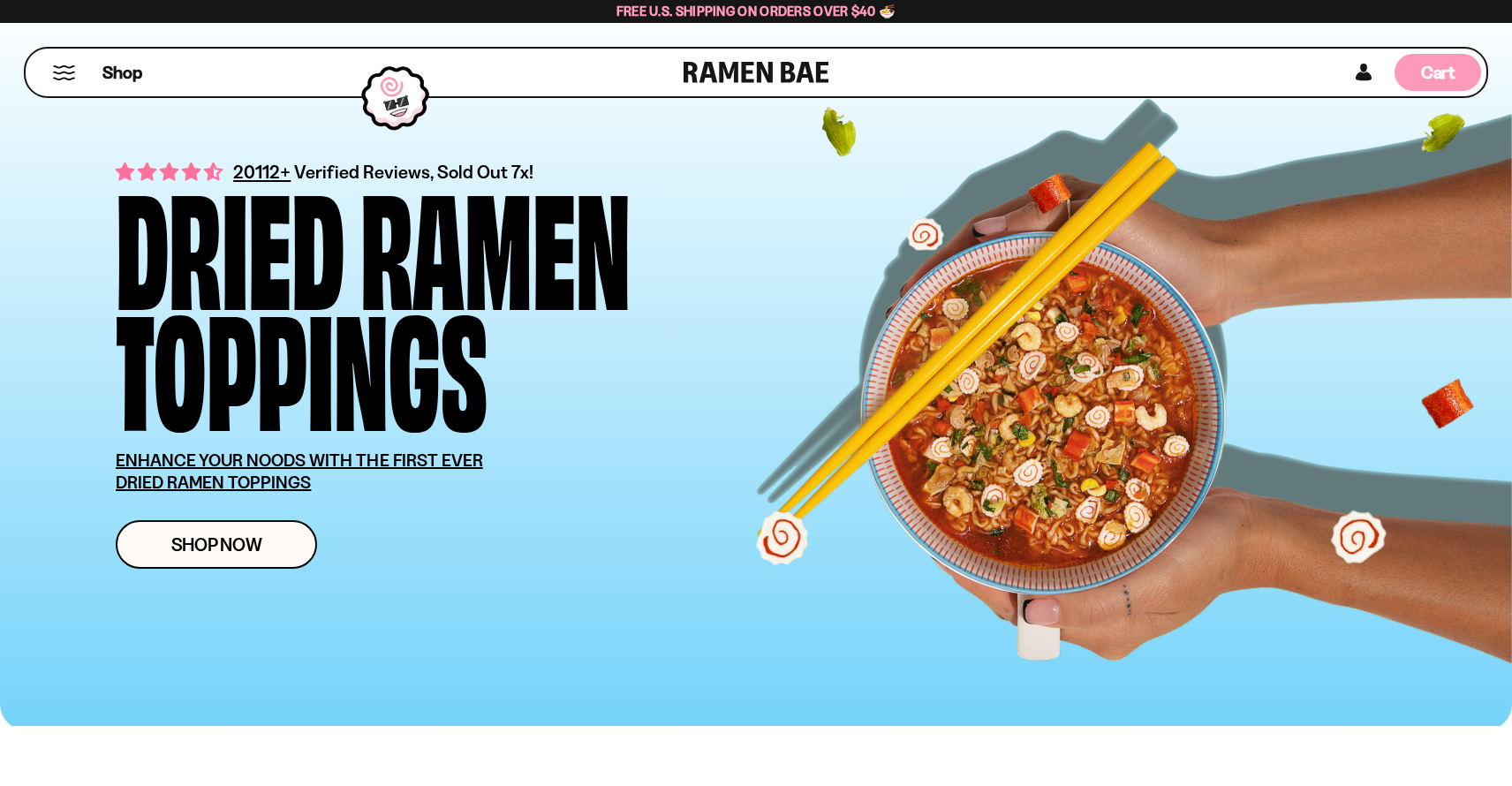
click at [1434, 82] on span "Cart" at bounding box center [1438, 72] width 35 height 22
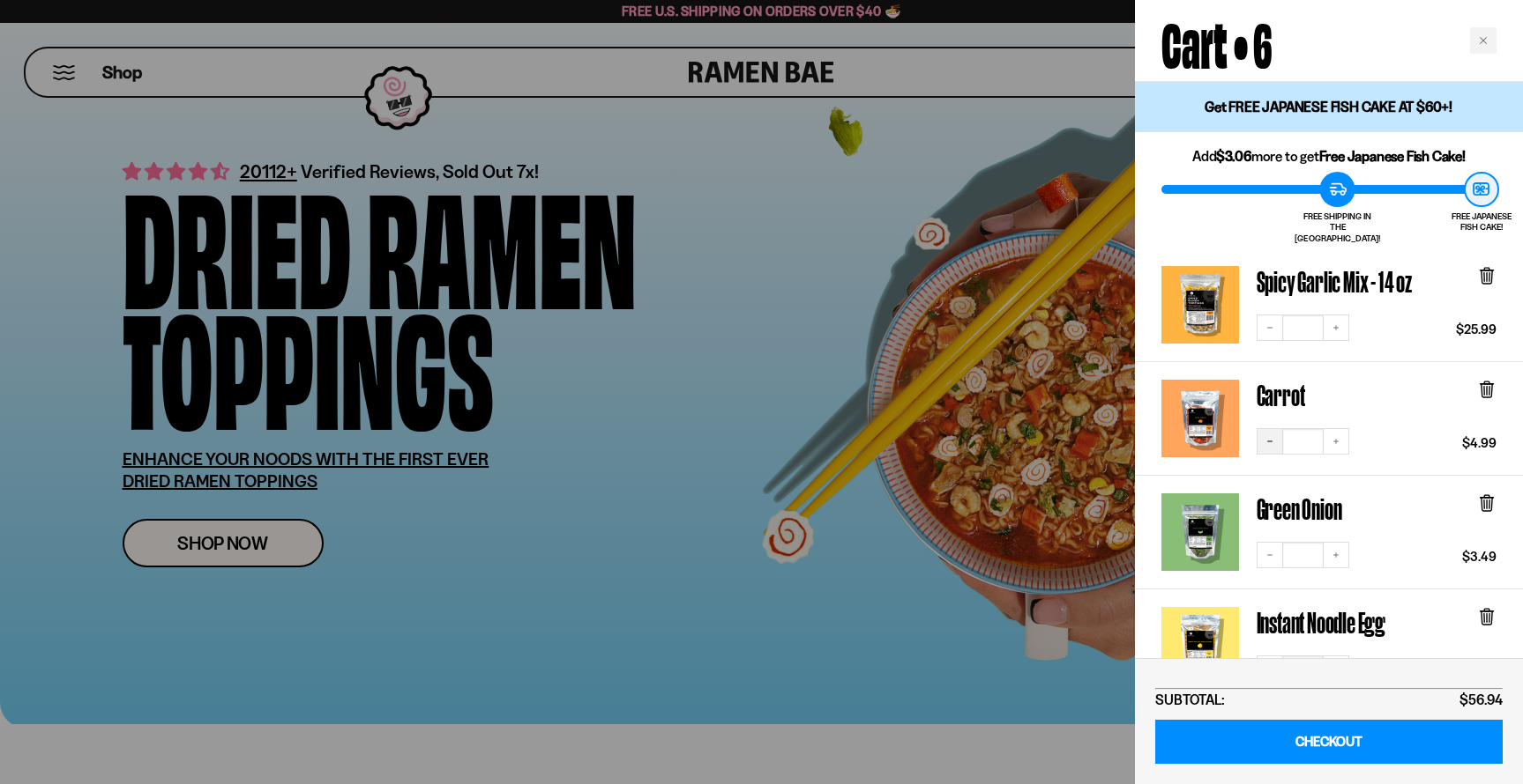
click at [1266, 436] on icon "Decrease quantity" at bounding box center [1269, 441] width 10 height 10
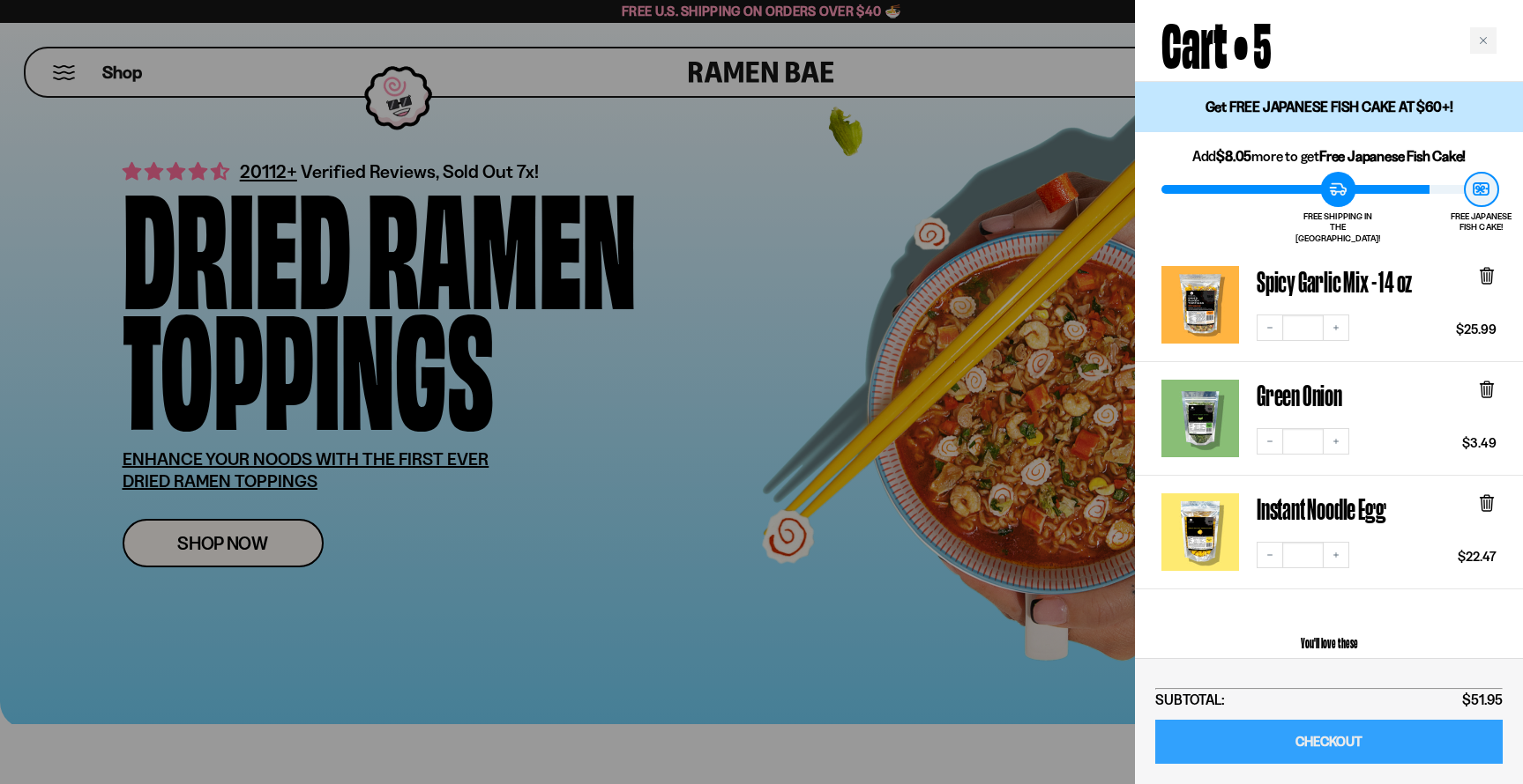
click at [1341, 744] on link "CHECKOUT" at bounding box center [1329, 743] width 348 height 45
